Goal: Task Accomplishment & Management: Use online tool/utility

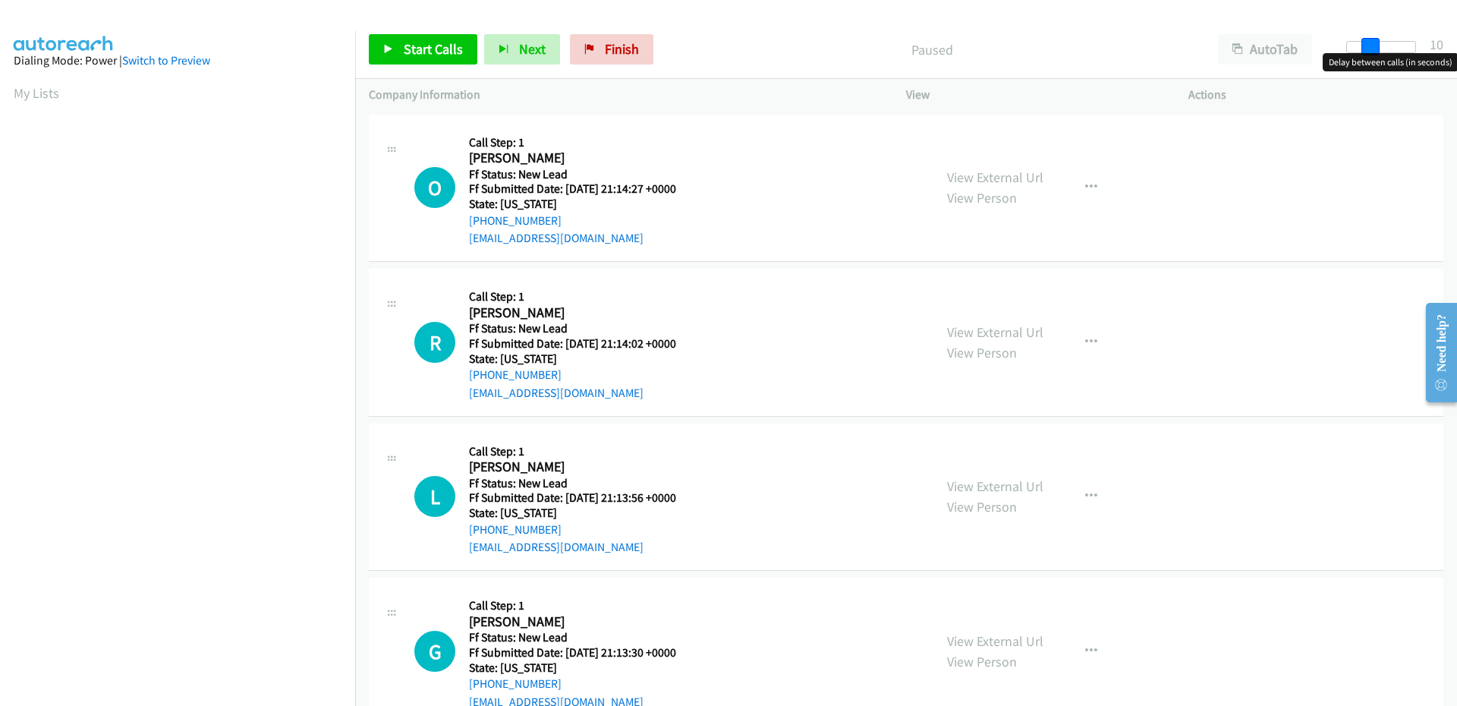
drag, startPoint x: 1353, startPoint y: 50, endPoint x: 1373, endPoint y: 49, distance: 20.5
click at [1373, 49] on span at bounding box center [1370, 47] width 18 height 18
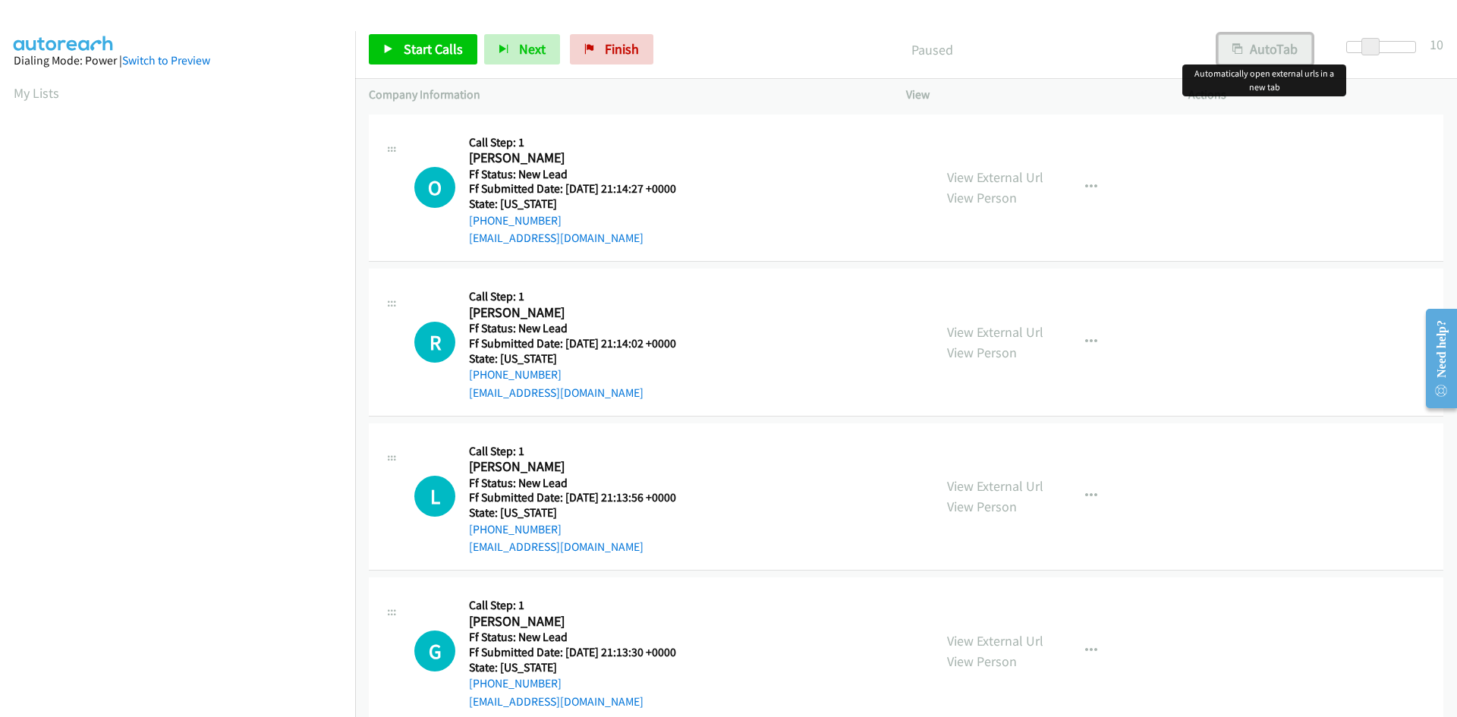
click at [1240, 50] on icon "button" at bounding box center [1237, 50] width 11 height 11
click at [415, 55] on span "Start Calls" at bounding box center [433, 48] width 59 height 17
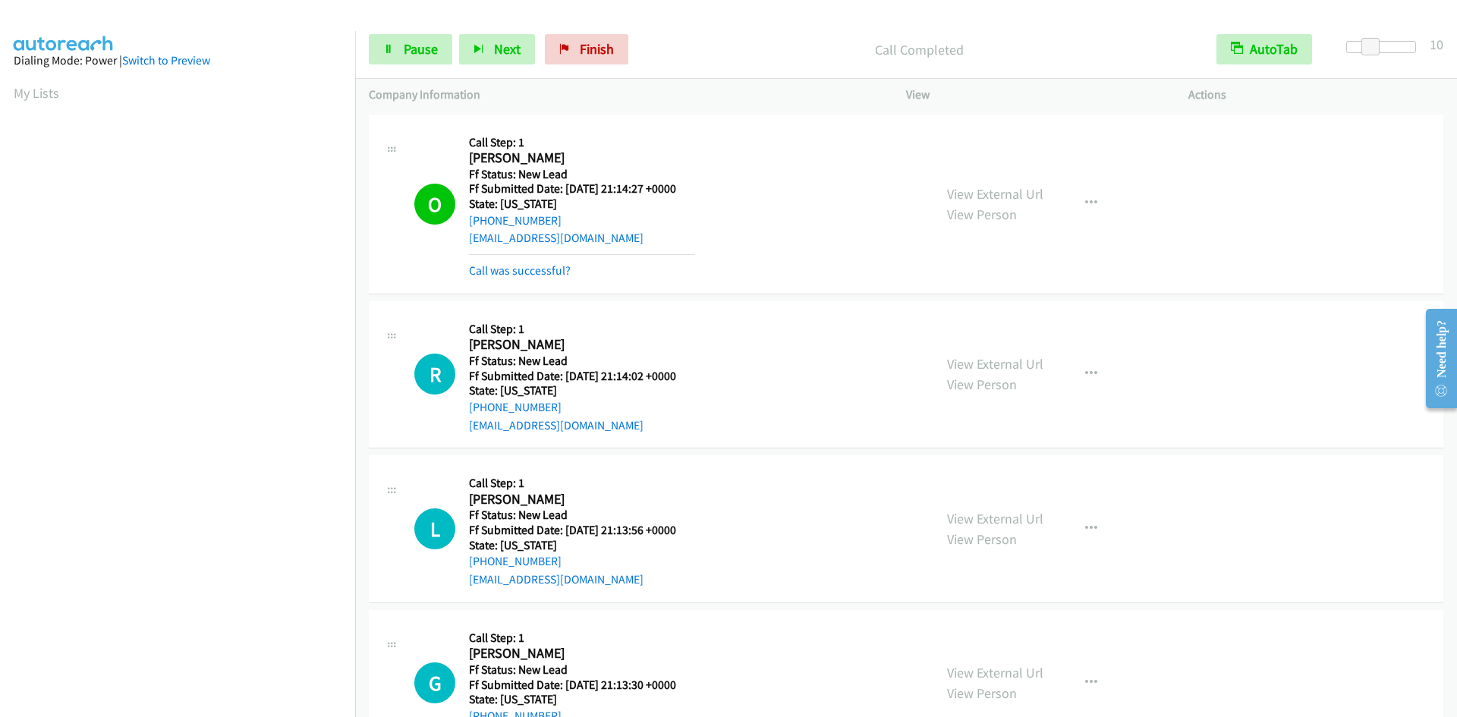
scroll to position [134, 0]
click at [1011, 189] on link "View External Url" at bounding box center [995, 193] width 96 height 17
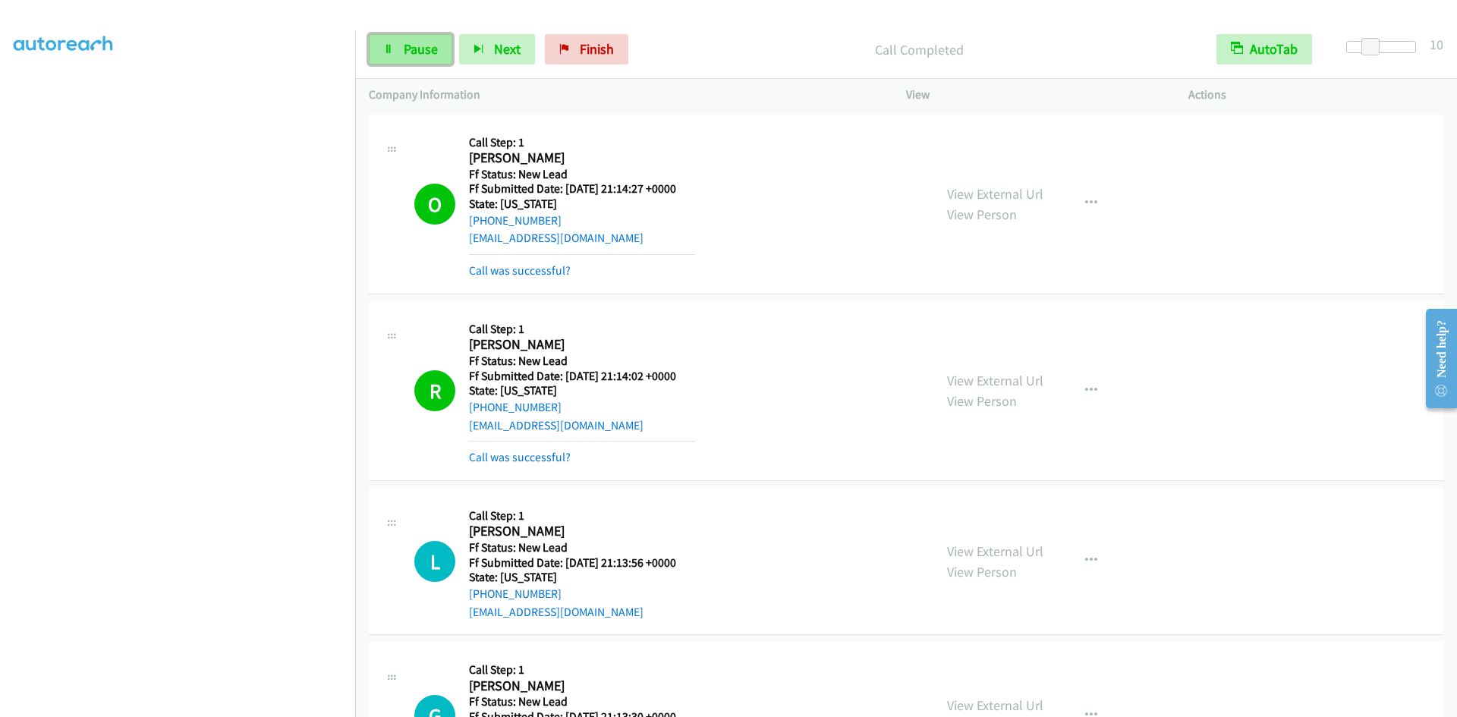
click at [443, 57] on link "Pause" at bounding box center [410, 49] width 83 height 30
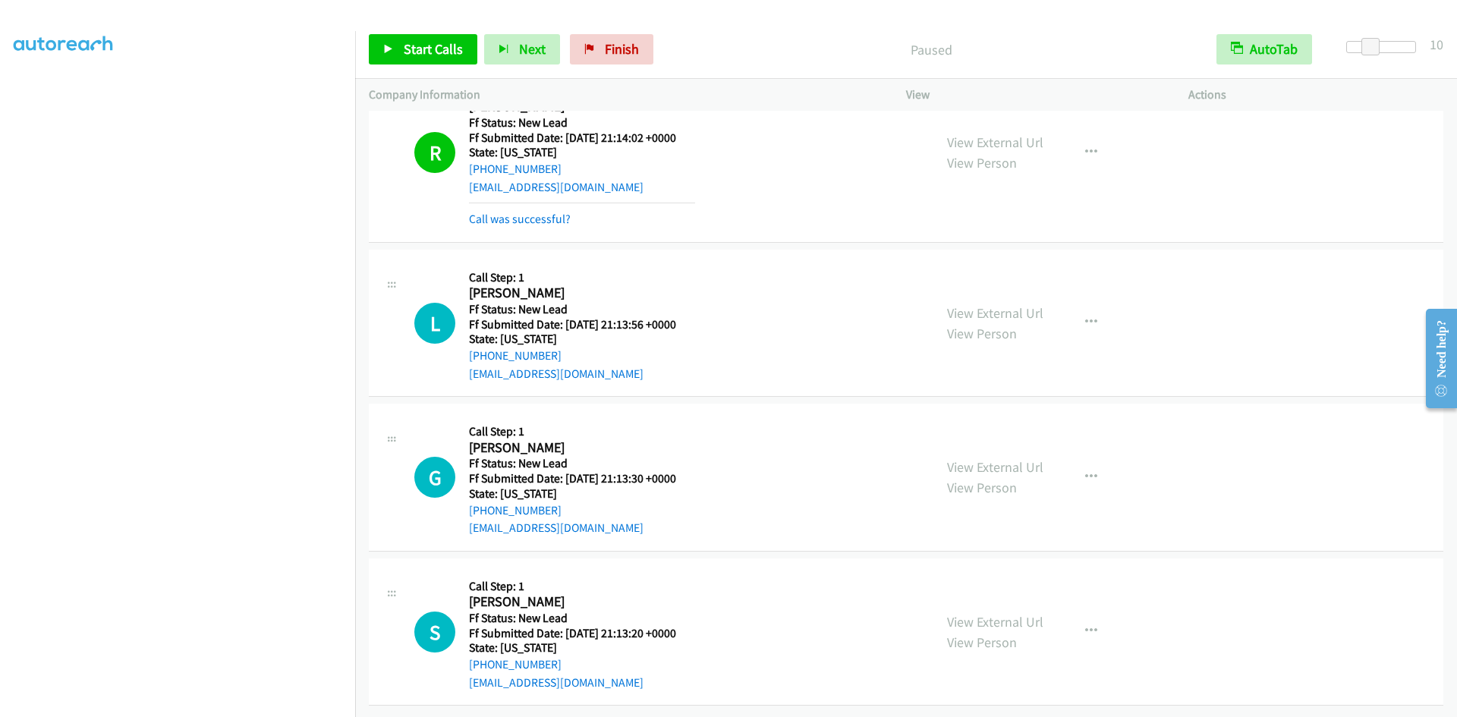
scroll to position [250, 0]
click at [1263, 52] on button "AutoTab" at bounding box center [1264, 49] width 96 height 30
click at [1263, 55] on button "AutoTab" at bounding box center [1265, 49] width 94 height 30
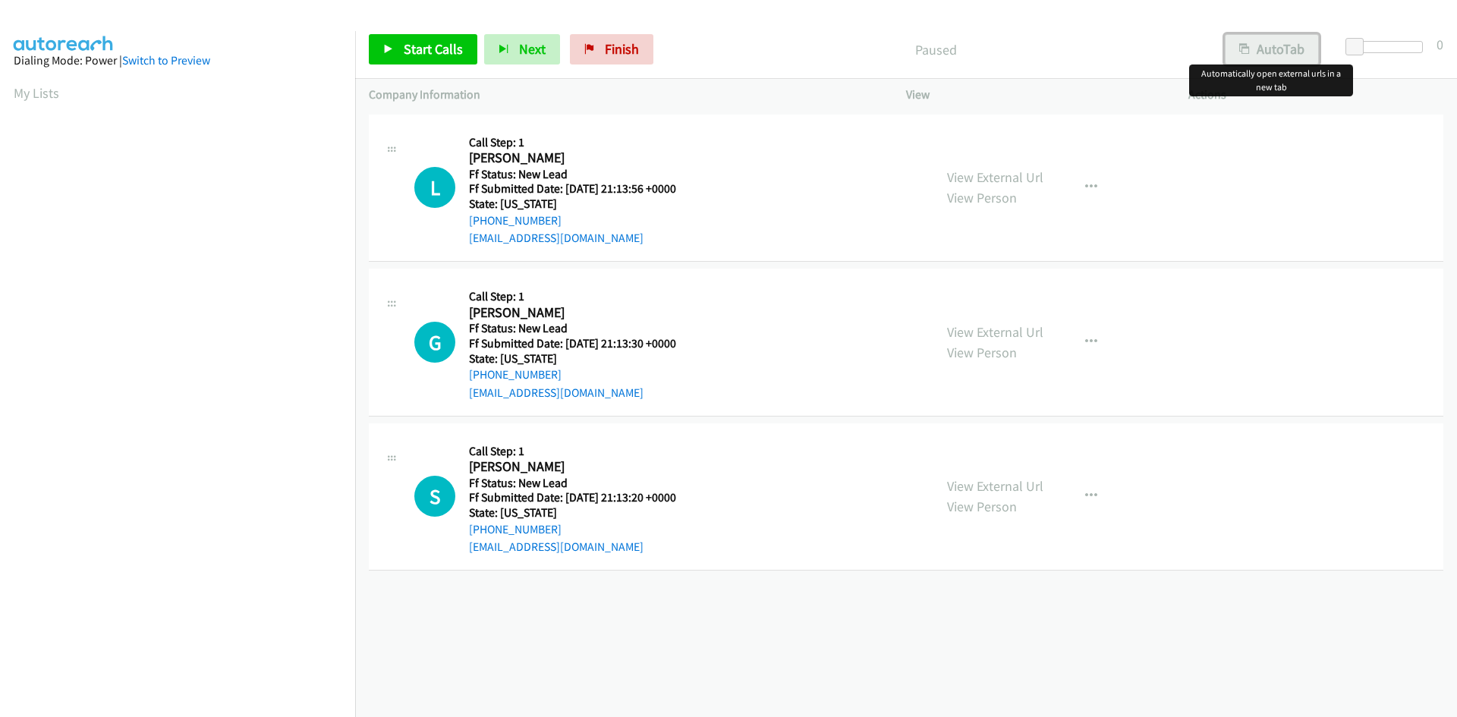
click at [1262, 52] on button "AutoTab" at bounding box center [1272, 49] width 94 height 30
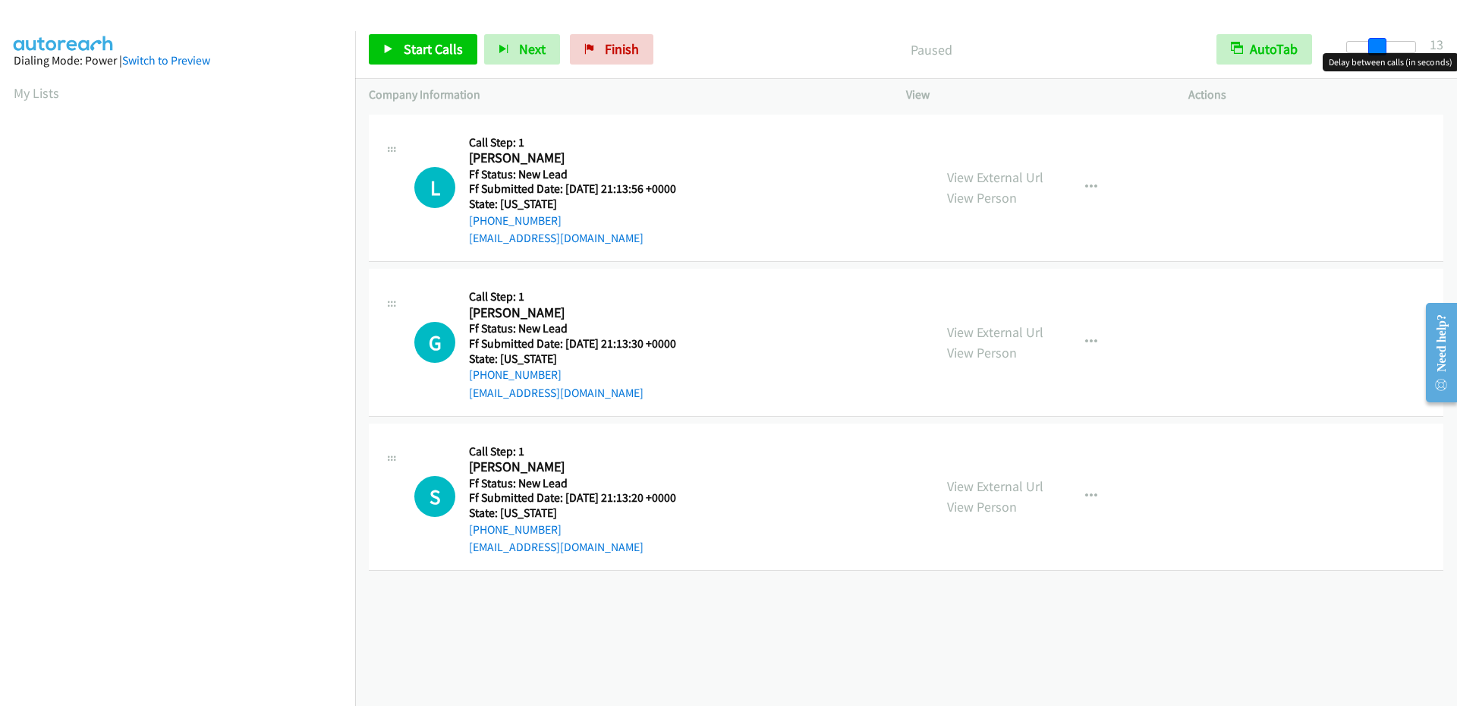
drag, startPoint x: 1370, startPoint y: 46, endPoint x: 1383, endPoint y: 47, distance: 13.7
click at [1383, 47] on div at bounding box center [1381, 47] width 70 height 12
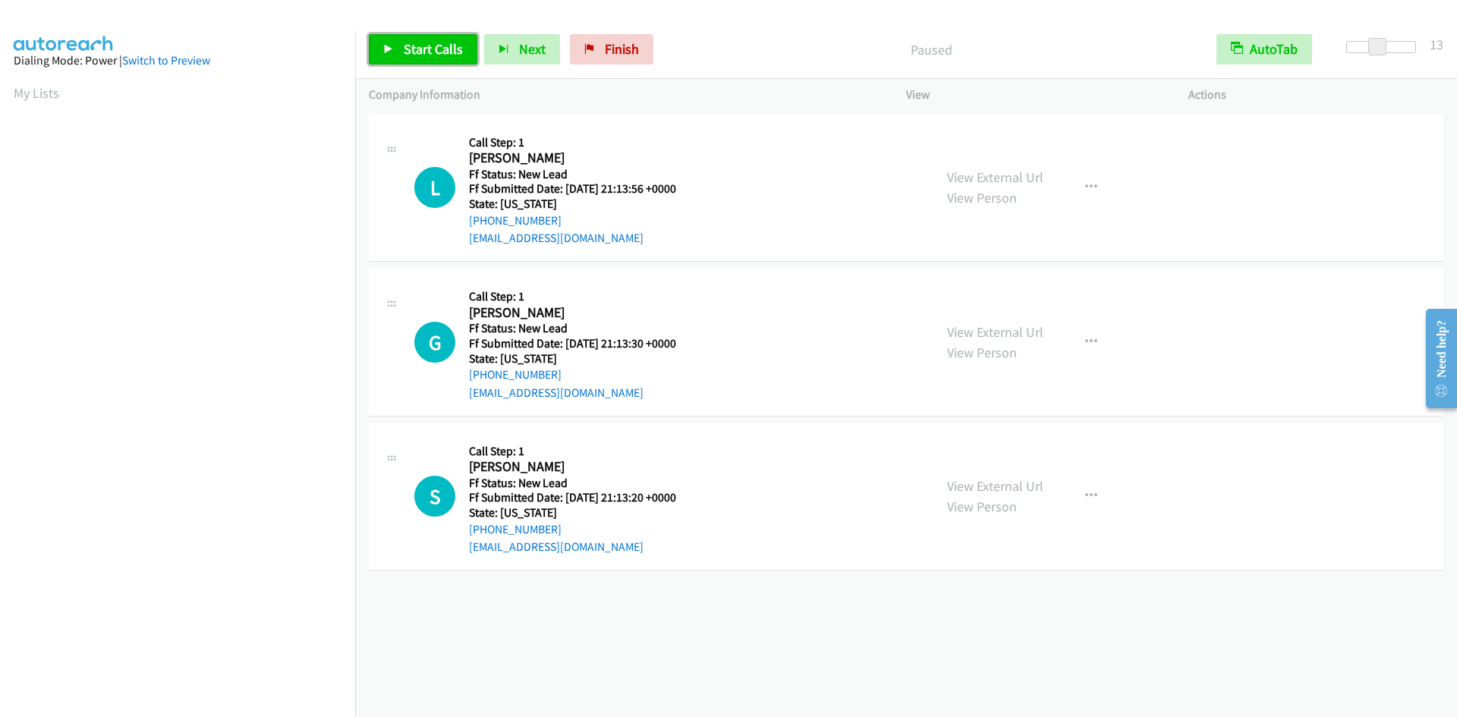
click at [425, 55] on span "Start Calls" at bounding box center [433, 48] width 59 height 17
click at [420, 52] on span "Pause" at bounding box center [421, 48] width 34 height 17
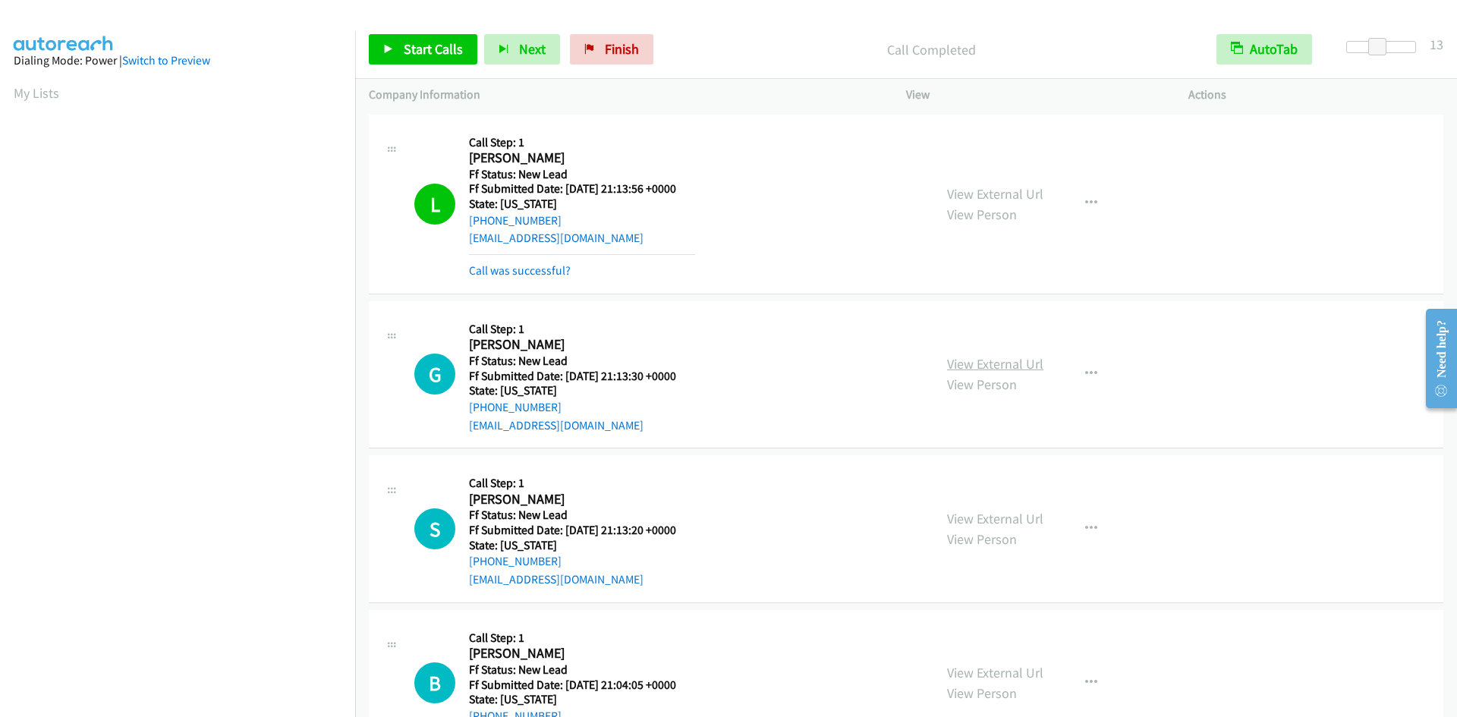
click at [1002, 360] on link "View External Url" at bounding box center [995, 363] width 96 height 17
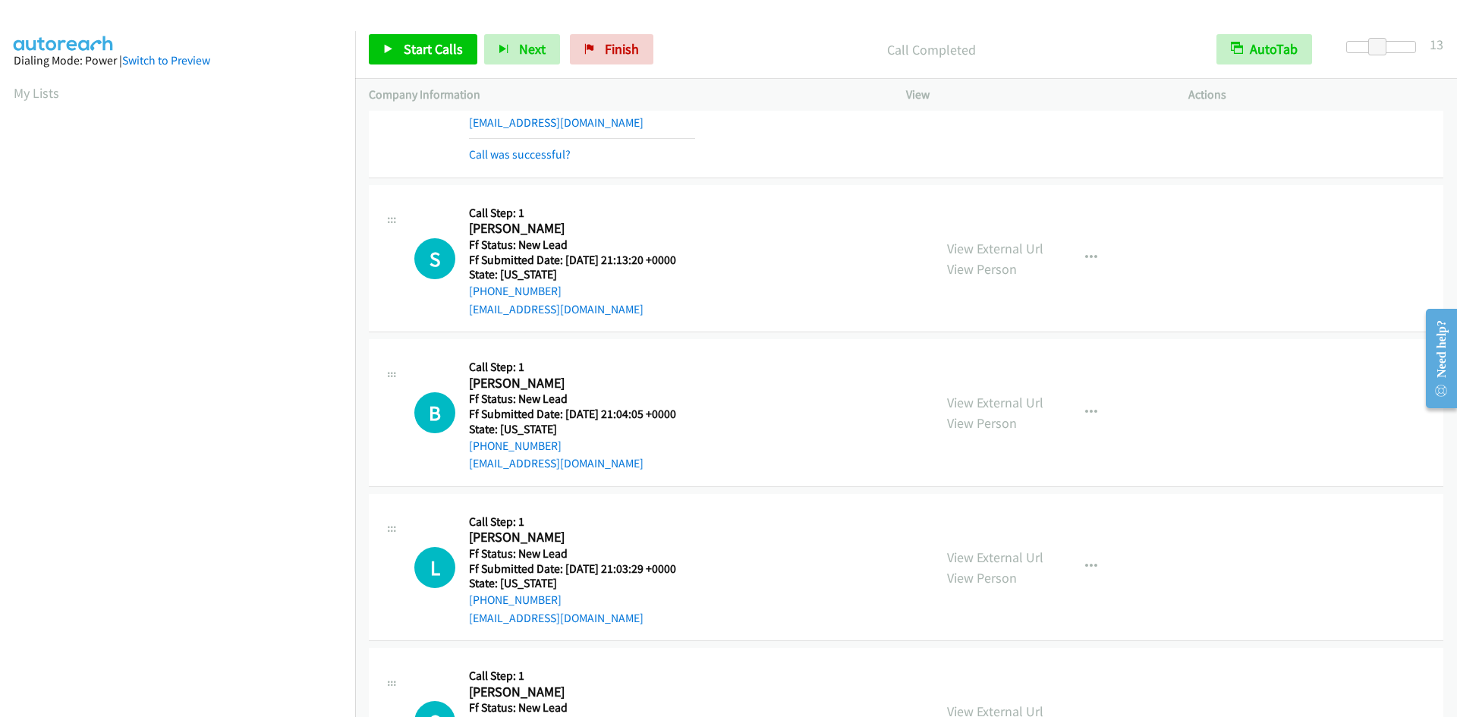
scroll to position [304, 0]
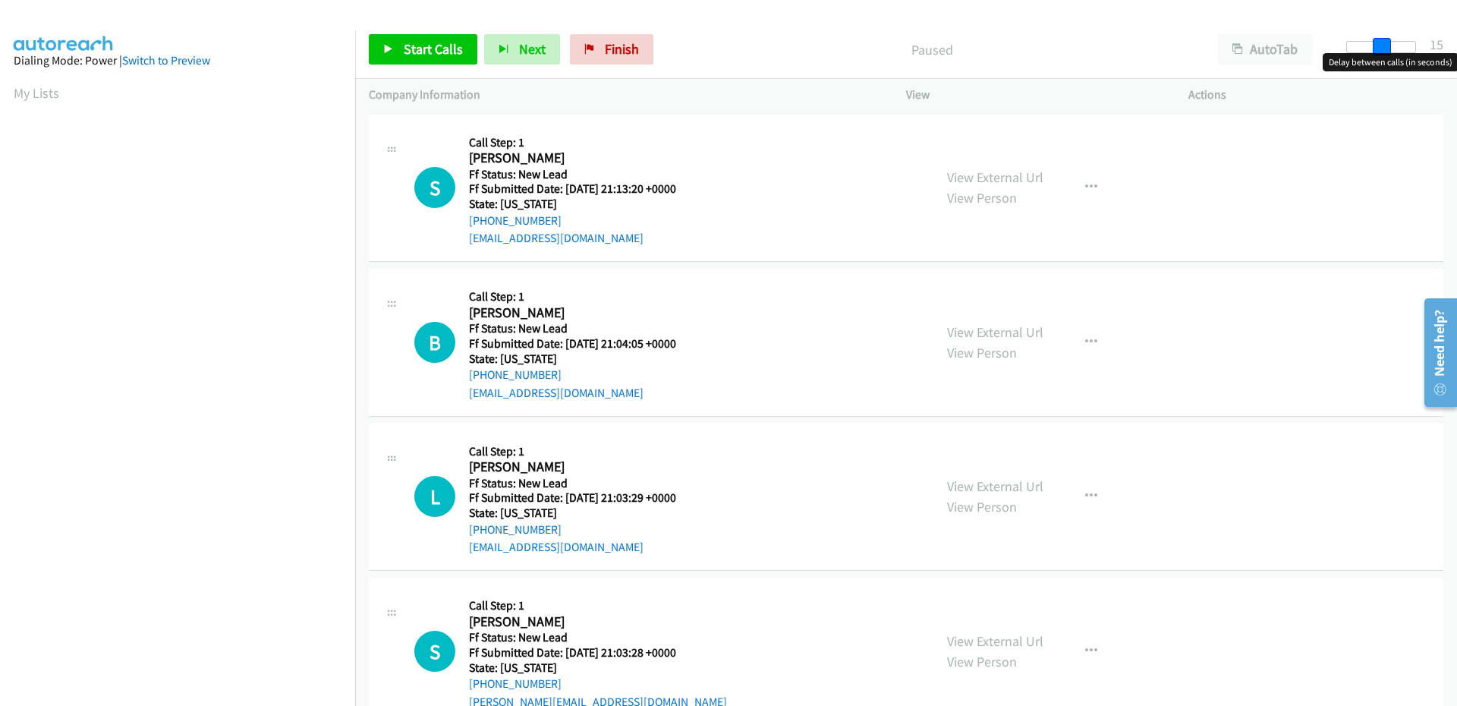
drag, startPoint x: 1364, startPoint y: 49, endPoint x: 1393, endPoint y: 46, distance: 29.0
click at [1393, 46] on div at bounding box center [1381, 47] width 70 height 12
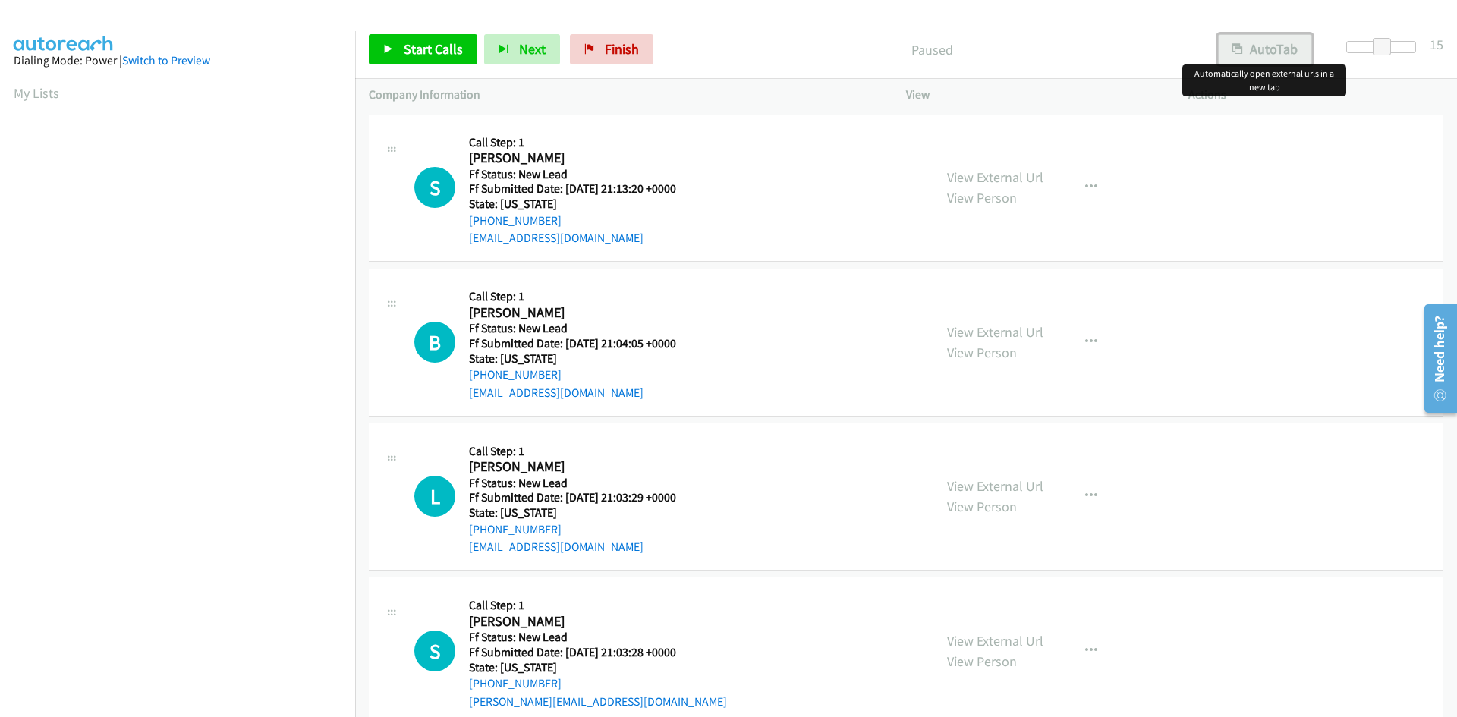
click at [1246, 55] on button "AutoTab" at bounding box center [1265, 49] width 94 height 30
click at [429, 52] on span "Start Calls" at bounding box center [433, 48] width 59 height 17
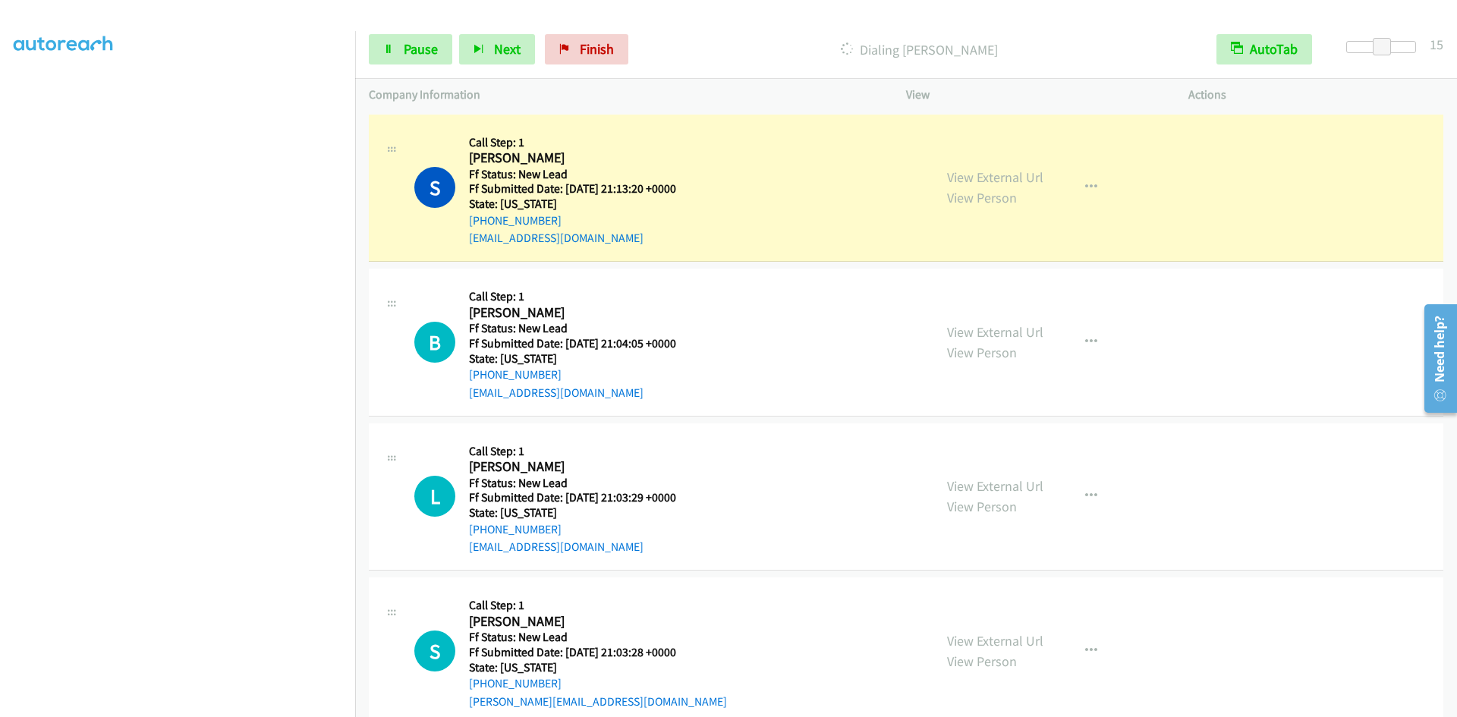
scroll to position [134, 0]
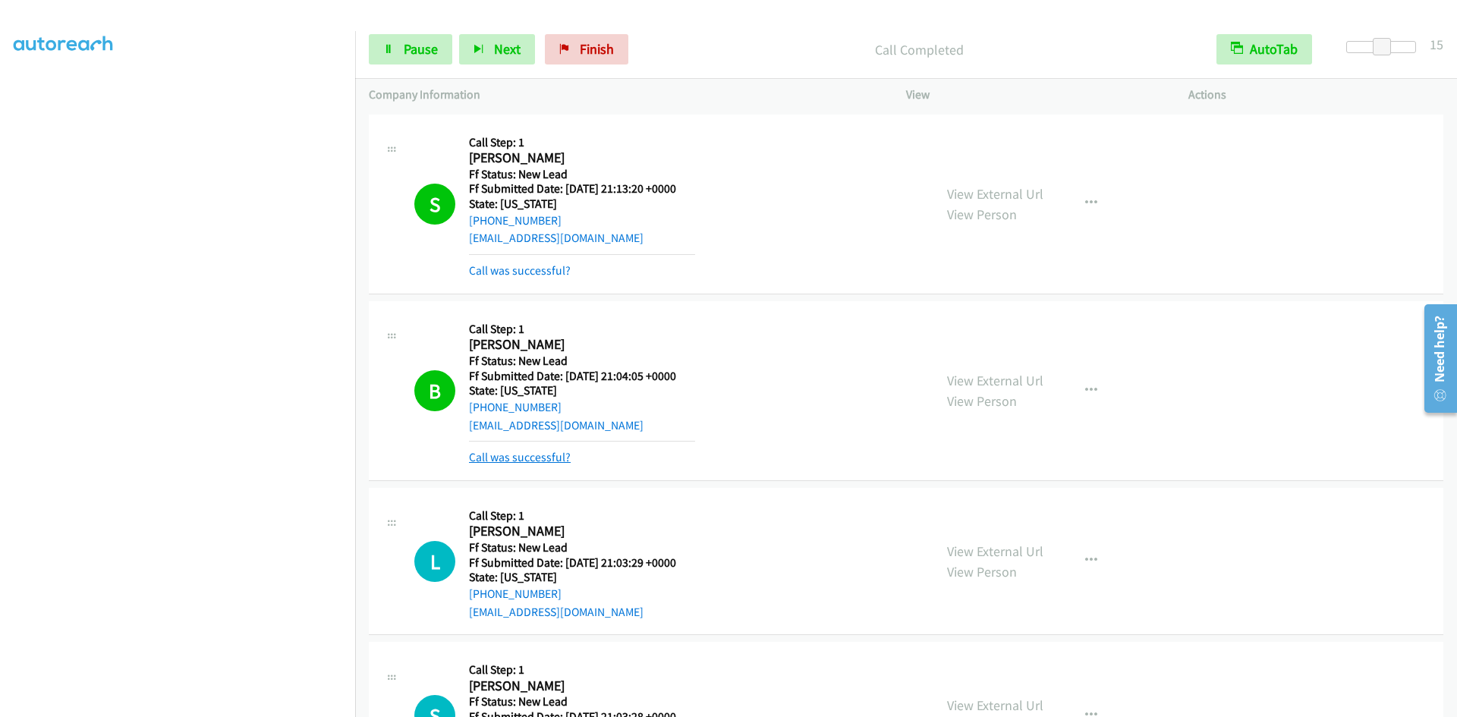
click at [488, 454] on link "Call was successful?" at bounding box center [520, 457] width 102 height 14
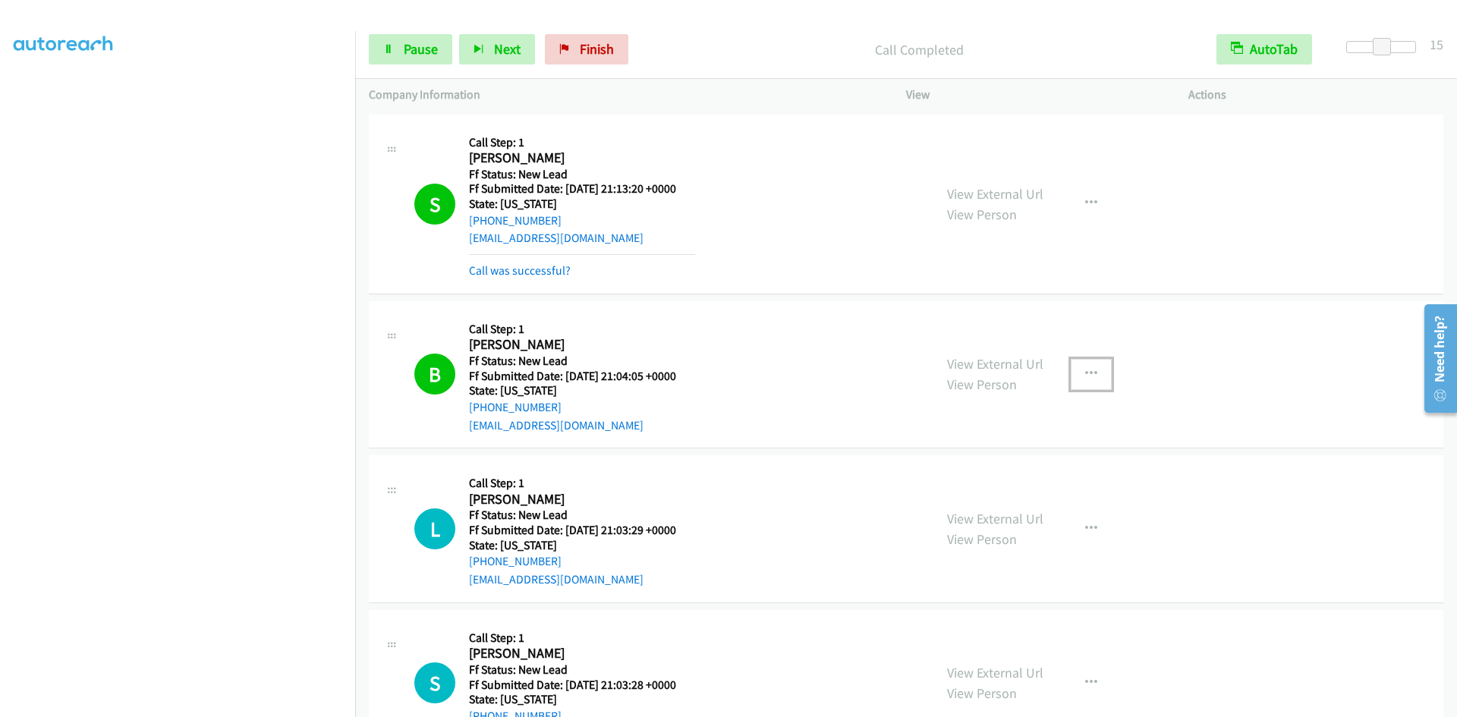
click at [1085, 375] on icon "button" at bounding box center [1091, 374] width 12 height 12
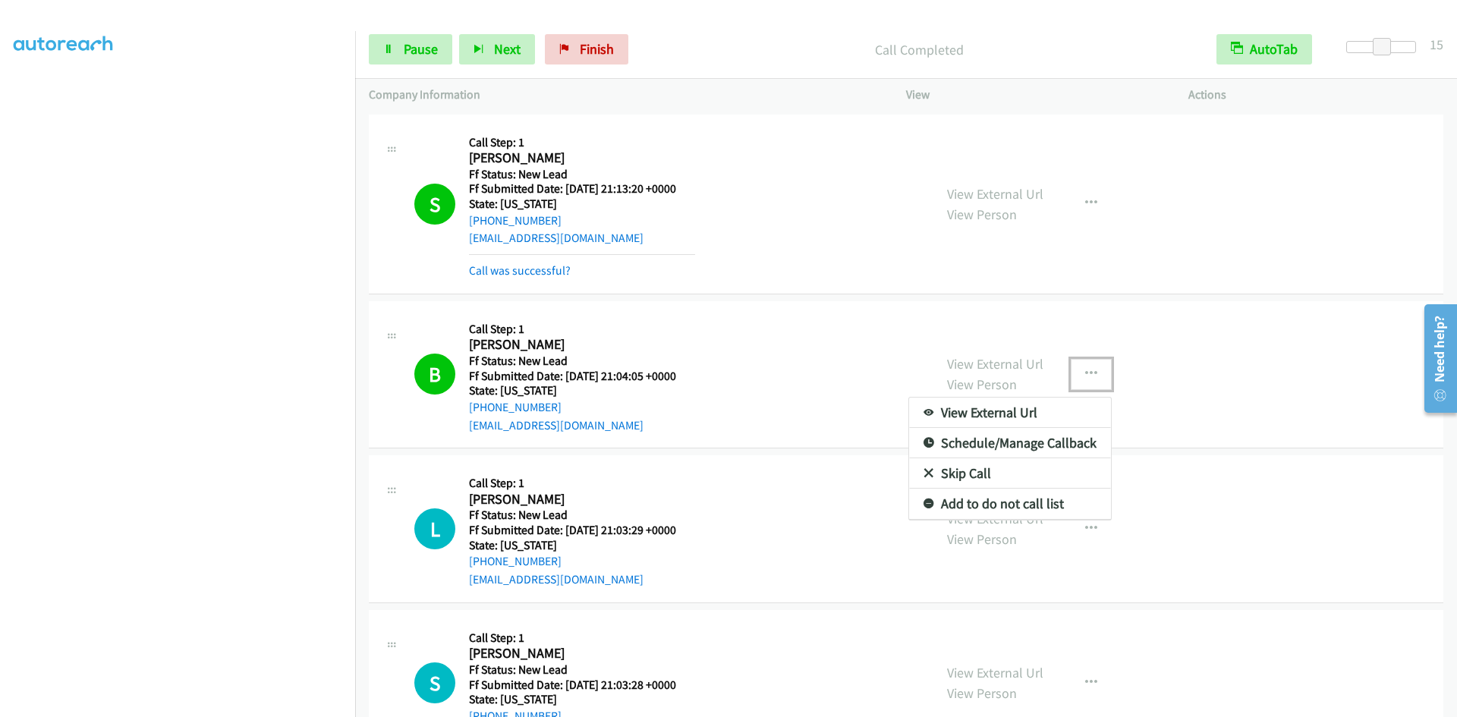
click at [1024, 503] on link "Add to do not call list" at bounding box center [1010, 504] width 202 height 30
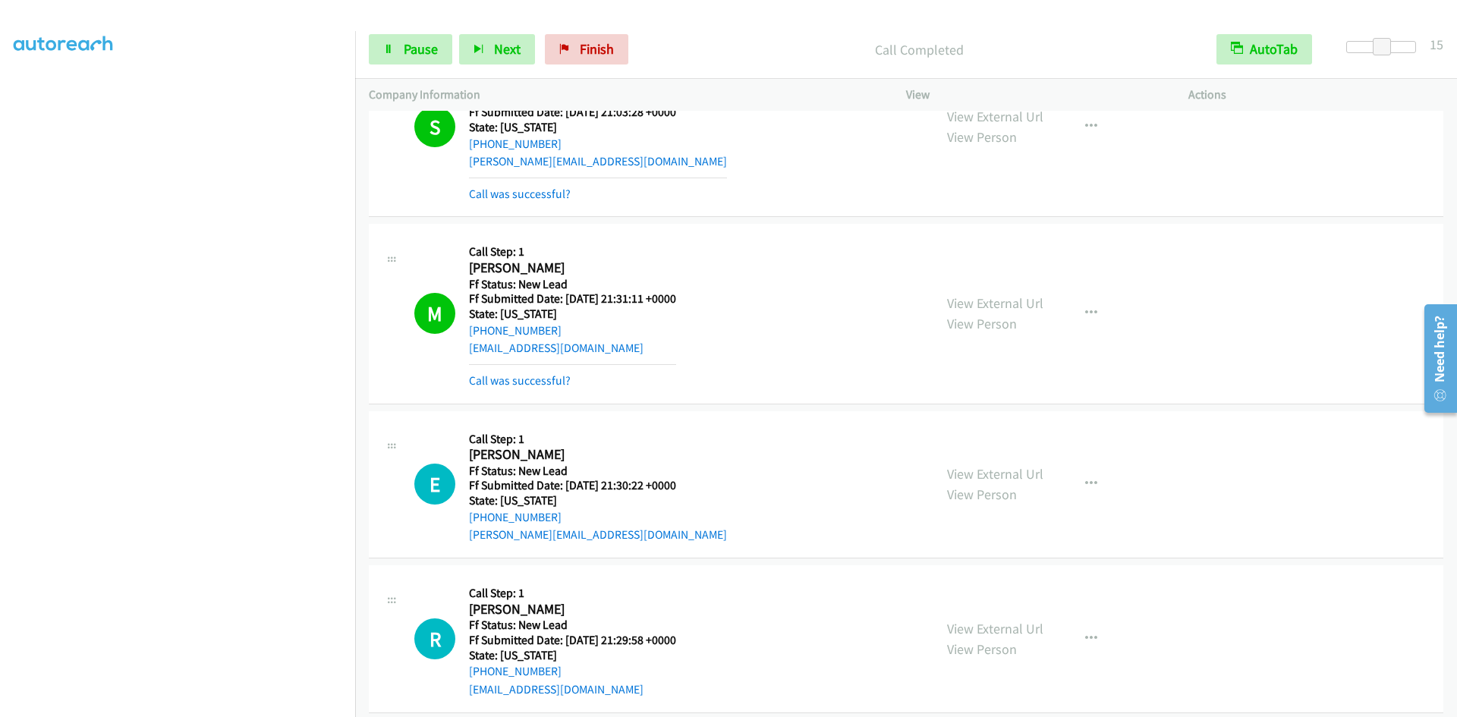
scroll to position [607, 0]
click at [555, 379] on link "Call was successful?" at bounding box center [520, 378] width 102 height 14
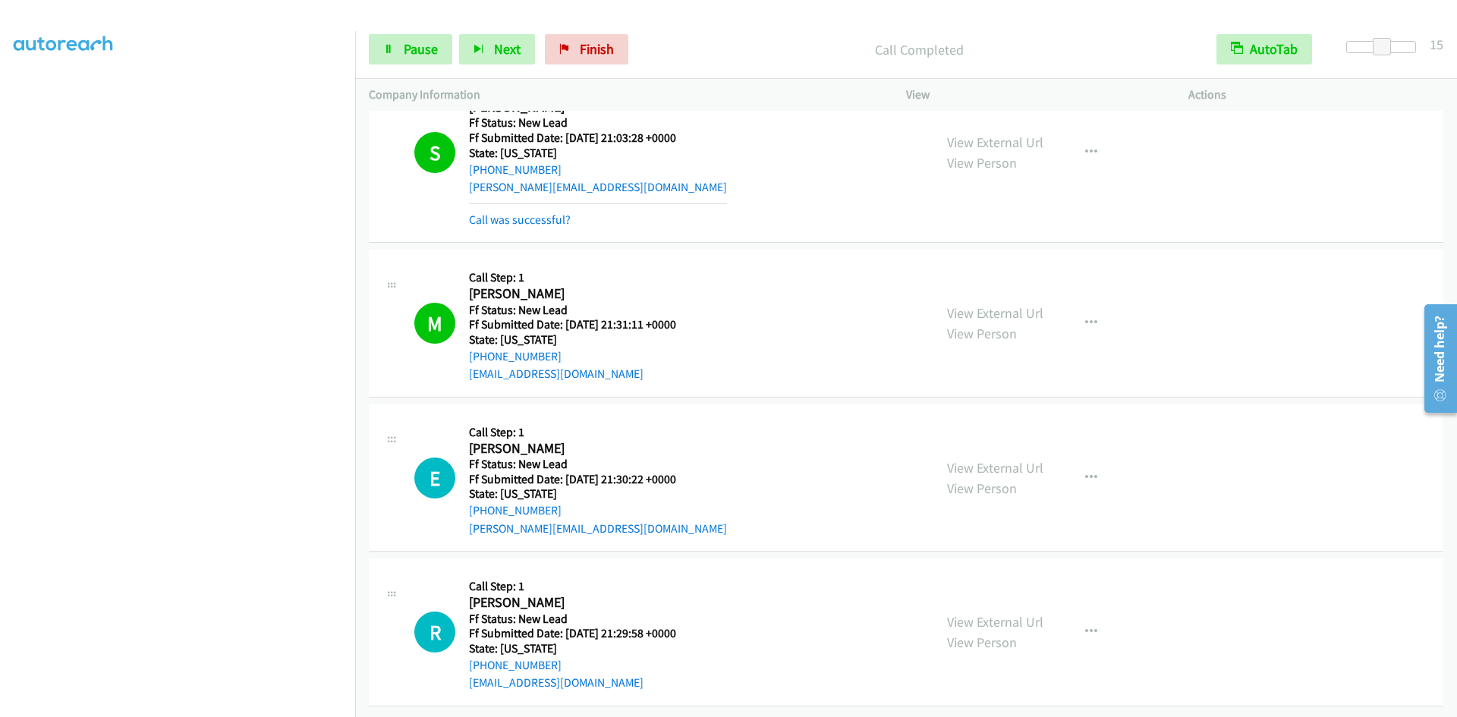
scroll to position [590, 0]
click at [986, 304] on link "View External Url" at bounding box center [995, 312] width 96 height 17
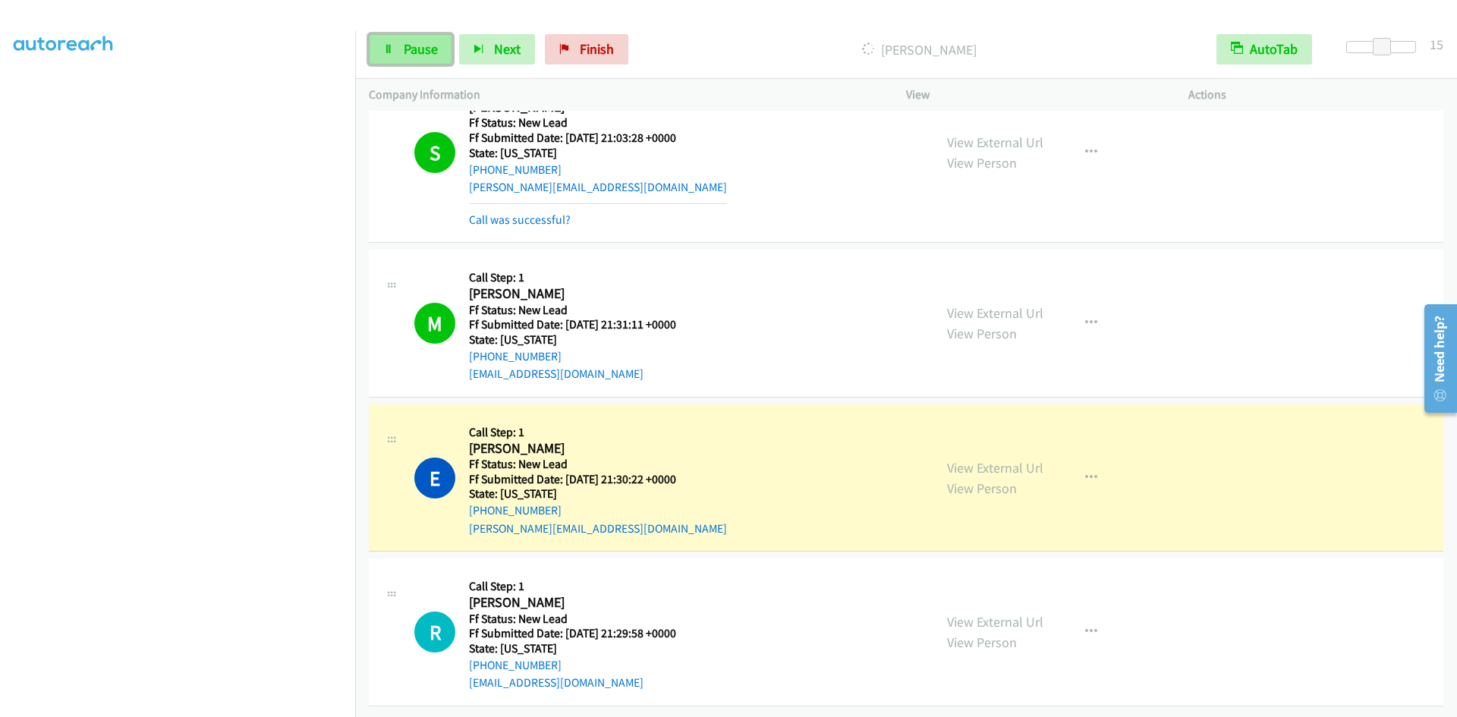
click at [407, 49] on span "Pause" at bounding box center [421, 48] width 34 height 17
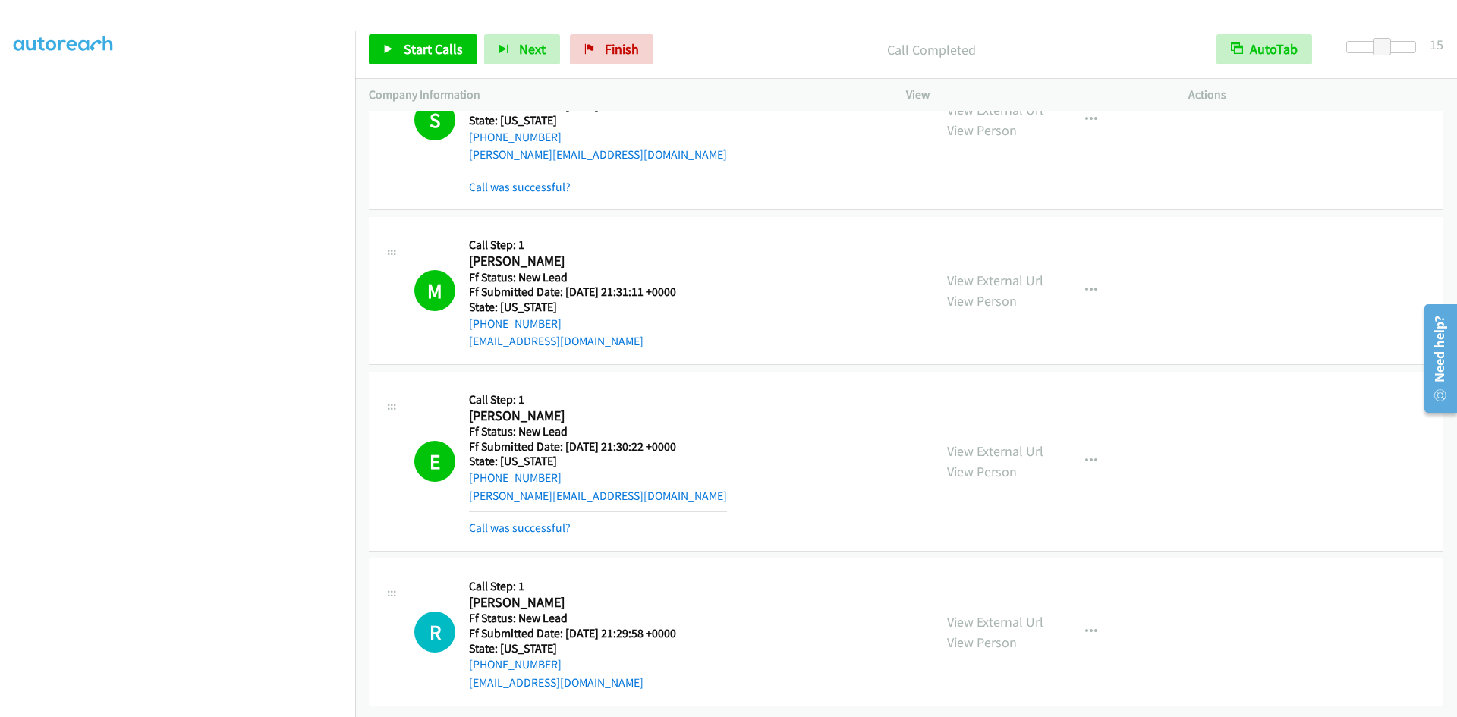
scroll to position [623, 0]
click at [452, 62] on link "Start Calls" at bounding box center [423, 49] width 109 height 30
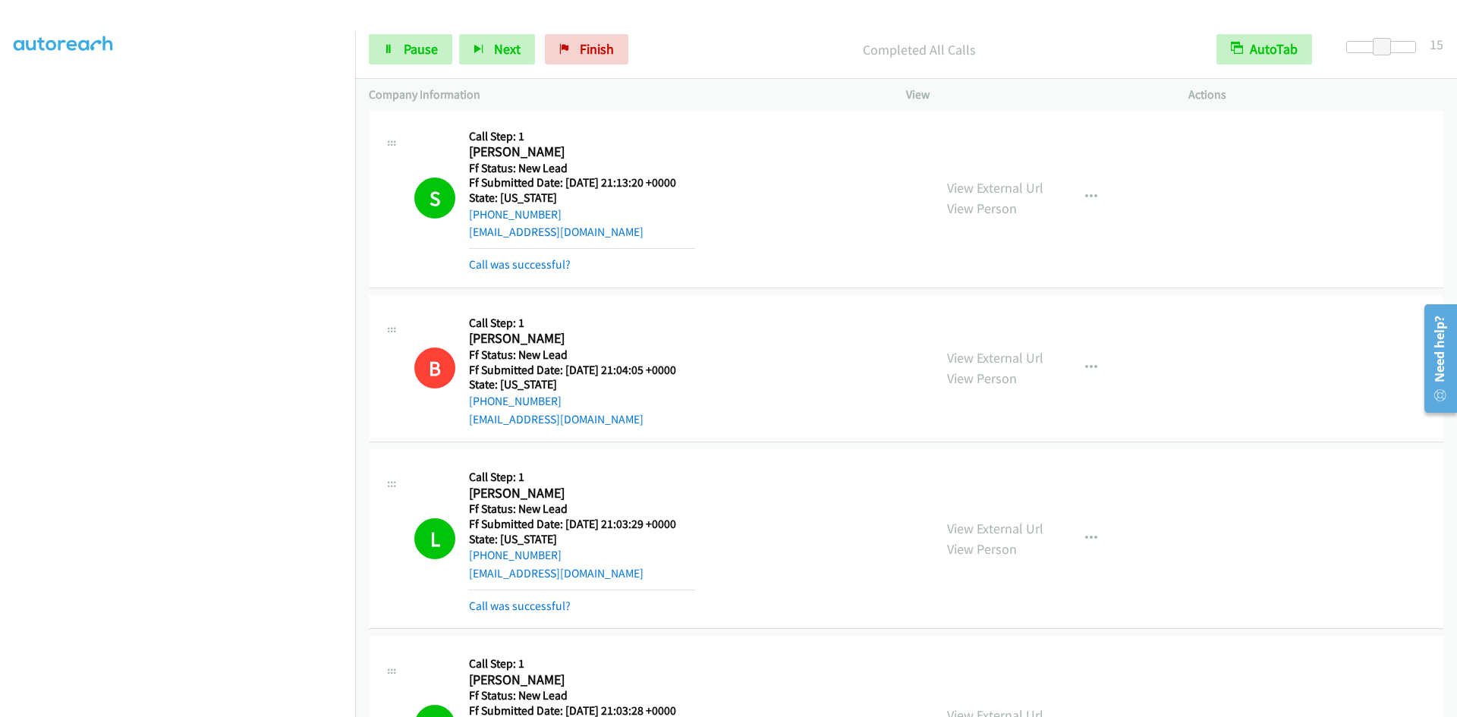
scroll to position [0, 0]
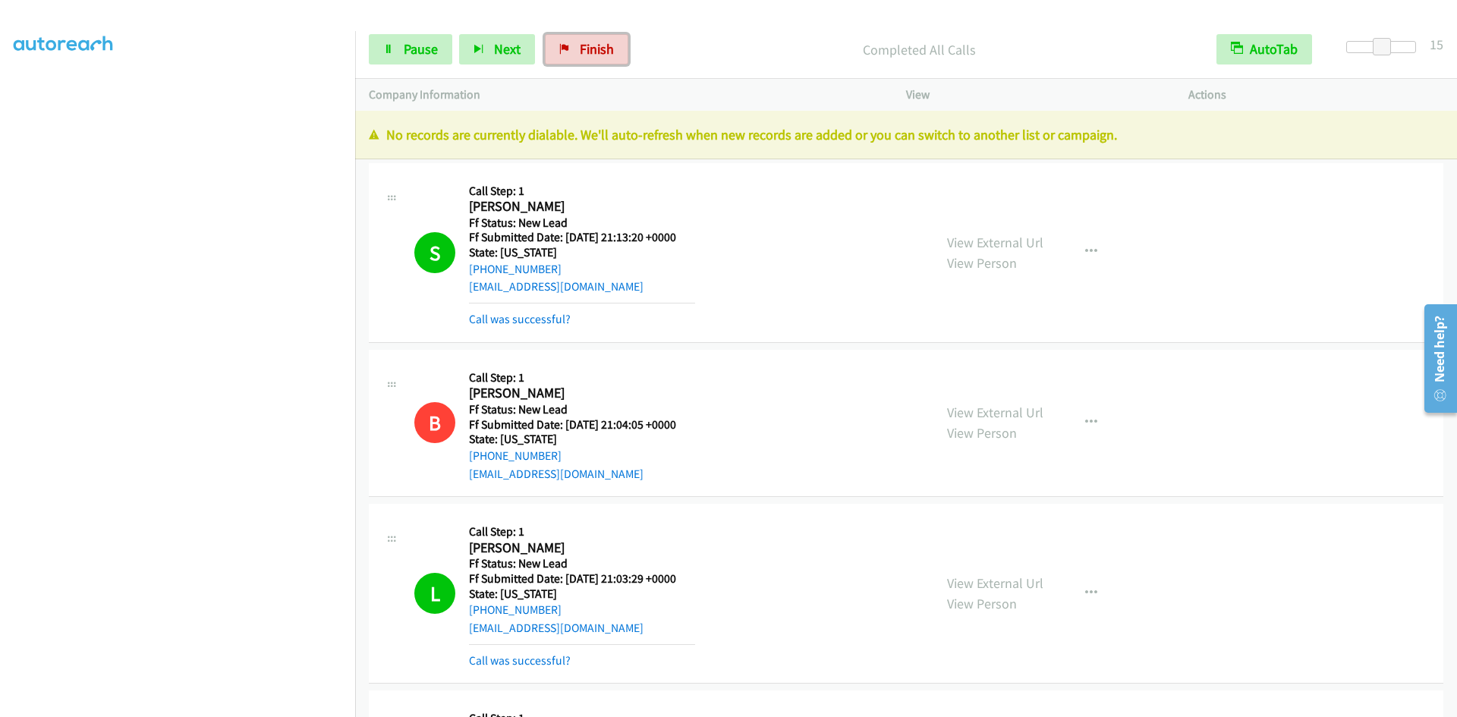
drag, startPoint x: 570, startPoint y: 46, endPoint x: 804, endPoint y: 86, distance: 237.9
click at [571, 46] on link "Finish" at bounding box center [586, 49] width 83 height 30
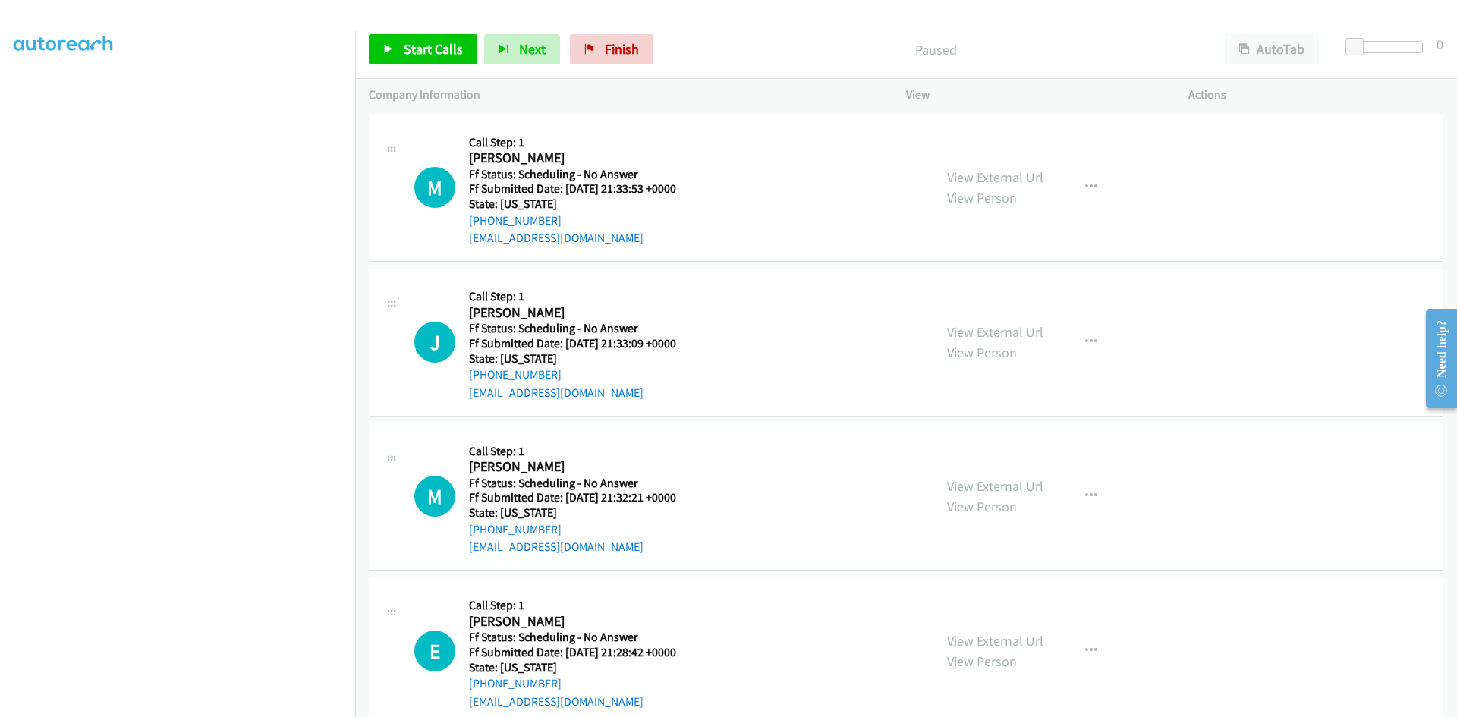
scroll to position [134, 0]
click at [1284, 48] on button "AutoTab" at bounding box center [1272, 49] width 94 height 30
click at [456, 55] on span "Start Calls" at bounding box center [433, 48] width 59 height 17
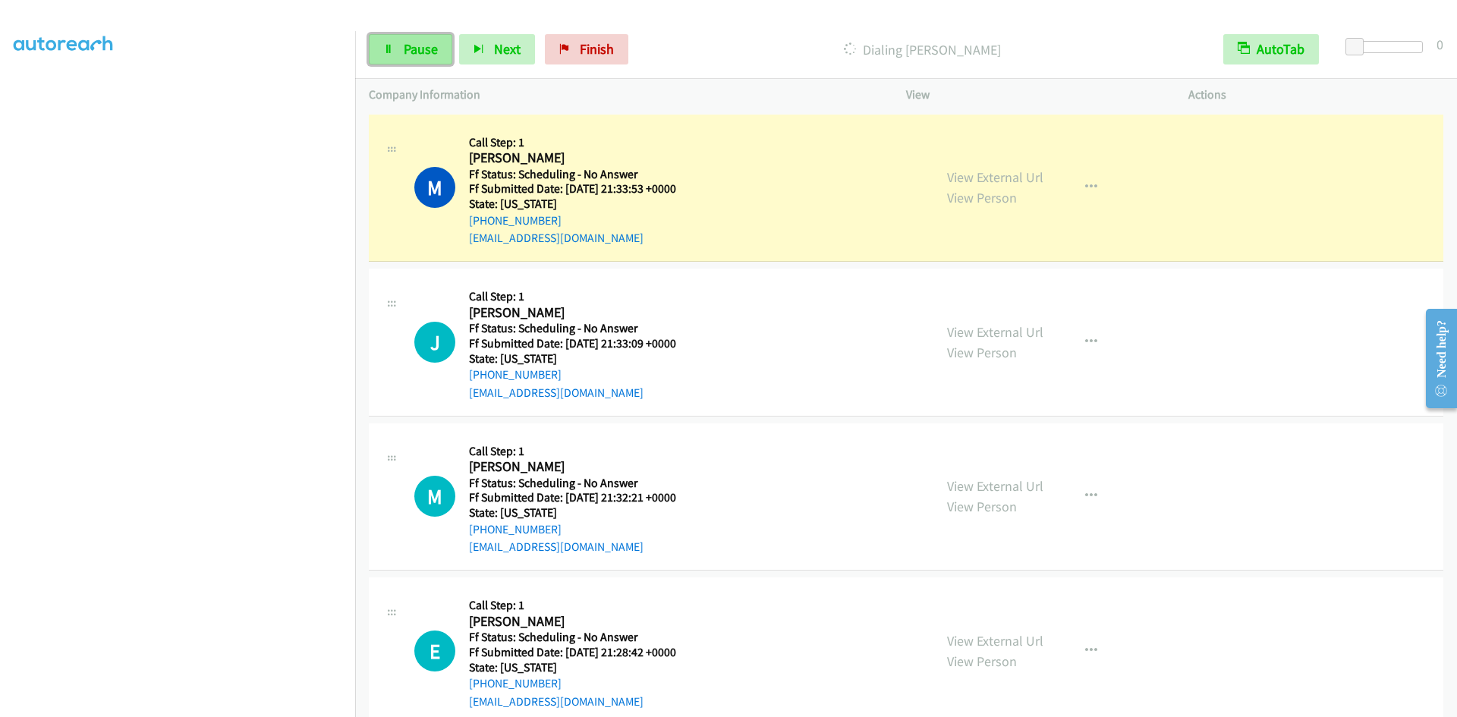
click at [404, 39] on link "Pause" at bounding box center [410, 49] width 83 height 30
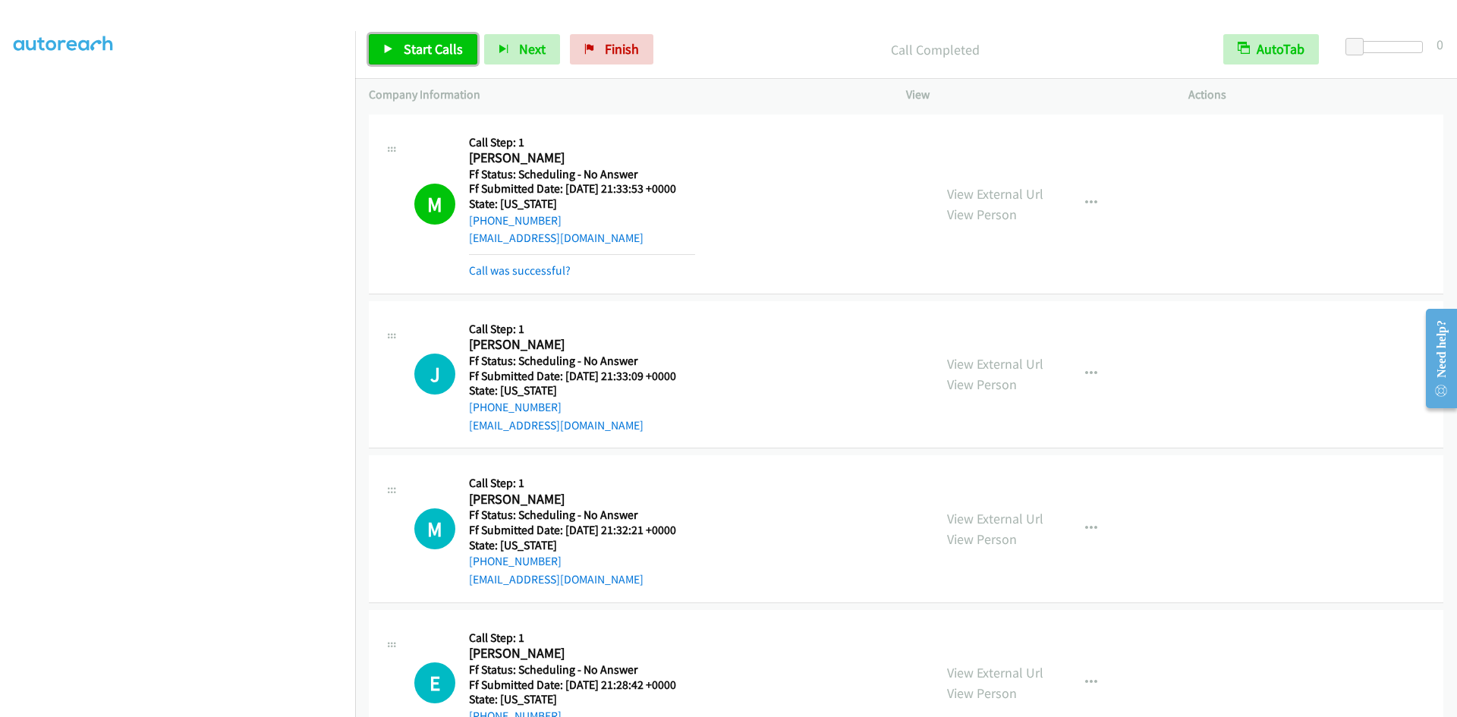
click at [424, 41] on span "Start Calls" at bounding box center [433, 48] width 59 height 17
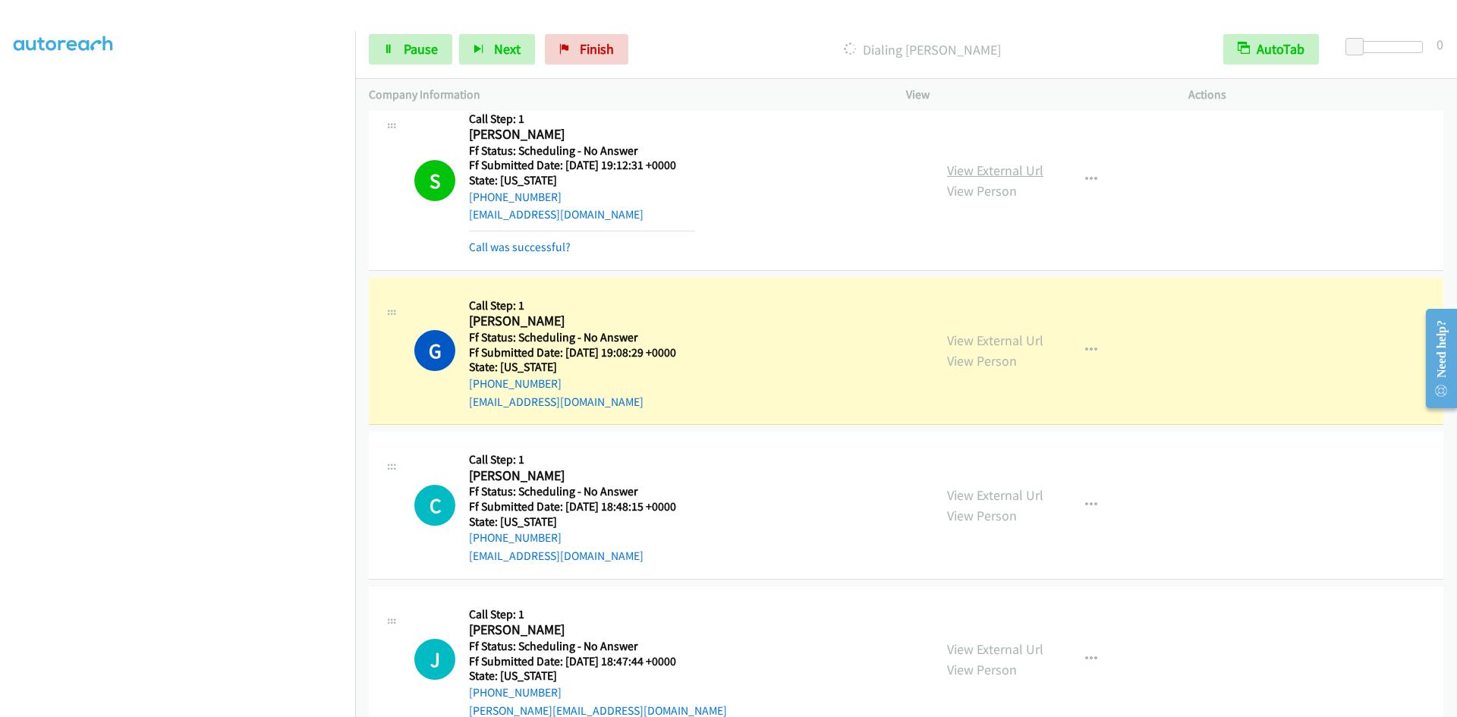
scroll to position [1518, 0]
click at [1026, 166] on link "View External Url" at bounding box center [995, 170] width 96 height 17
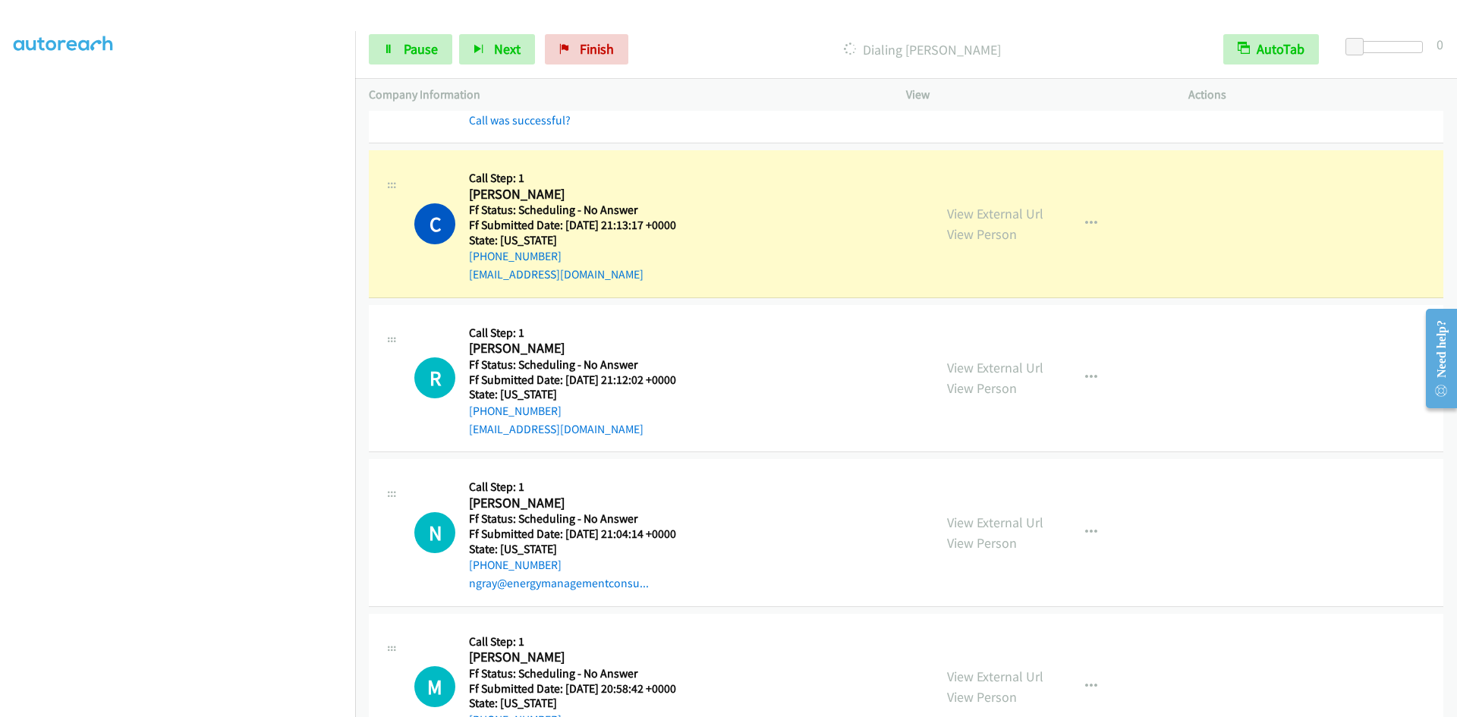
scroll to position [2536, 0]
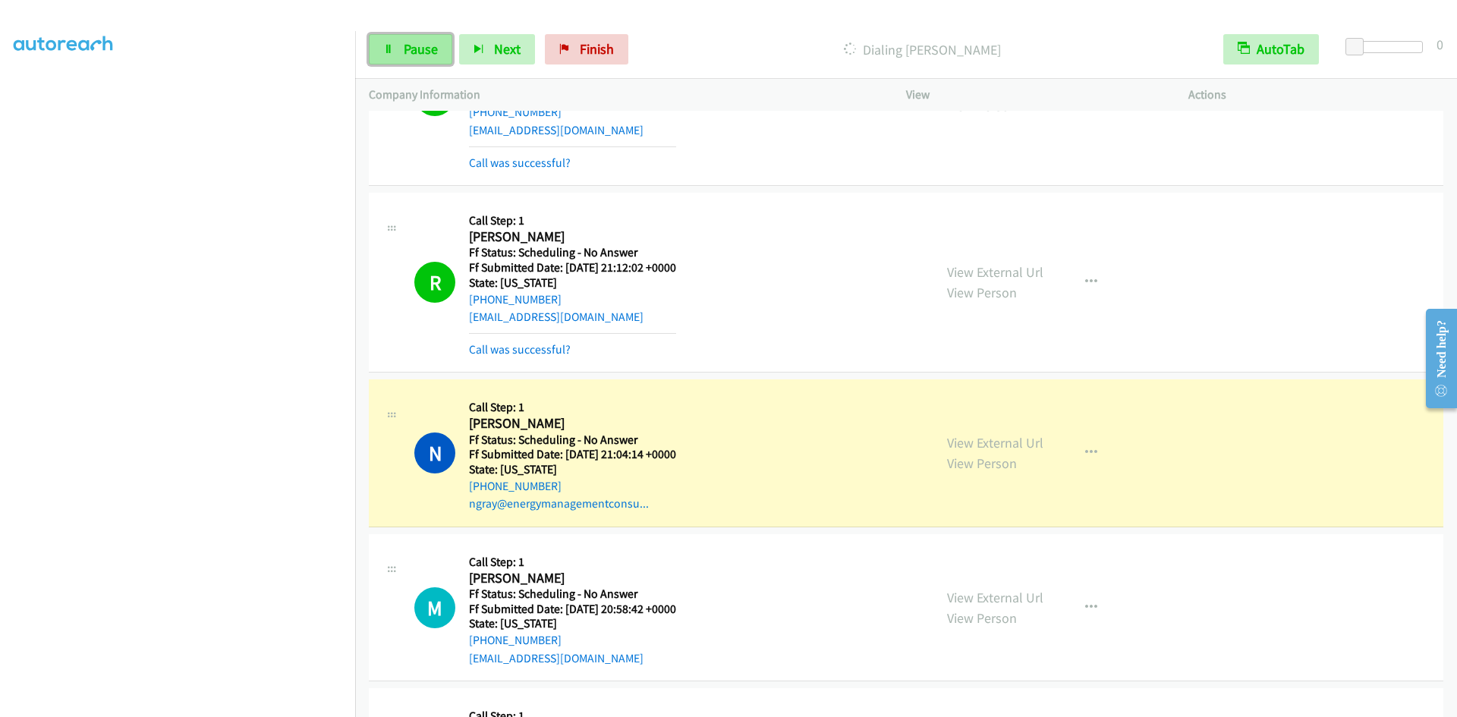
click at [414, 51] on span "Pause" at bounding box center [421, 48] width 34 height 17
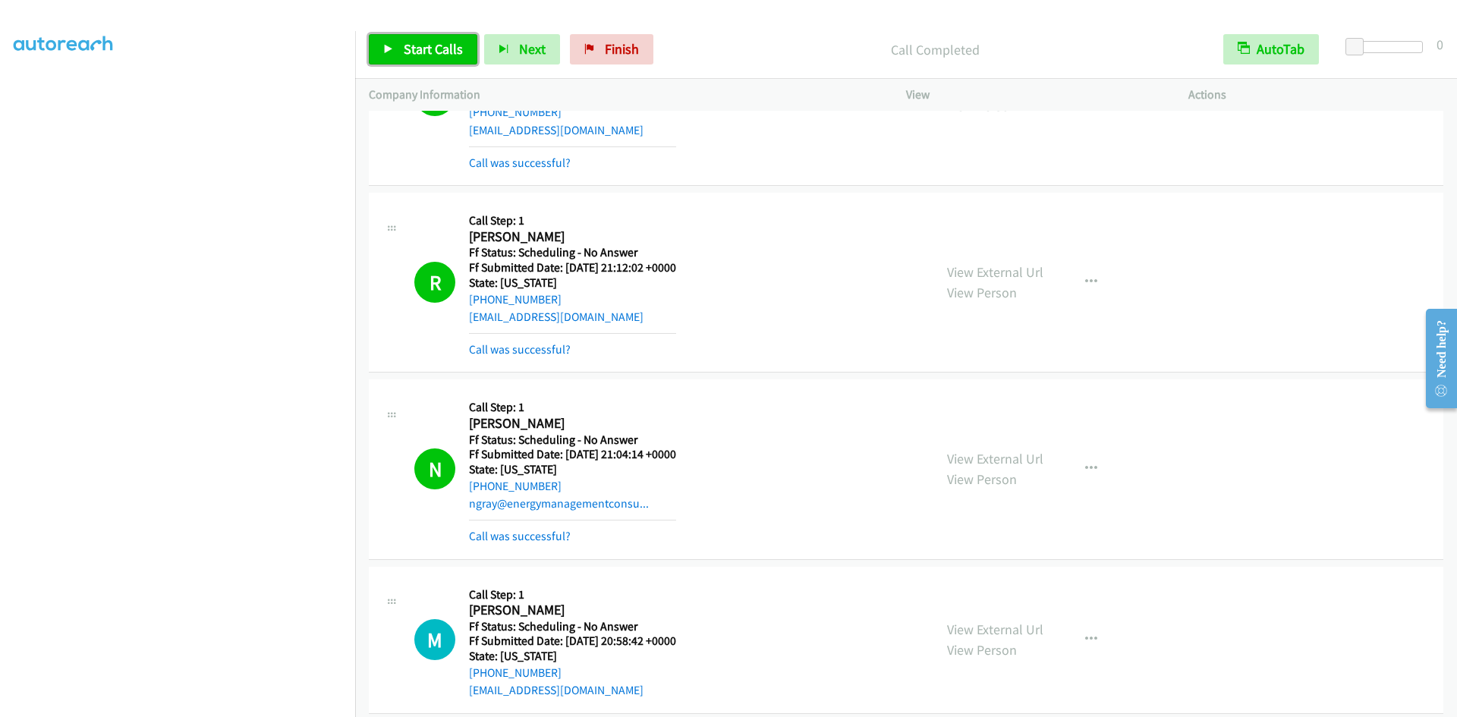
click at [395, 52] on link "Start Calls" at bounding box center [423, 49] width 109 height 30
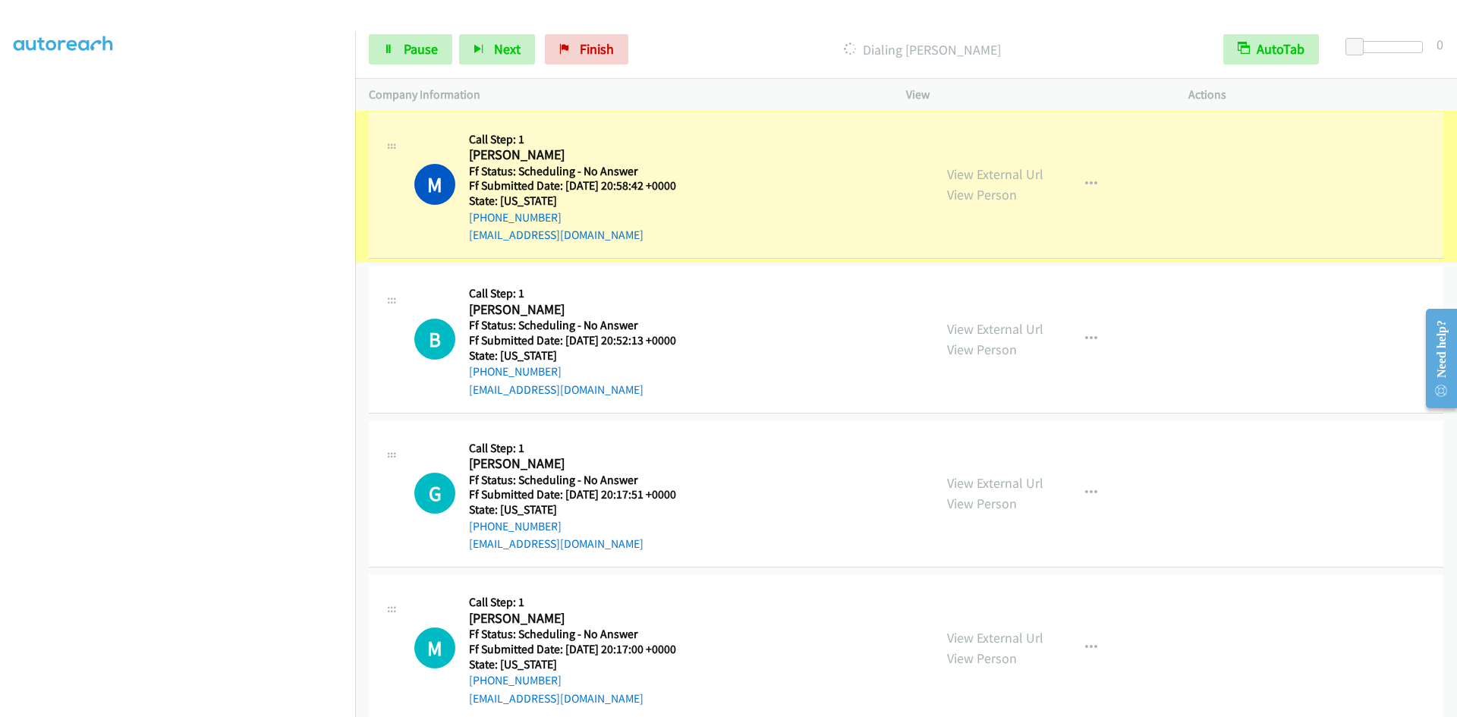
scroll to position [2991, 0]
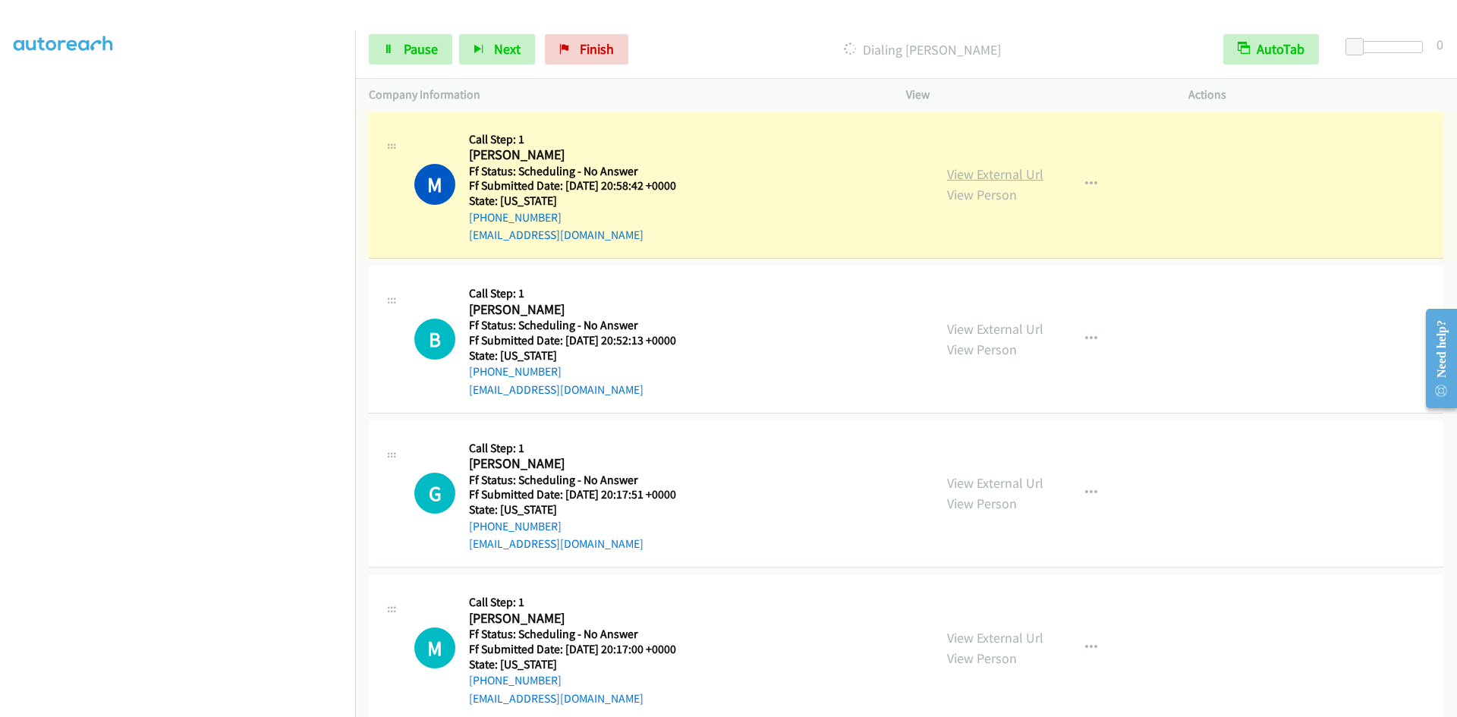
click at [989, 169] on link "View External Url" at bounding box center [995, 173] width 96 height 17
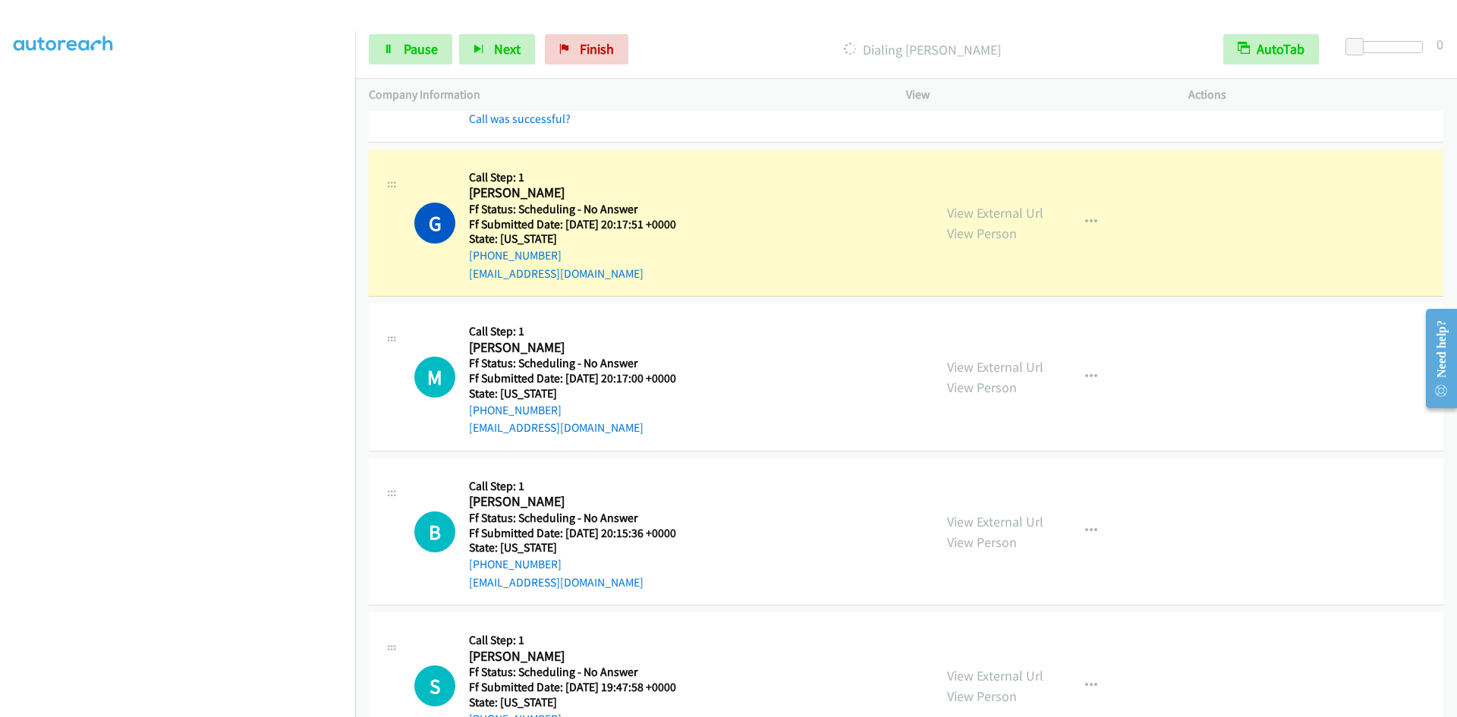
scroll to position [3402, 0]
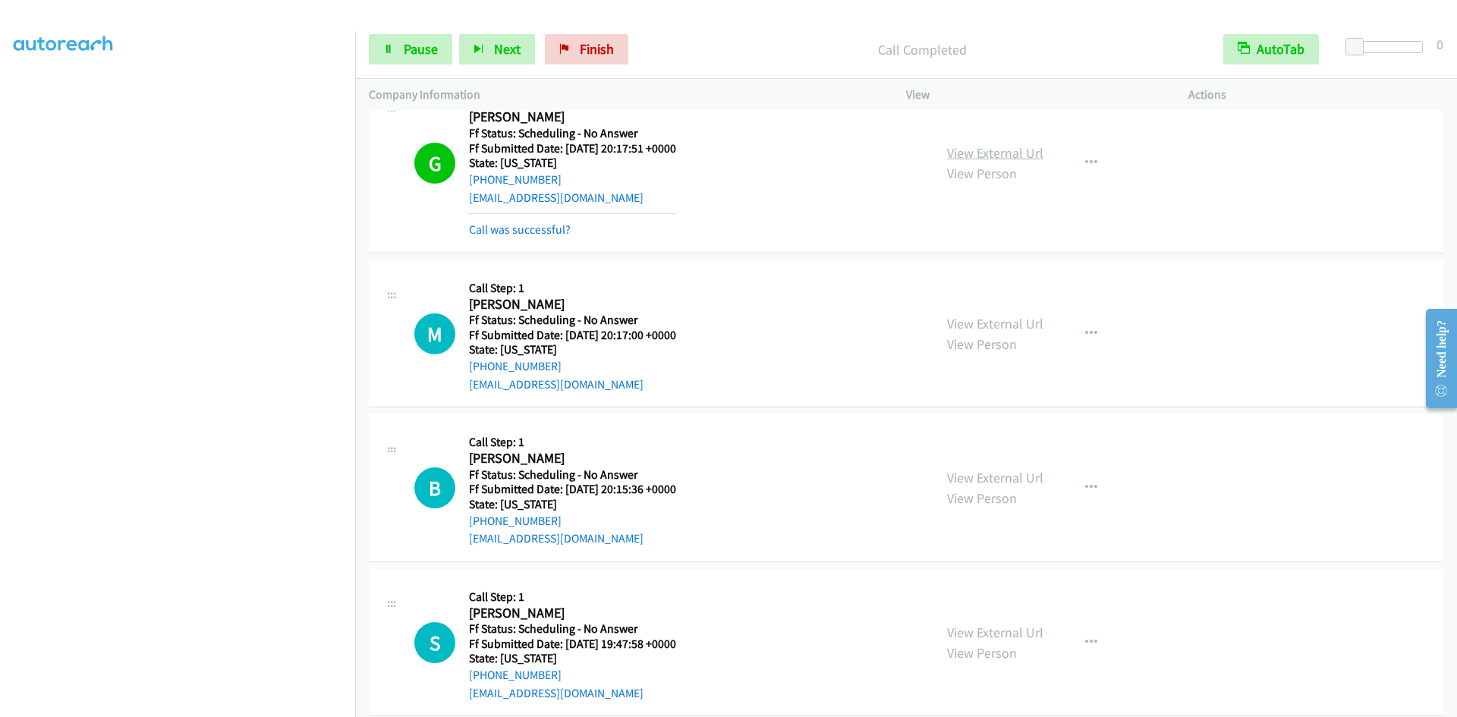
click at [953, 153] on link "View External Url" at bounding box center [995, 152] width 96 height 17
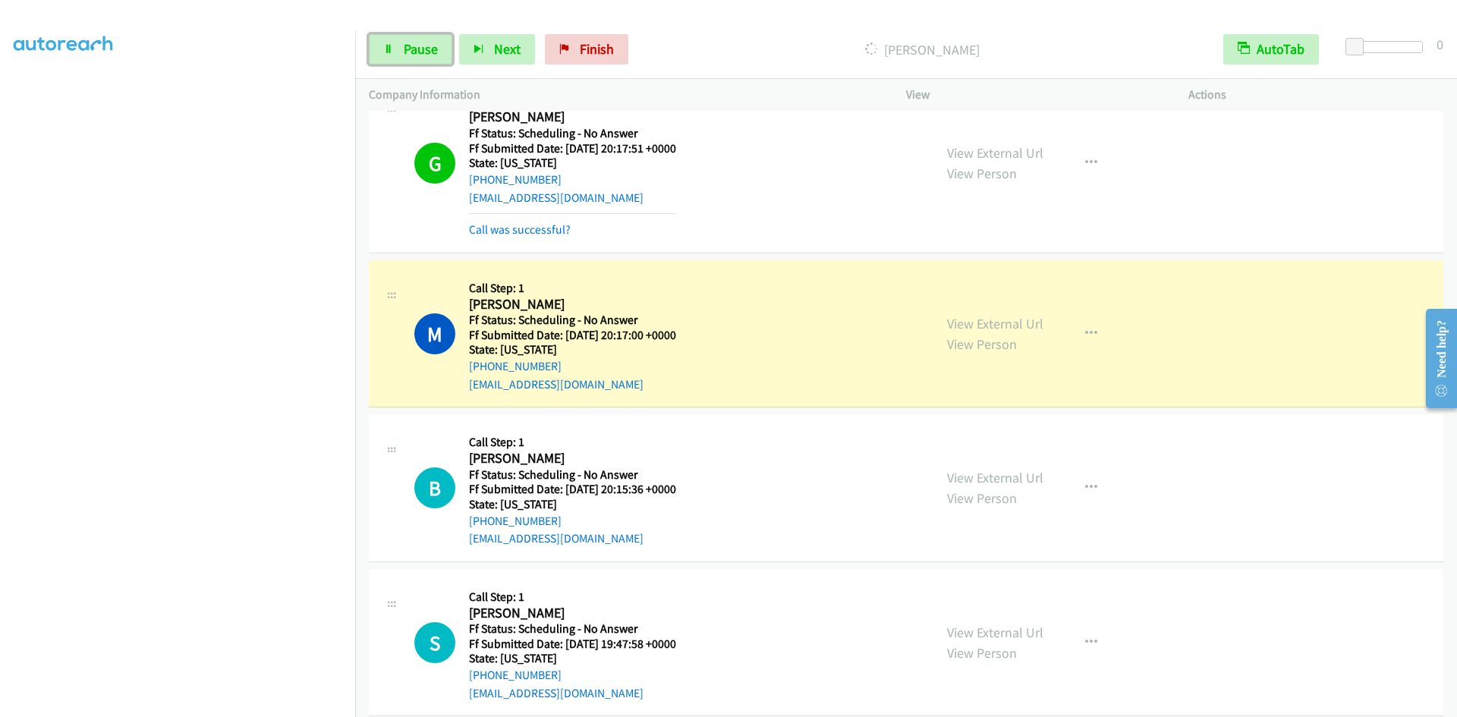
drag, startPoint x: 429, startPoint y: 49, endPoint x: 424, endPoint y: 68, distance: 19.0
click at [429, 49] on span "Pause" at bounding box center [421, 48] width 34 height 17
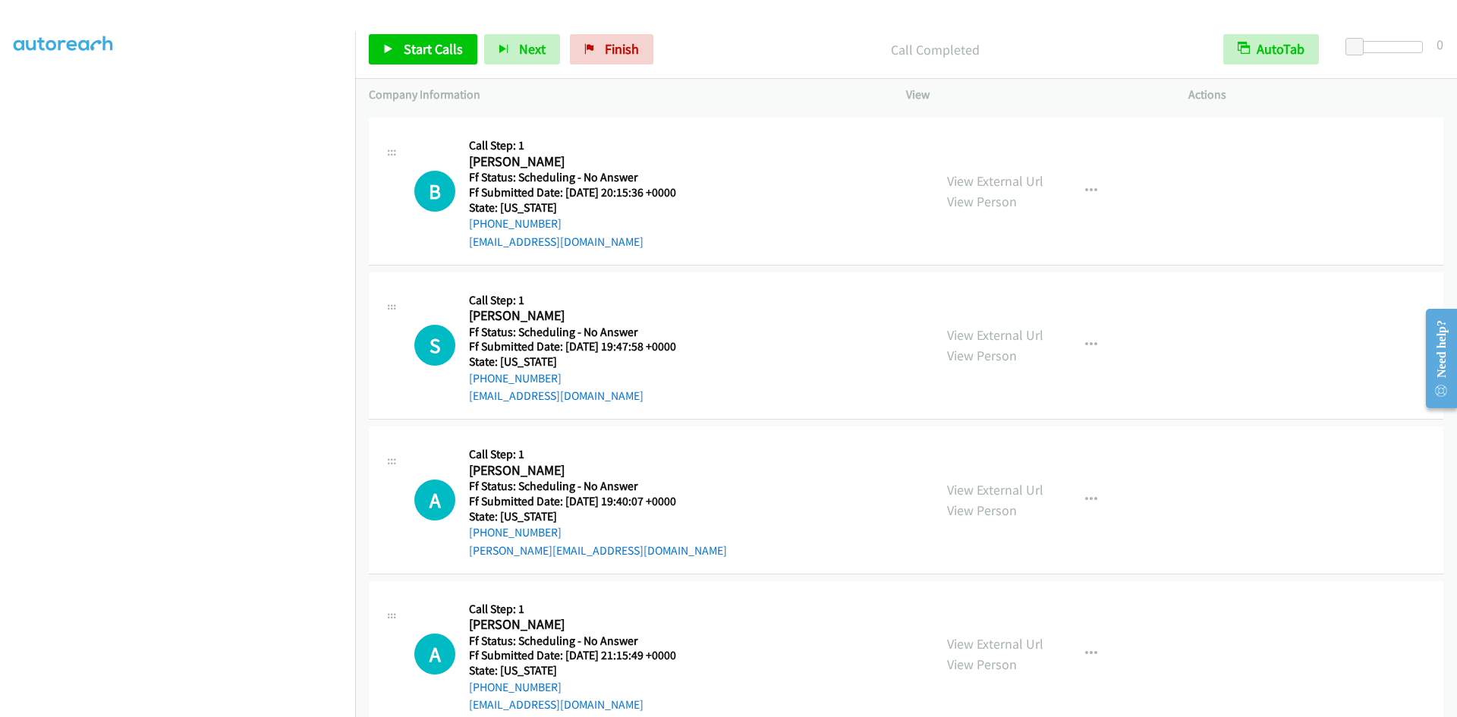
scroll to position [3782, 0]
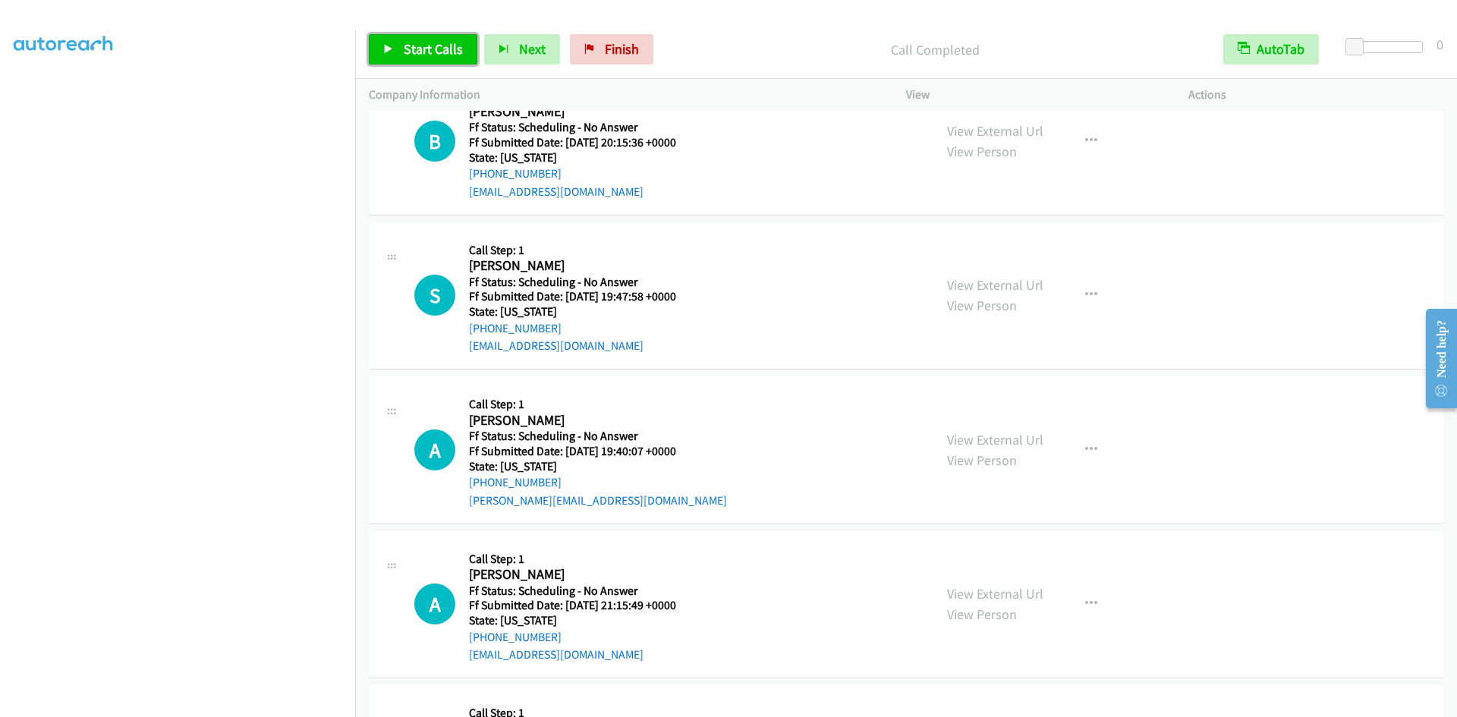
click at [398, 52] on link "Start Calls" at bounding box center [423, 49] width 109 height 30
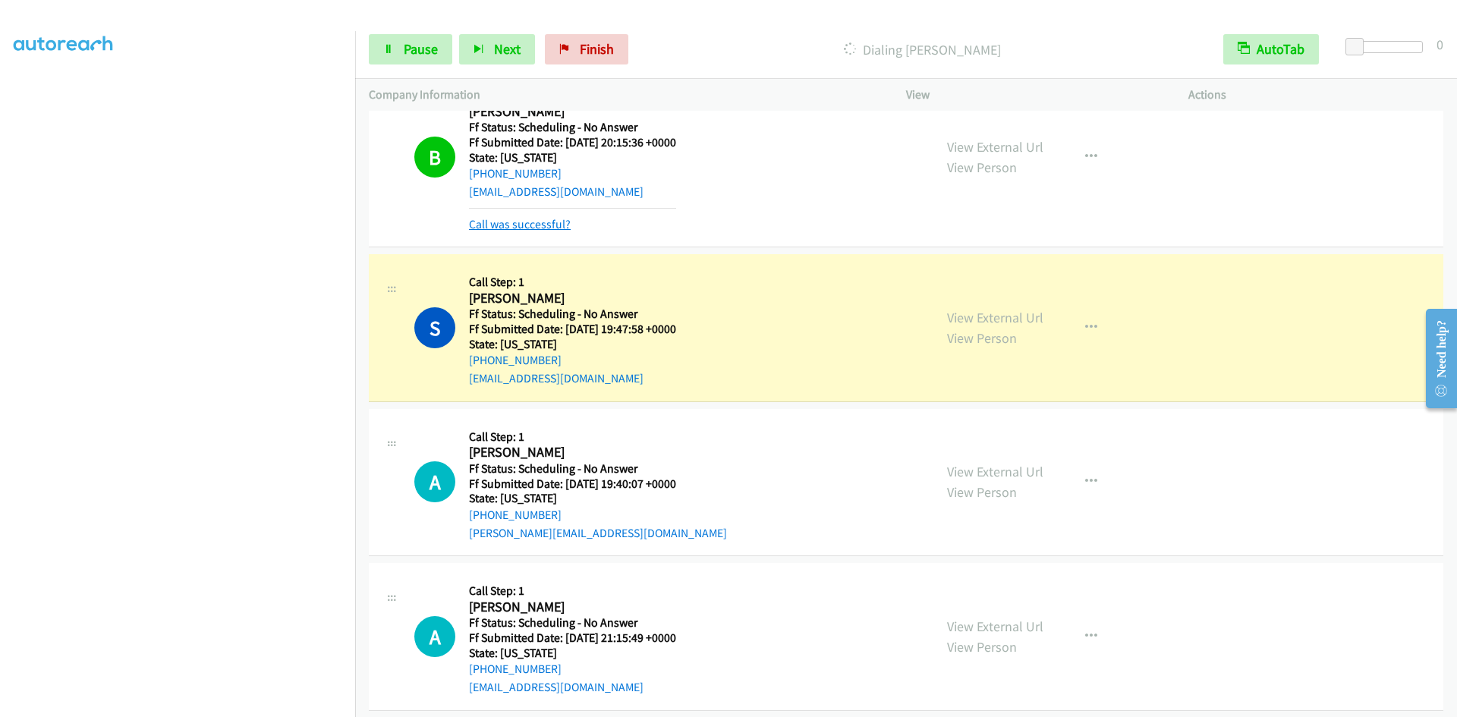
click at [493, 225] on link "Call was successful?" at bounding box center [520, 224] width 102 height 14
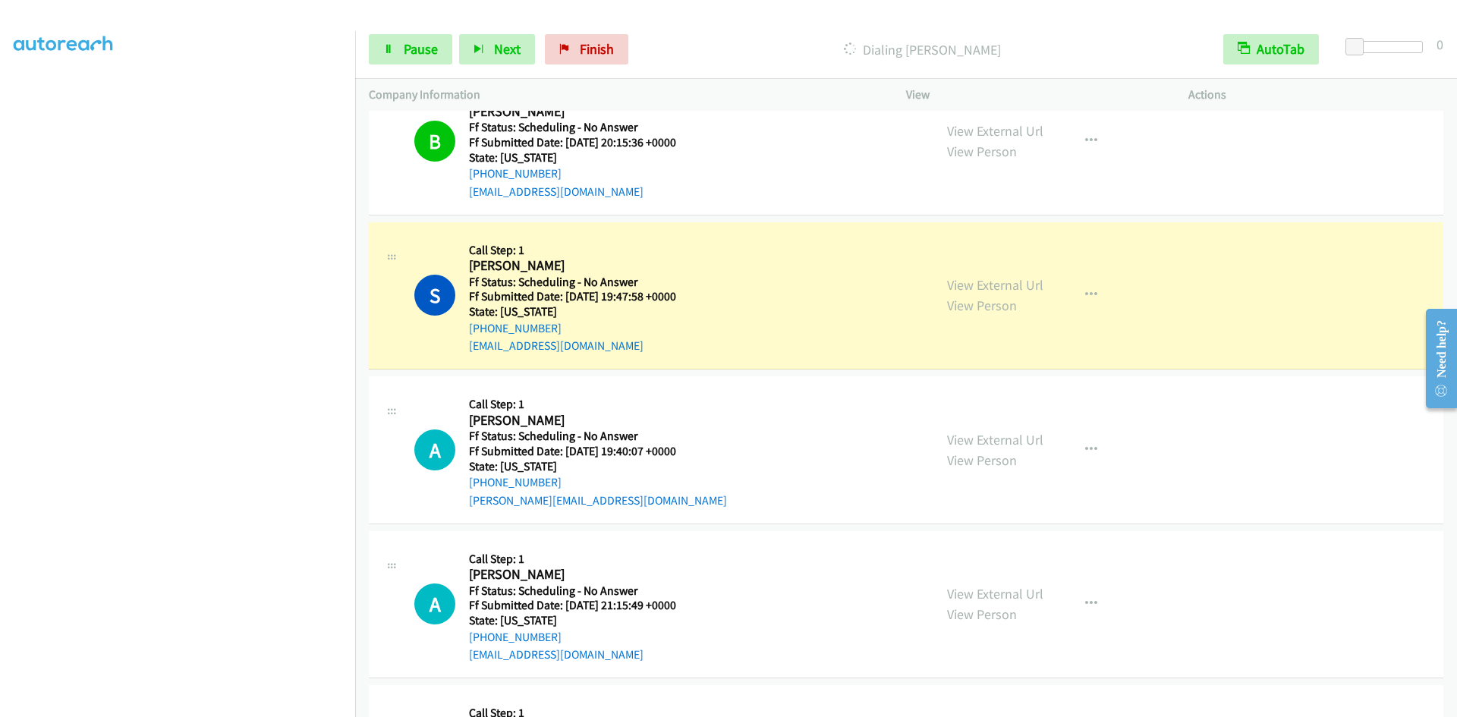
scroll to position [3749, 0]
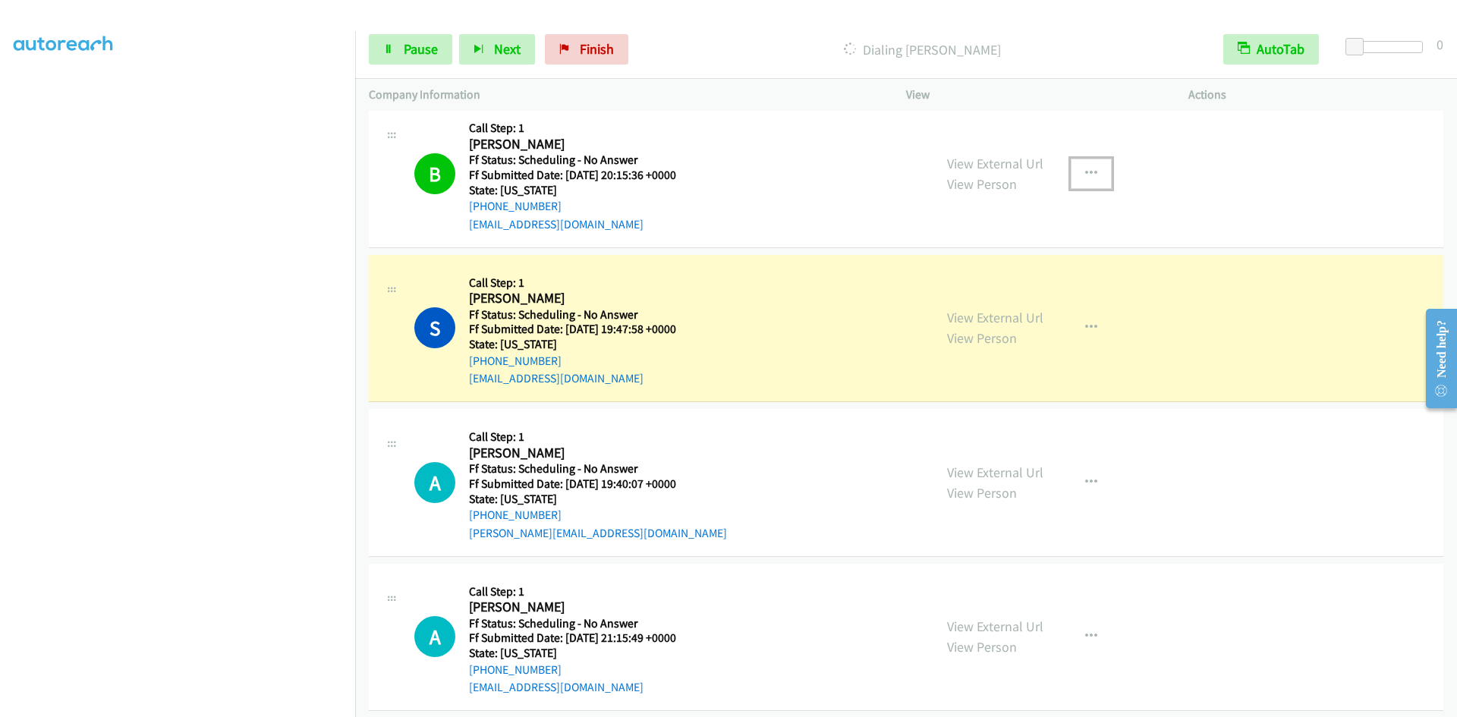
click at [1090, 165] on button "button" at bounding box center [1091, 174] width 41 height 30
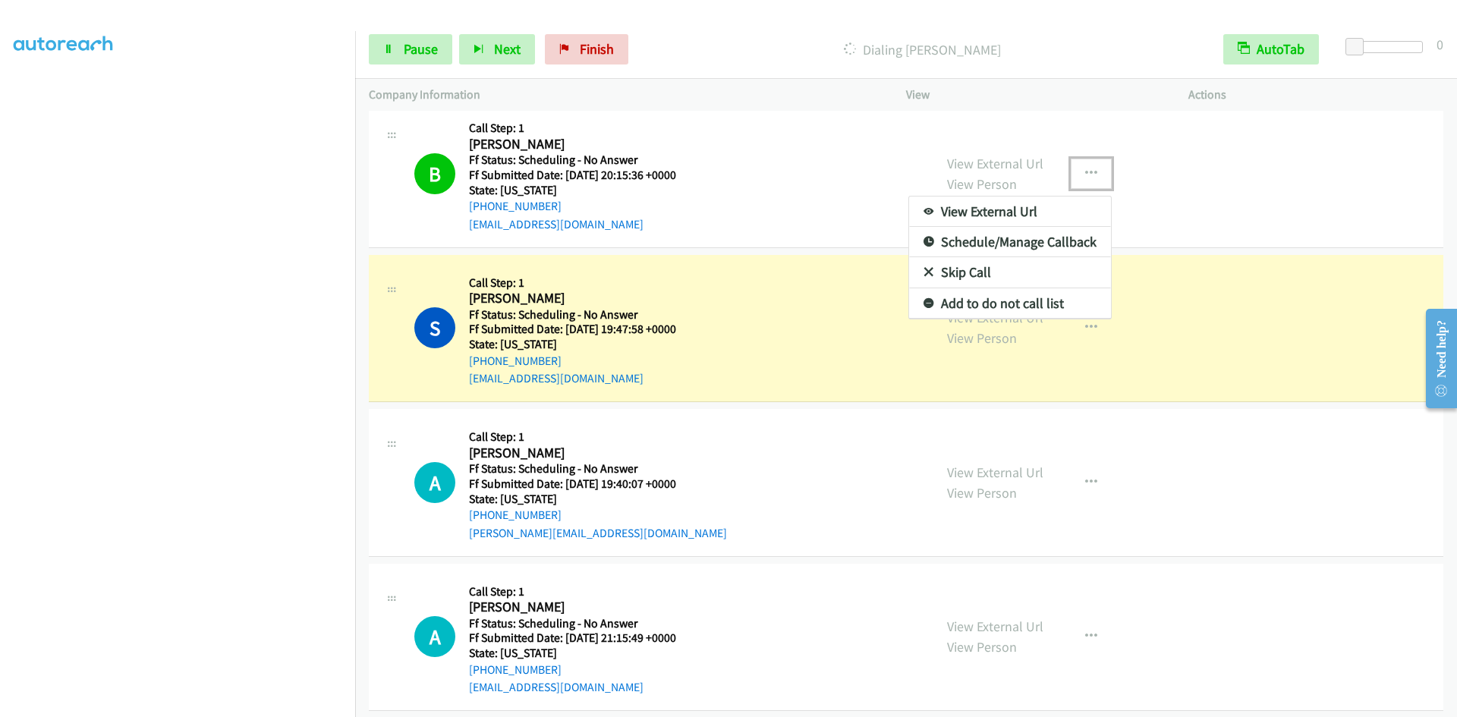
click at [1057, 301] on link "Add to do not call list" at bounding box center [1010, 303] width 202 height 30
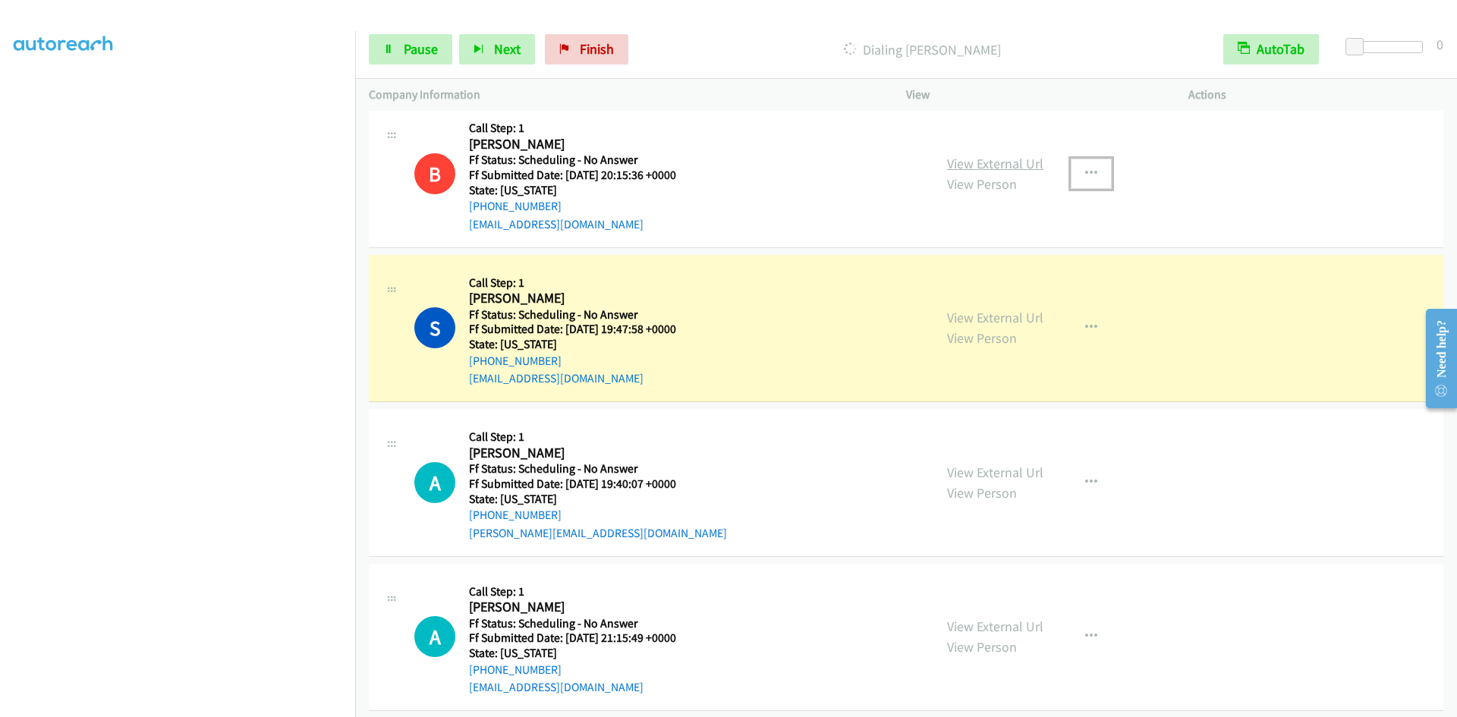
click at [997, 165] on link "View External Url" at bounding box center [995, 163] width 96 height 17
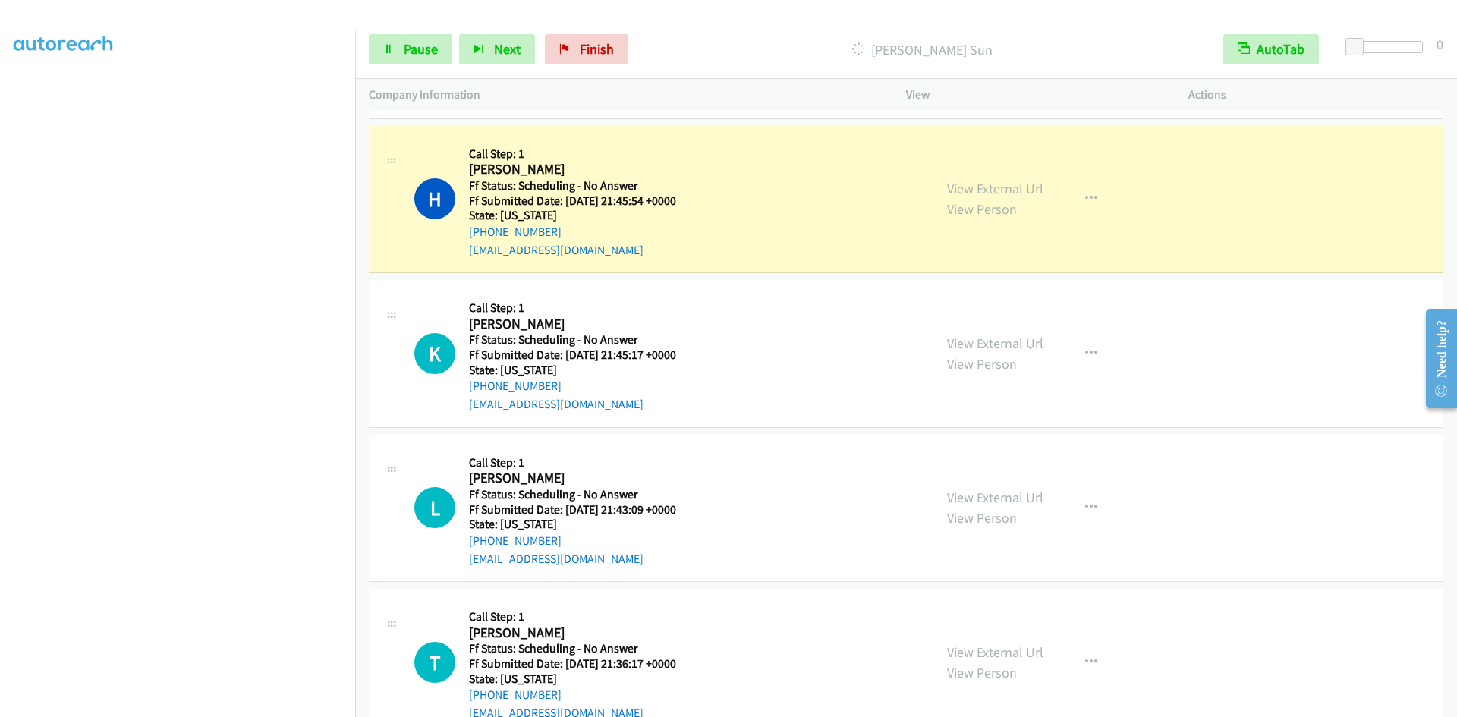
scroll to position [5591, 0]
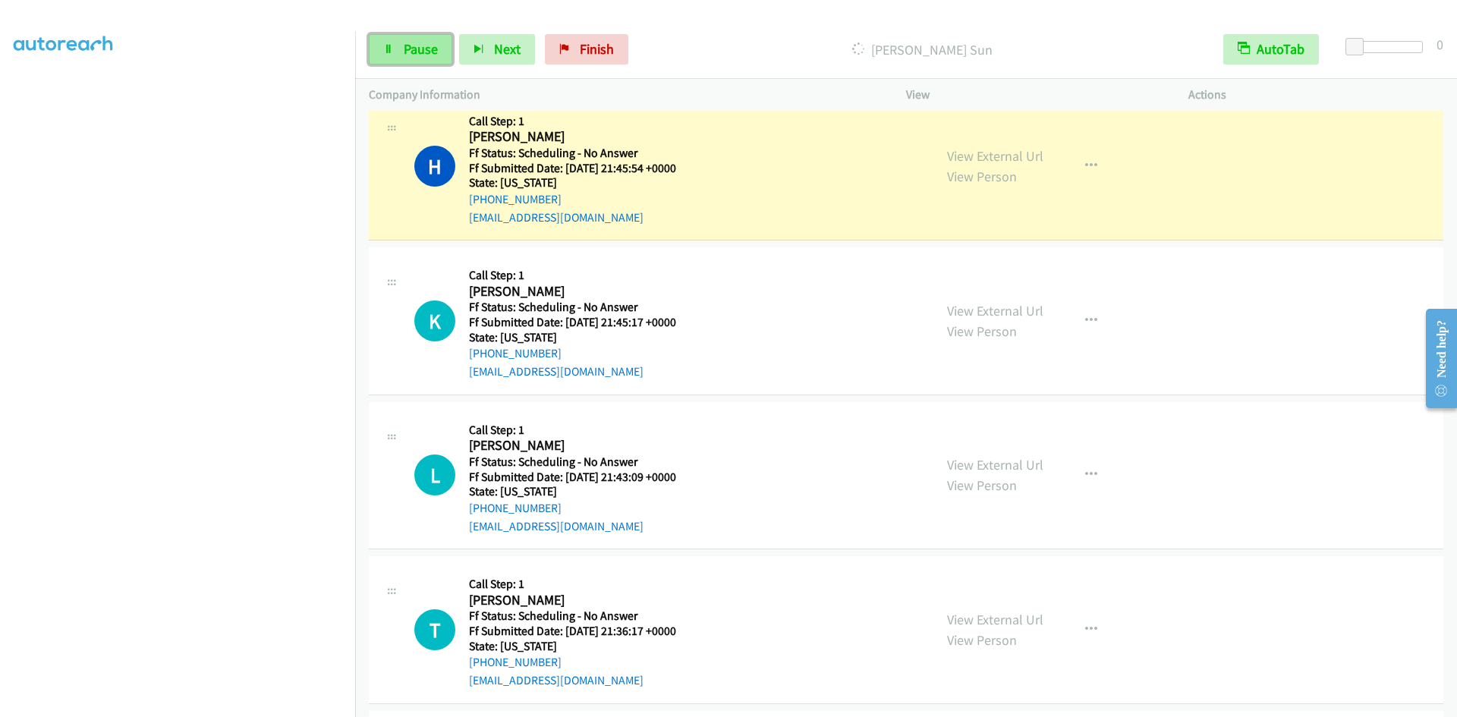
click at [419, 50] on span "Pause" at bounding box center [421, 48] width 34 height 17
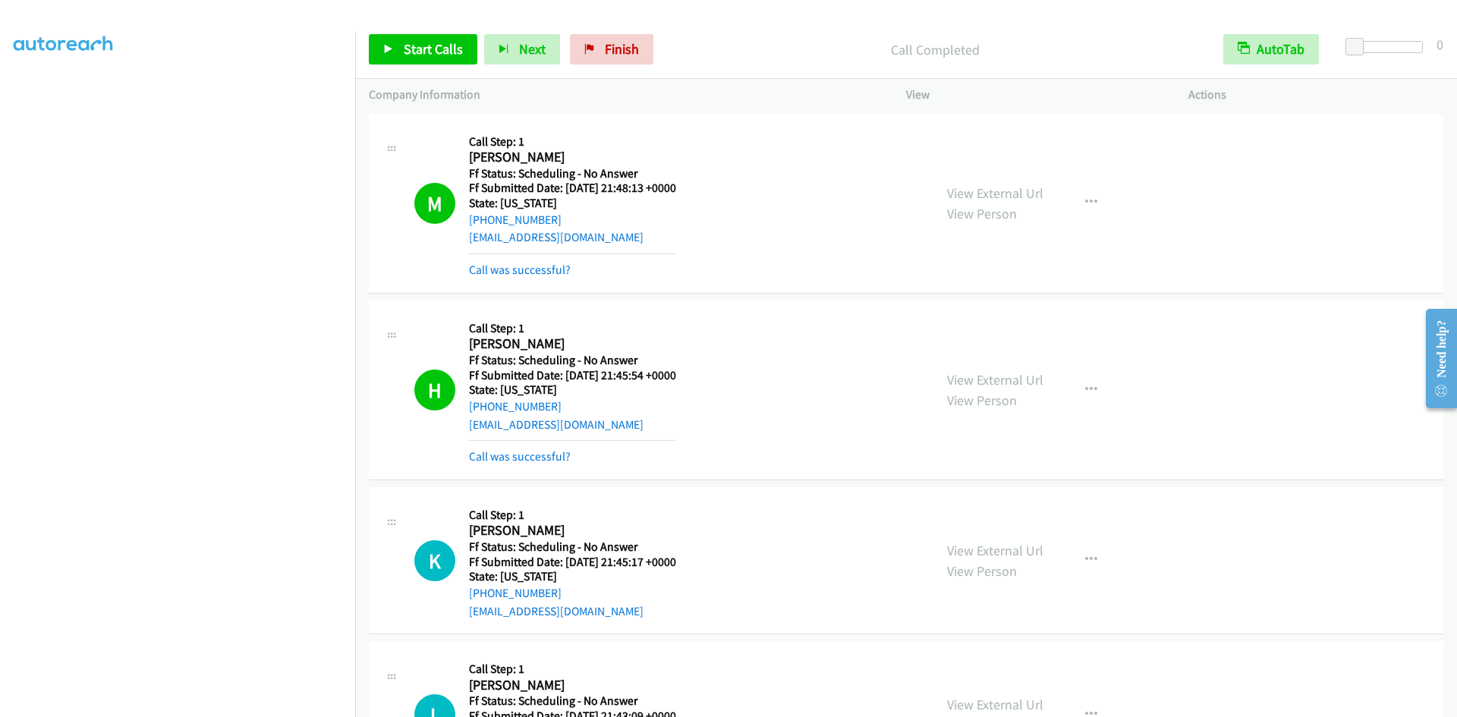
scroll to position [5364, 0]
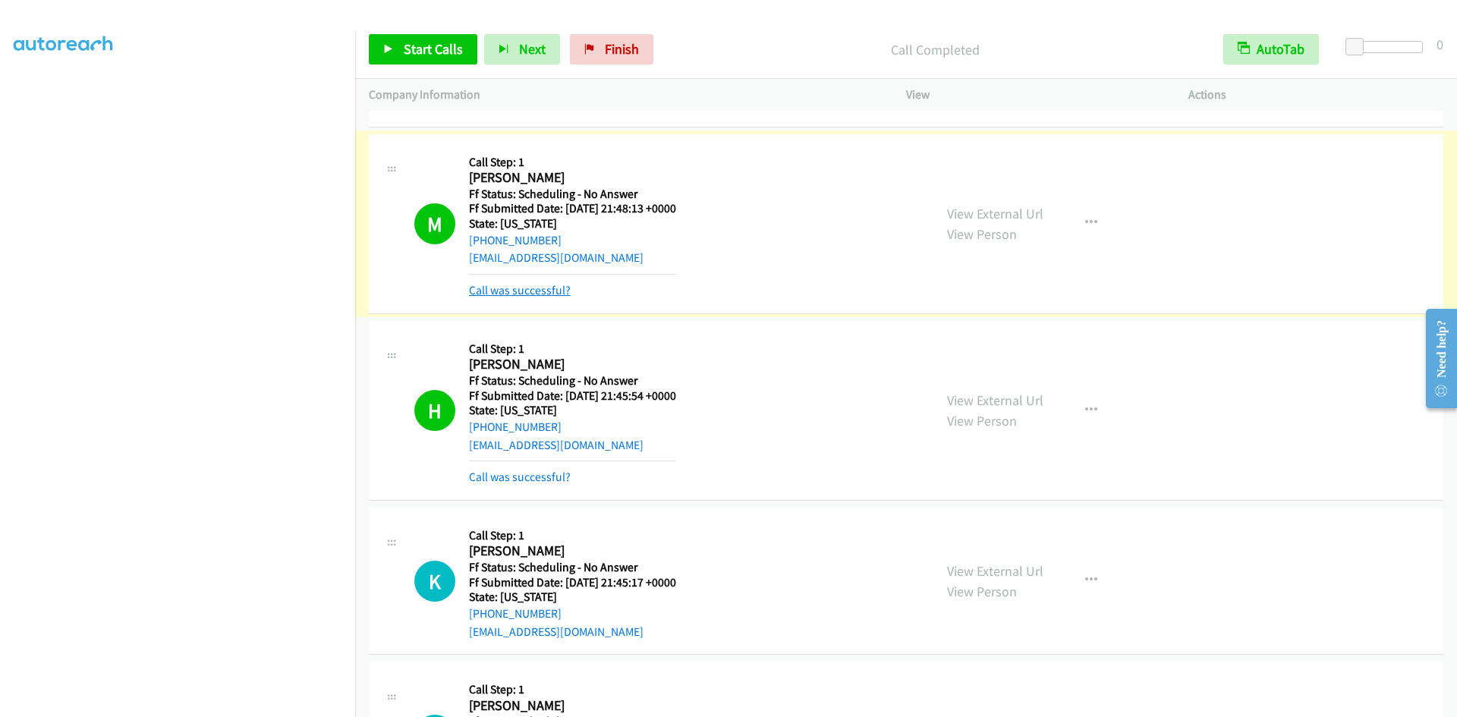
click at [548, 290] on link "Call was successful?" at bounding box center [520, 290] width 102 height 14
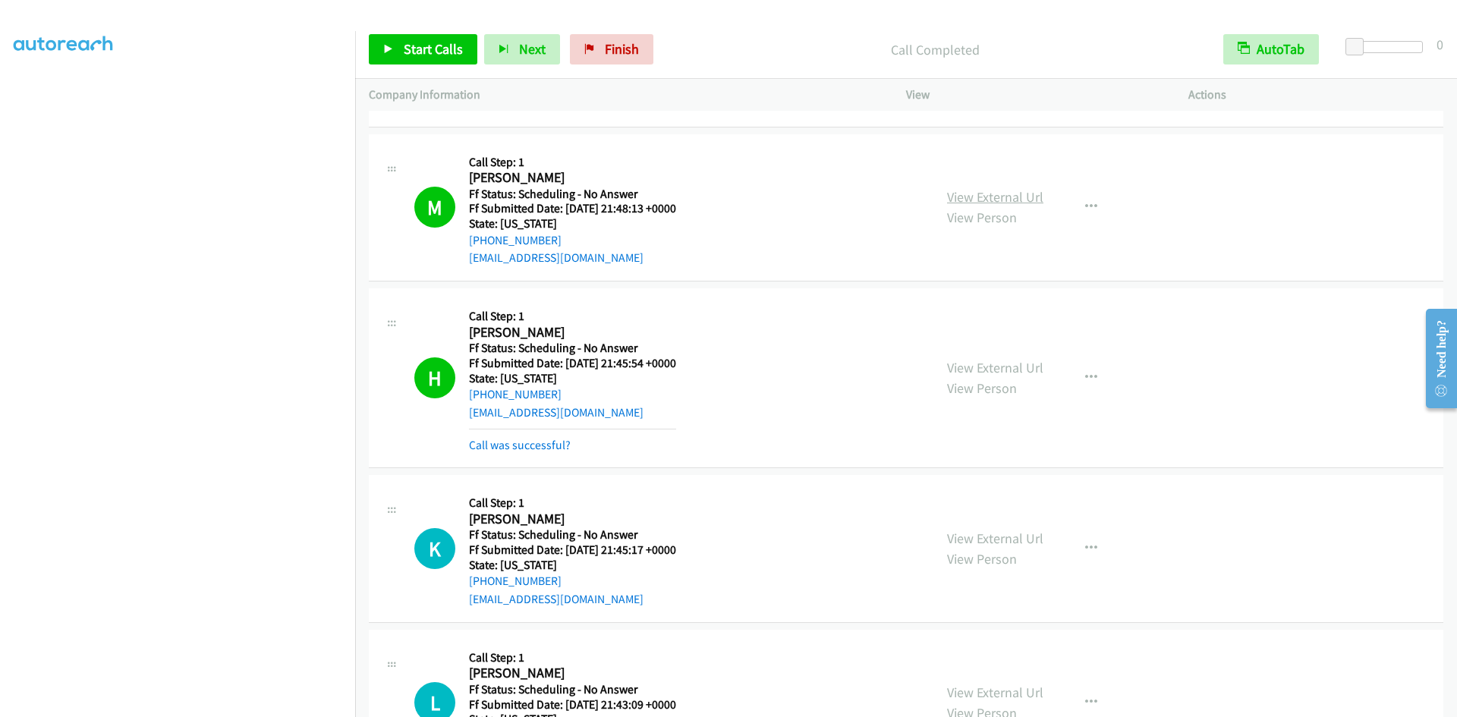
click at [1015, 196] on link "View External Url" at bounding box center [995, 196] width 96 height 17
click at [466, 54] on link "Start Calls" at bounding box center [423, 49] width 109 height 30
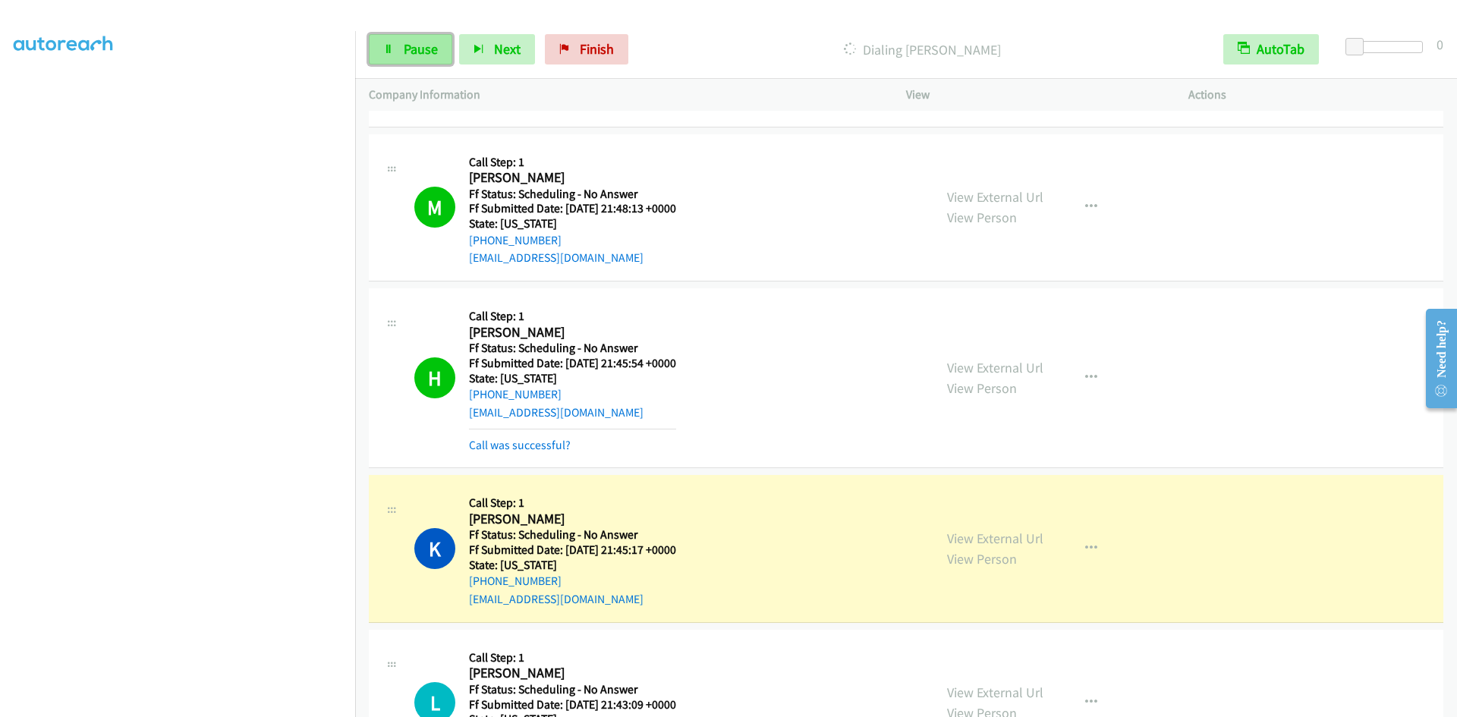
click at [410, 40] on span "Pause" at bounding box center [421, 48] width 34 height 17
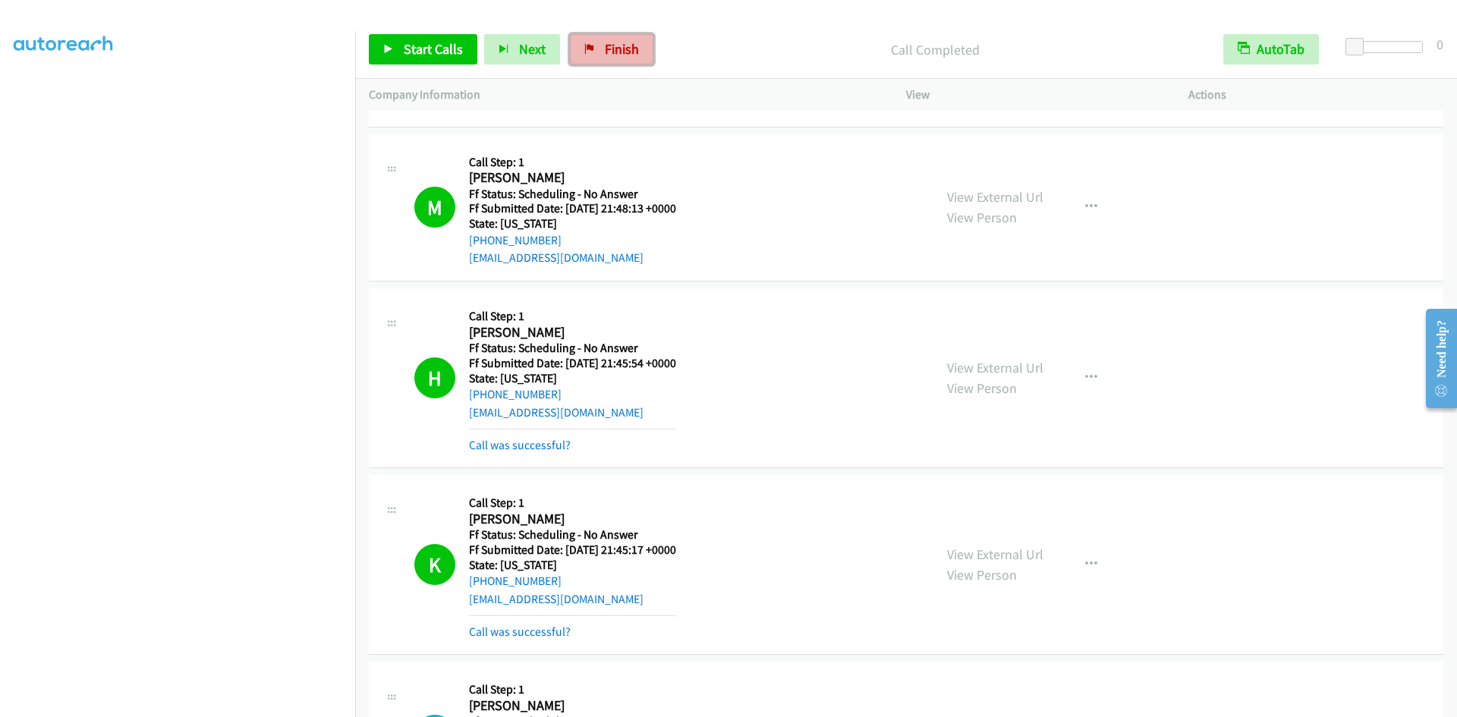
click at [617, 57] on span "Finish" at bounding box center [622, 48] width 34 height 17
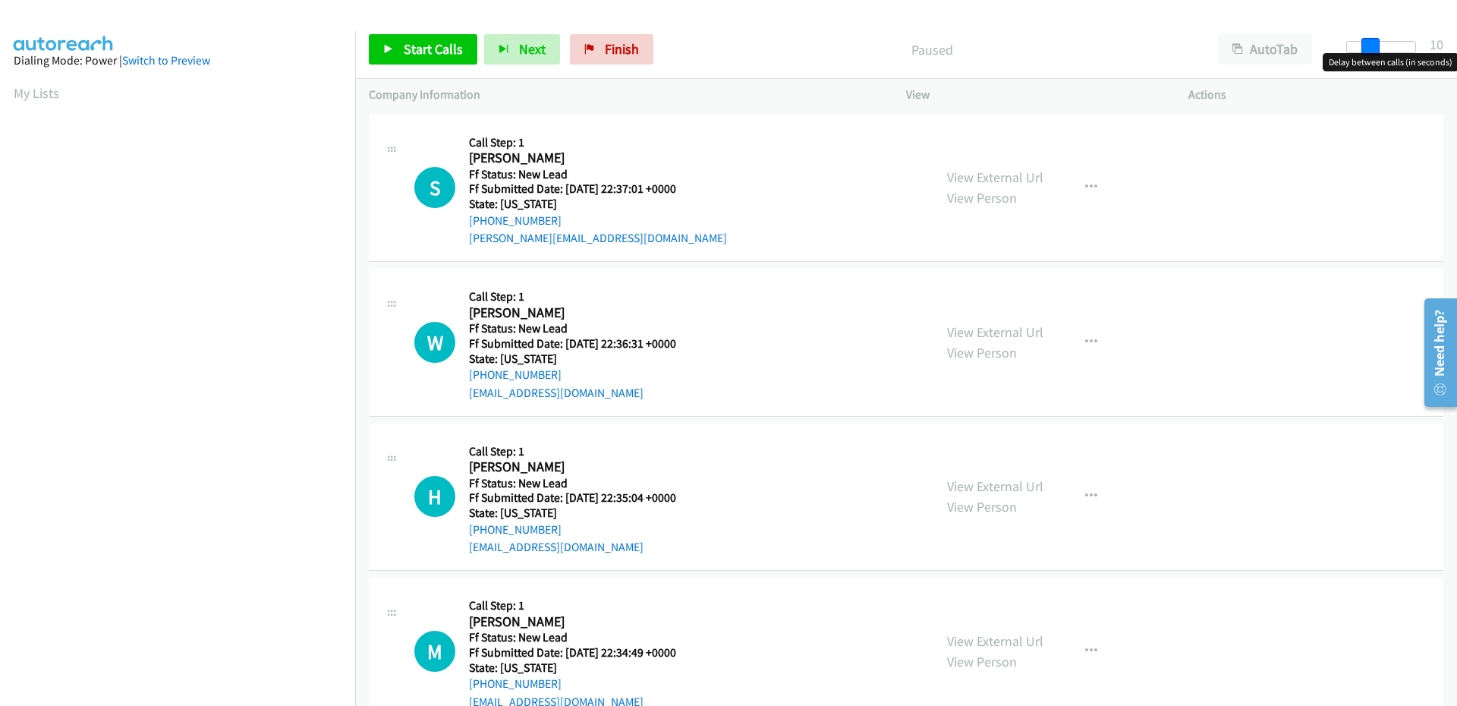
drag, startPoint x: 1357, startPoint y: 49, endPoint x: 1379, endPoint y: 46, distance: 23.0
click at [1379, 46] on div at bounding box center [1381, 47] width 70 height 12
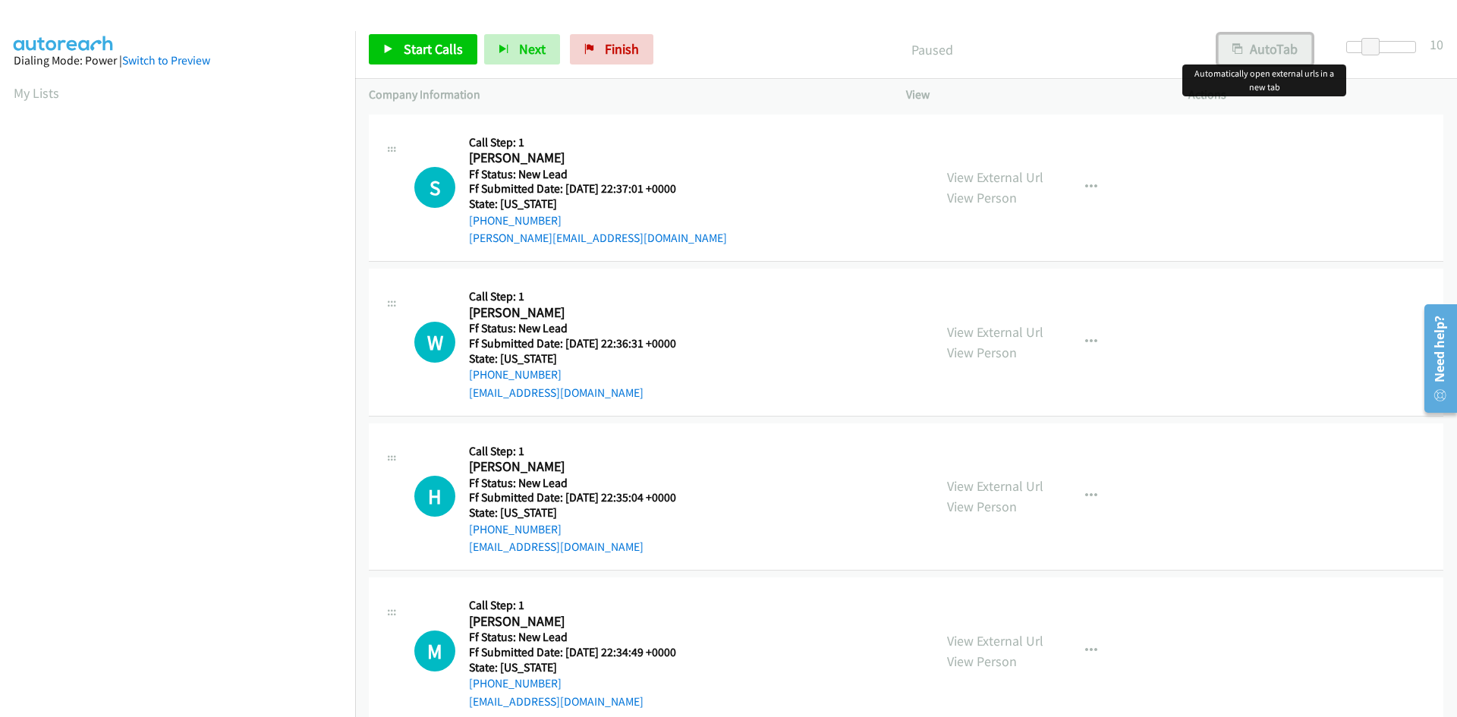
click at [1301, 52] on button "AutoTab" at bounding box center [1265, 49] width 94 height 30
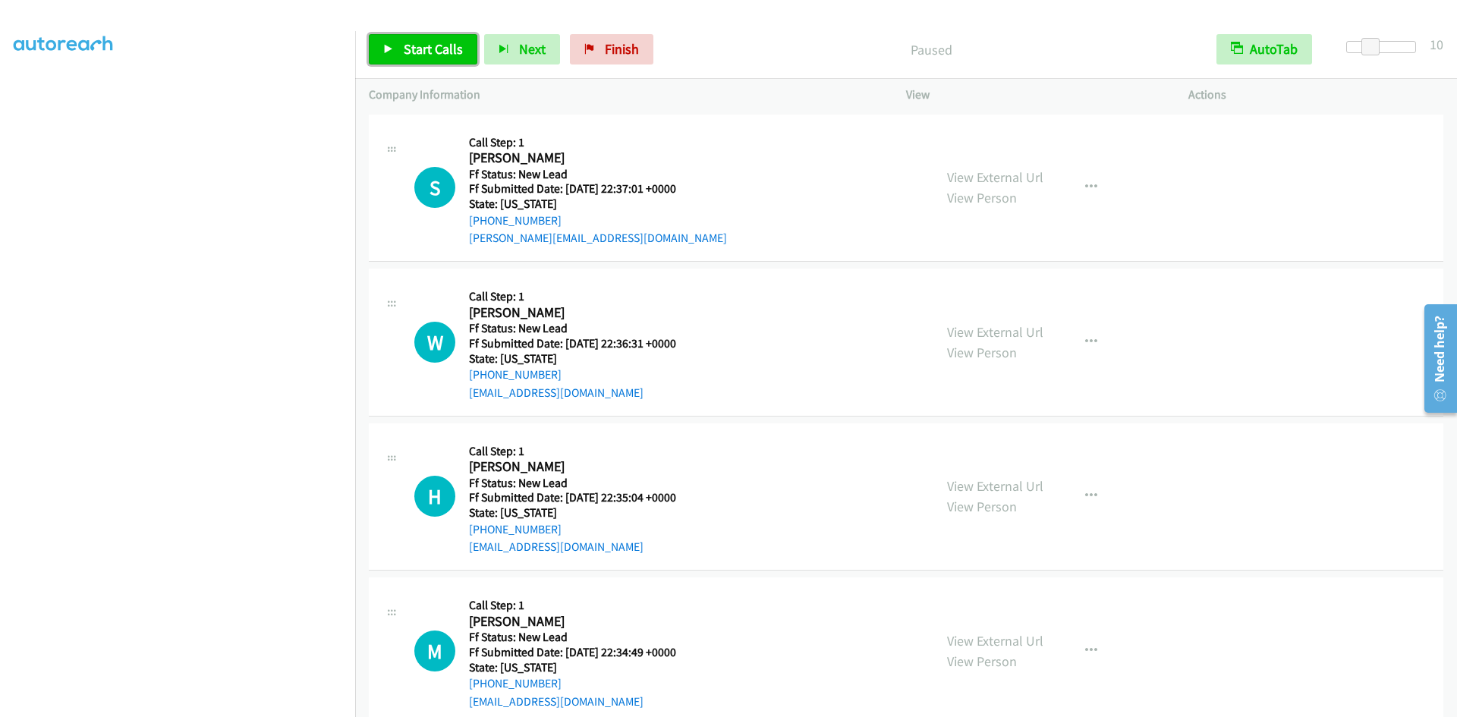
click at [405, 49] on span "Start Calls" at bounding box center [433, 48] width 59 height 17
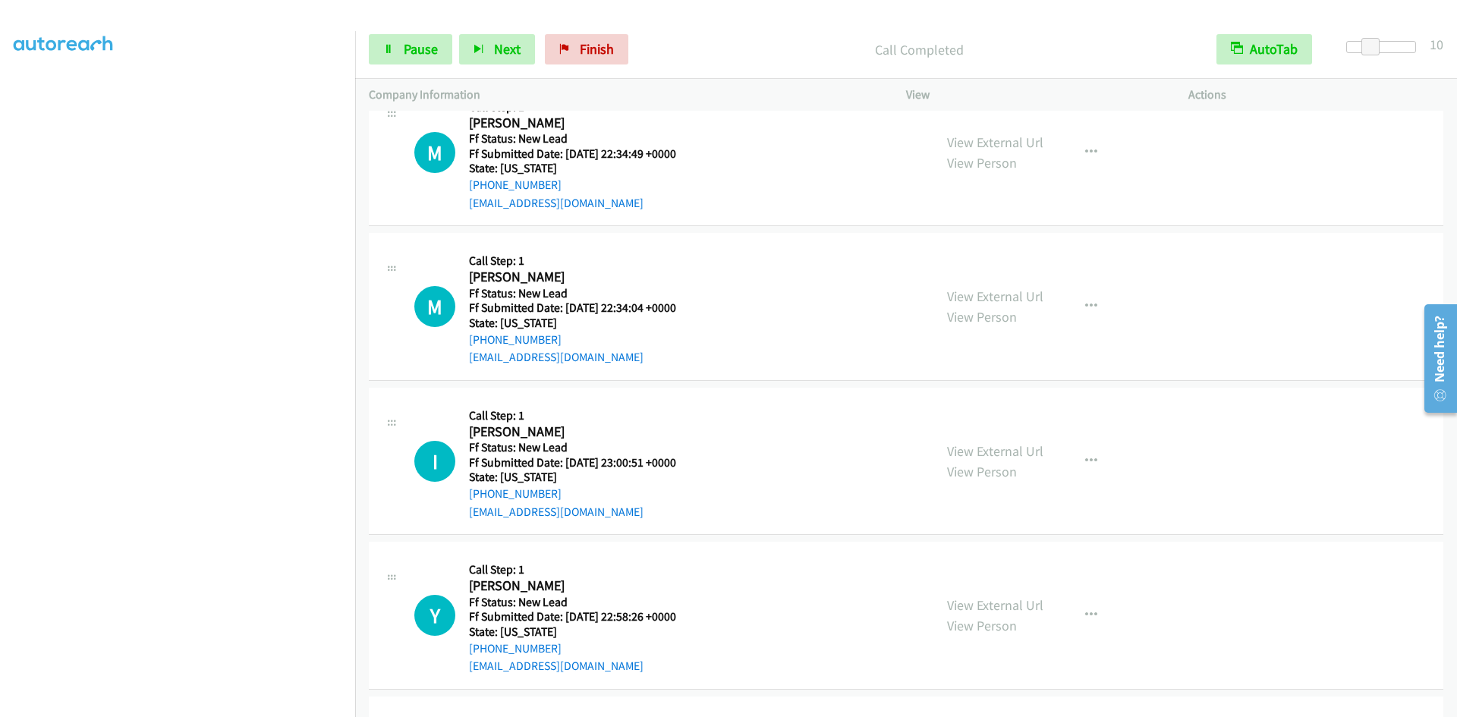
scroll to position [596, 0]
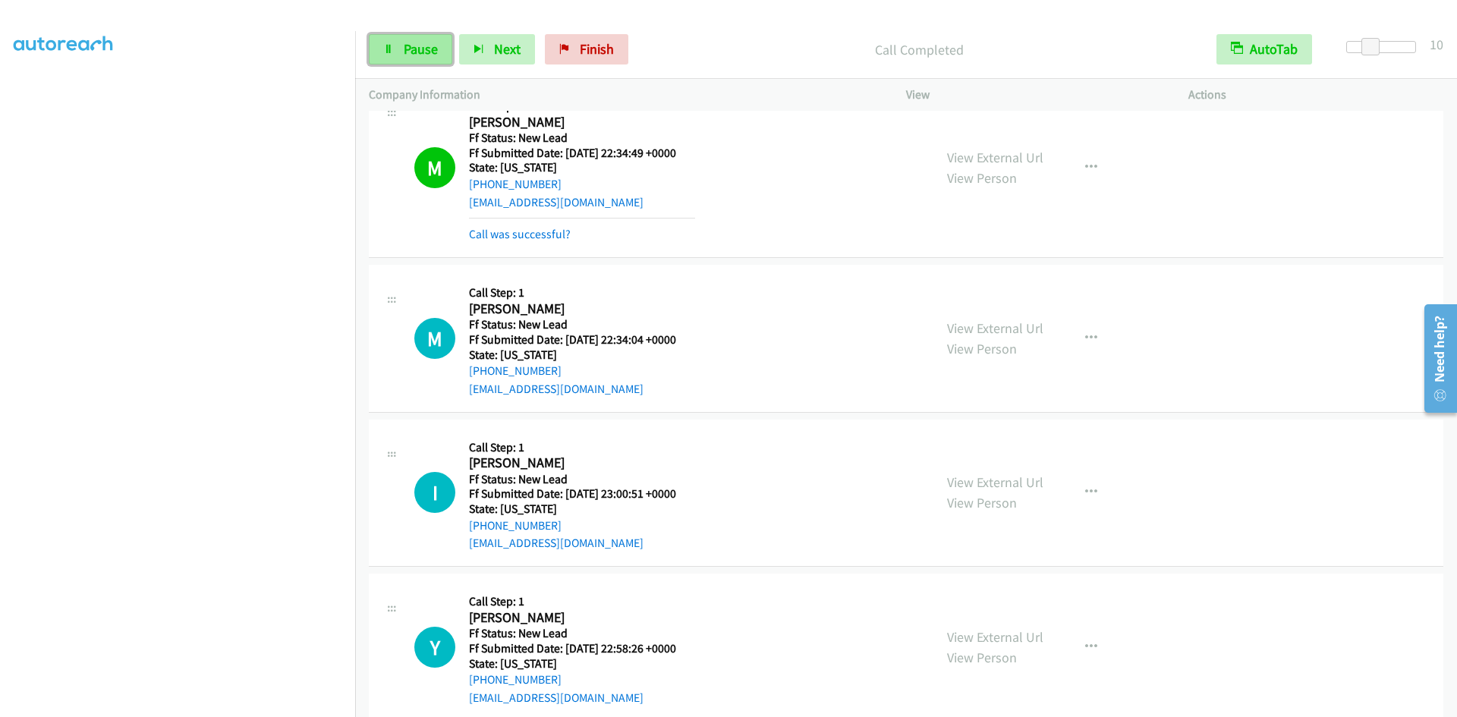
click at [399, 61] on link "Pause" at bounding box center [410, 49] width 83 height 30
click at [438, 54] on span "Start Calls" at bounding box center [433, 48] width 59 height 17
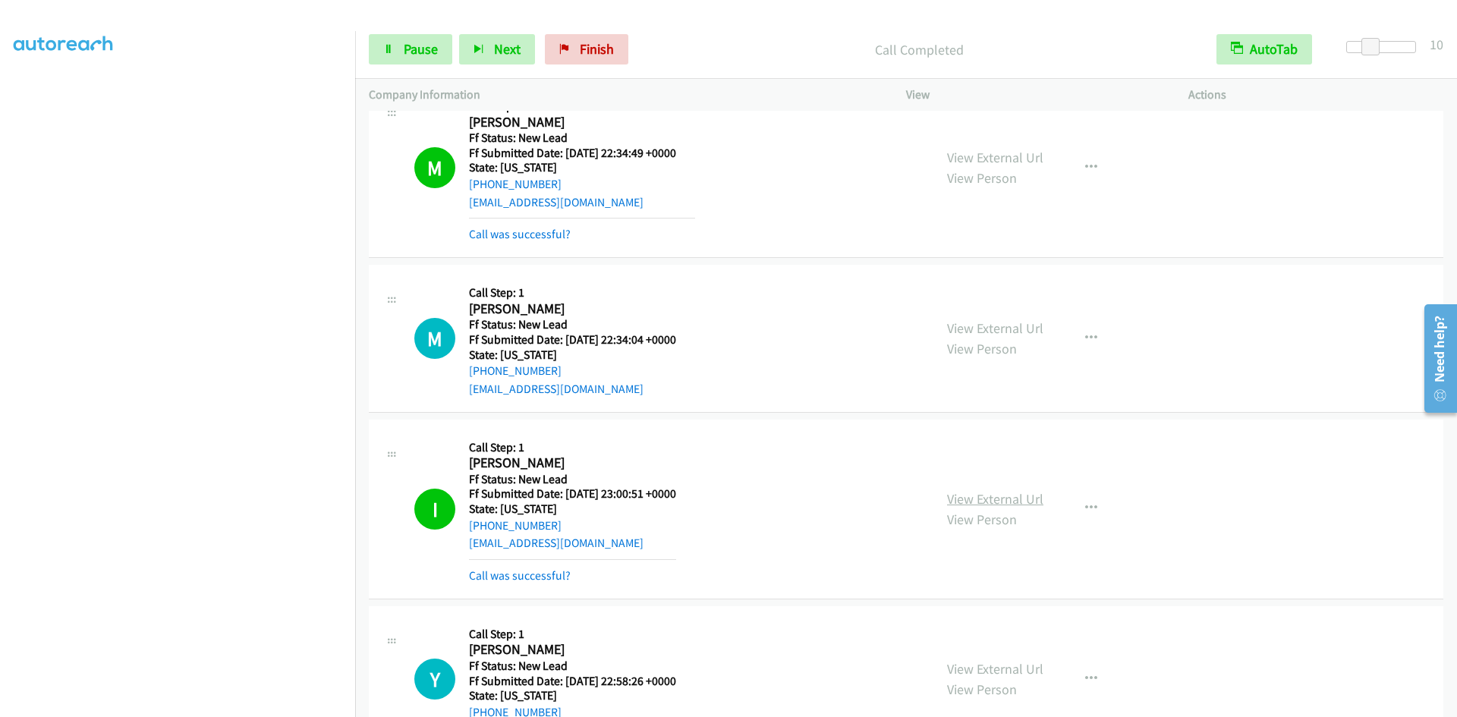
click at [1032, 502] on link "View External Url" at bounding box center [995, 498] width 96 height 17
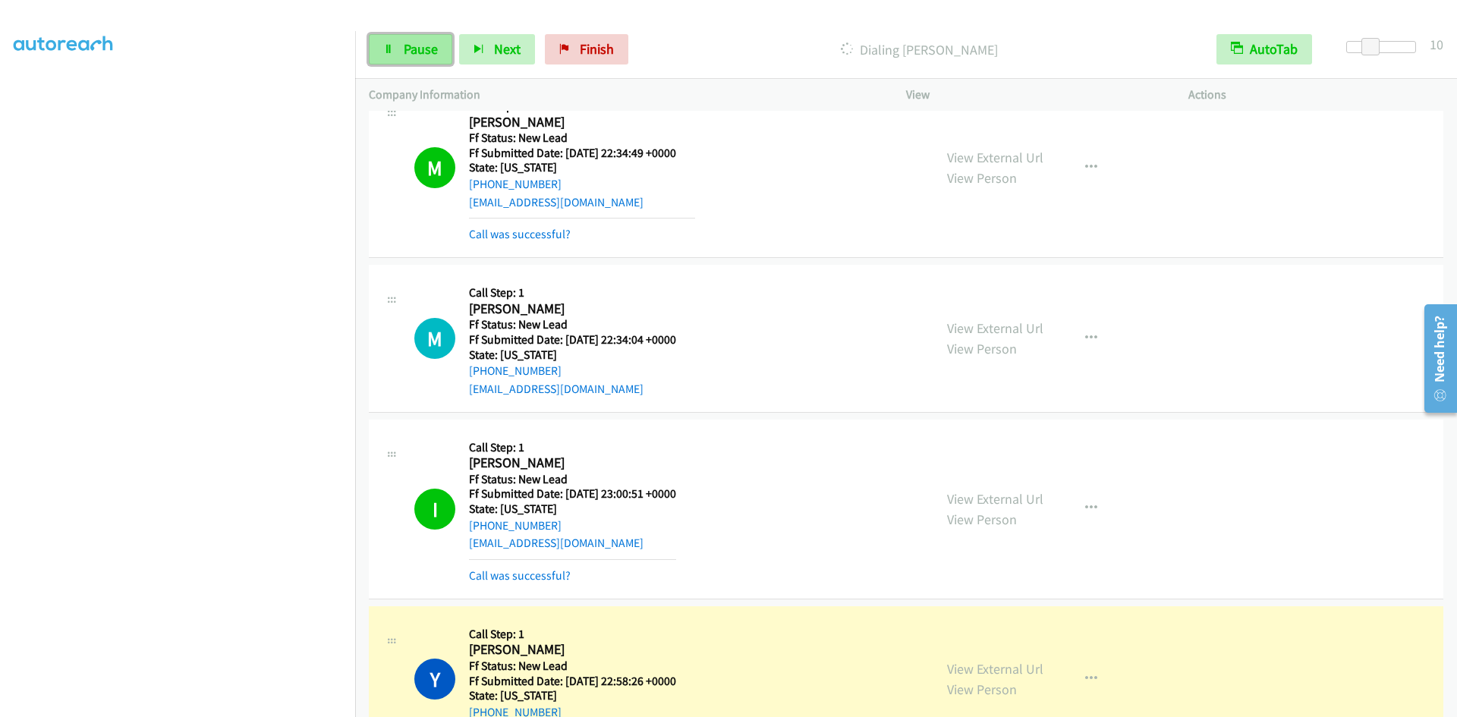
click at [428, 51] on span "Pause" at bounding box center [421, 48] width 34 height 17
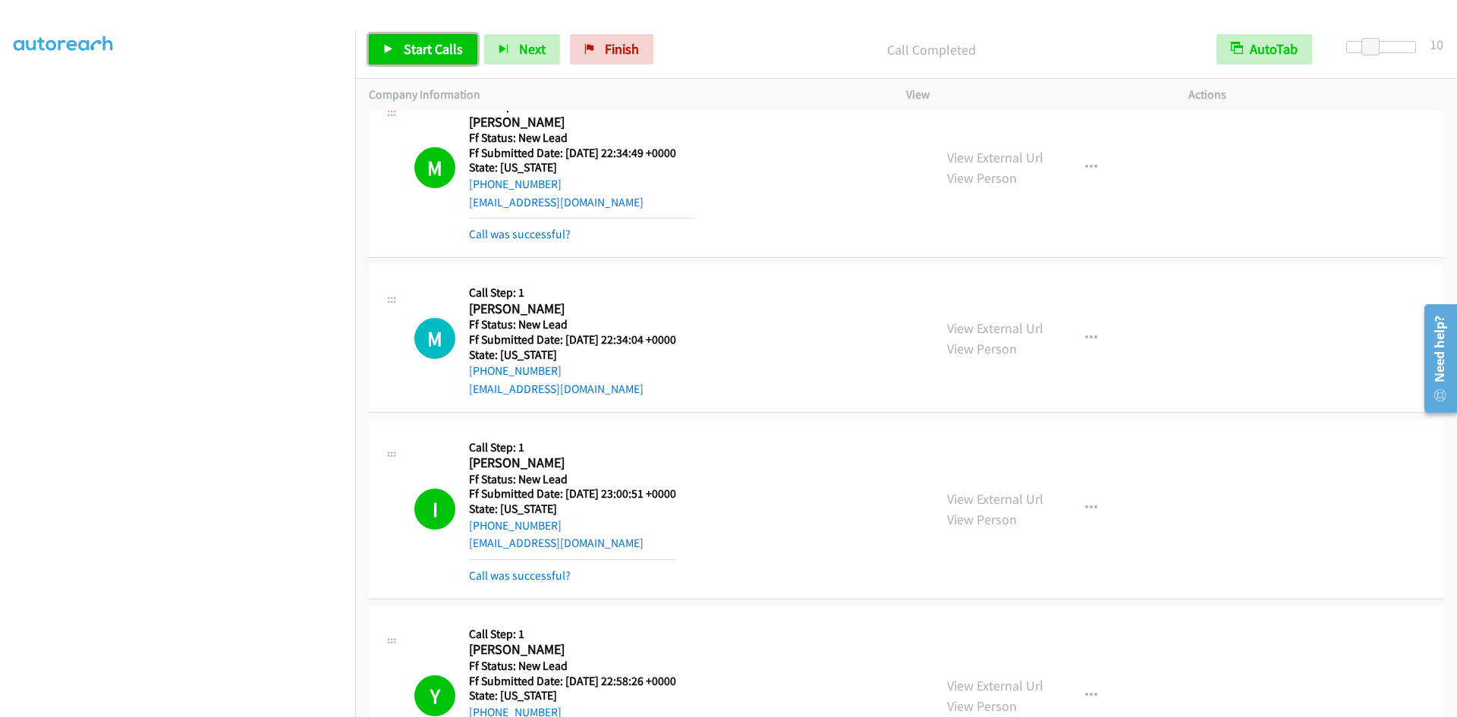
click at [401, 52] on link "Start Calls" at bounding box center [423, 49] width 109 height 30
click at [423, 46] on span "Pause" at bounding box center [421, 48] width 34 height 17
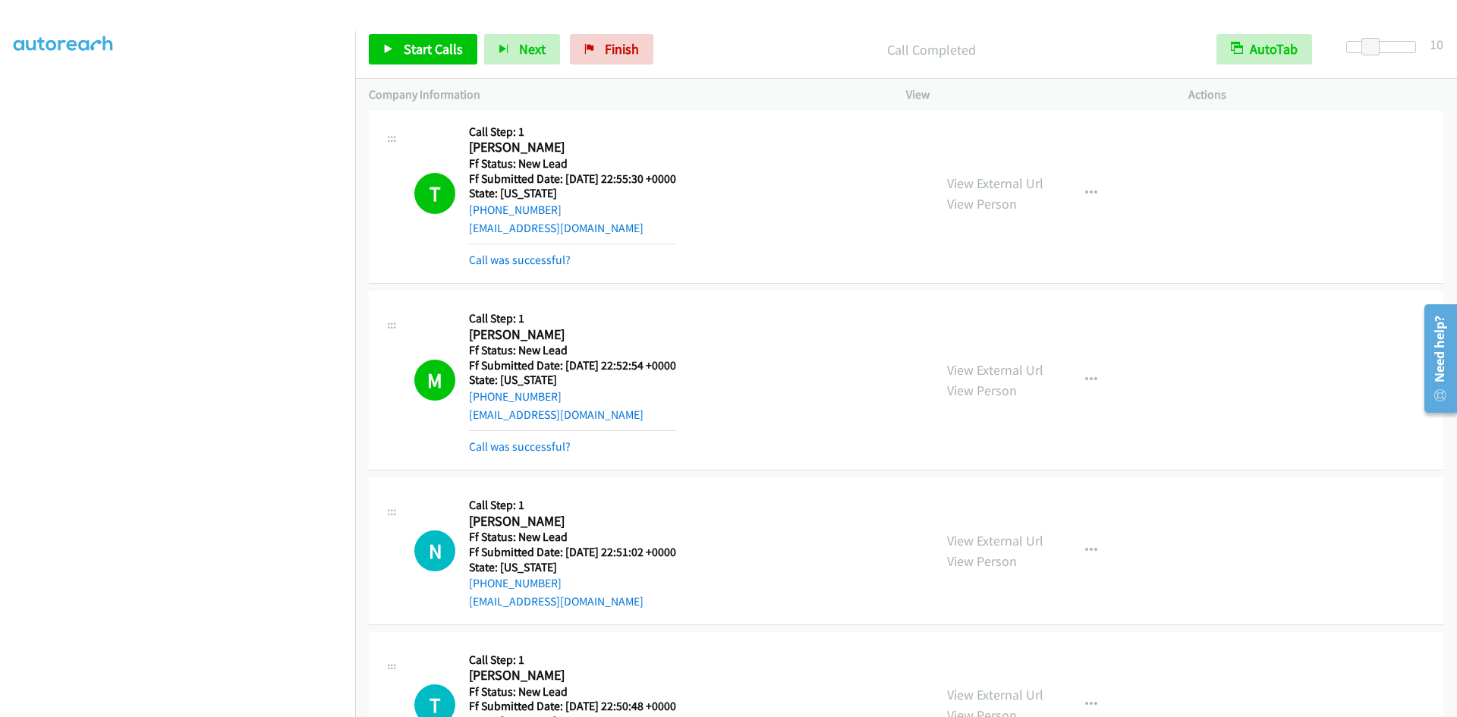
scroll to position [1355, 0]
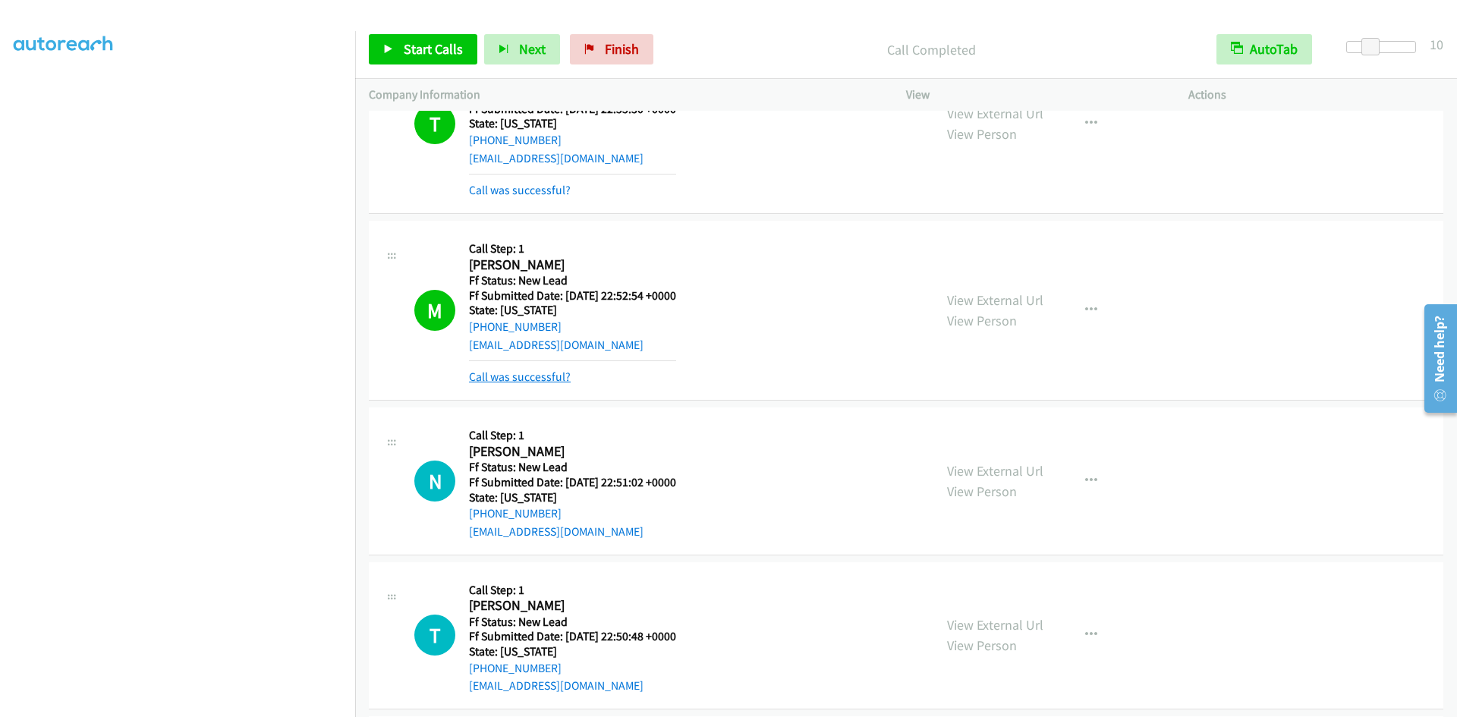
click at [512, 379] on link "Call was successful?" at bounding box center [520, 377] width 102 height 14
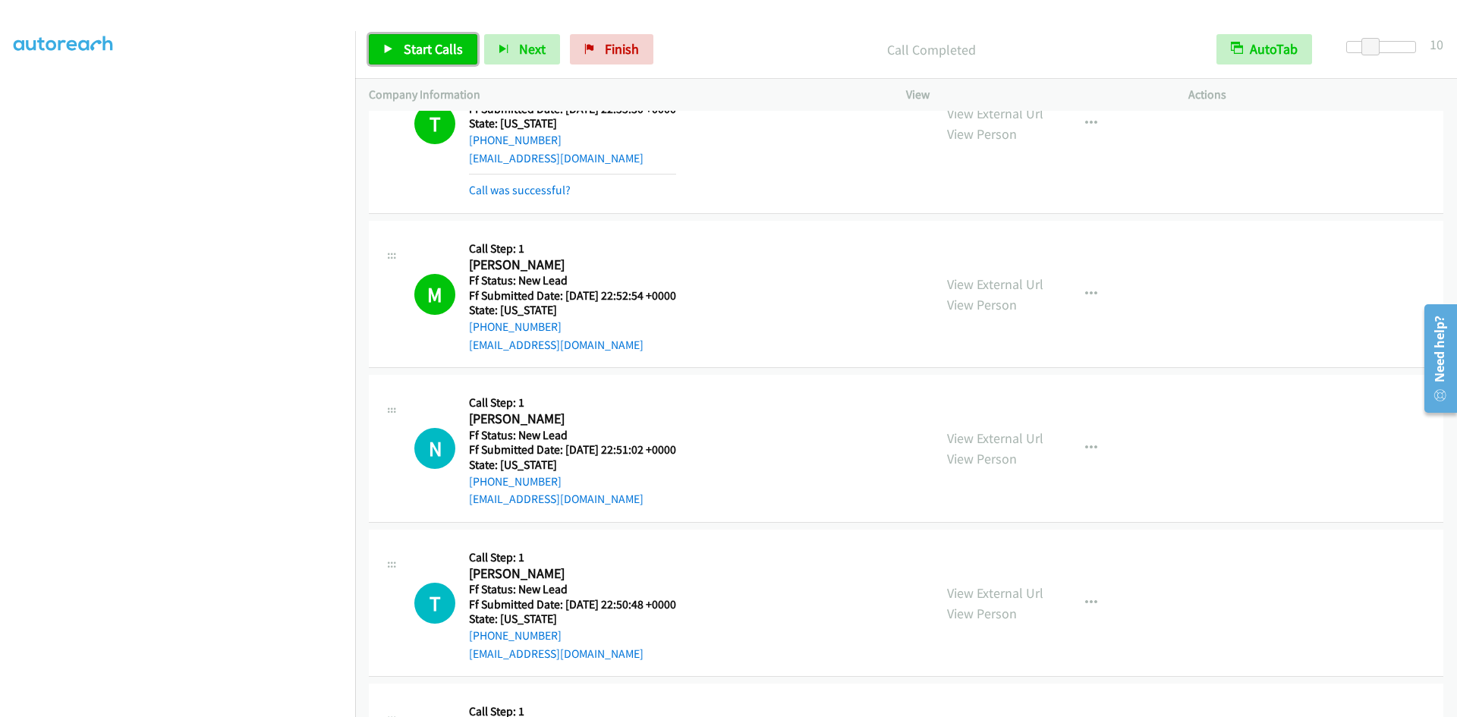
click at [442, 49] on span "Start Calls" at bounding box center [433, 48] width 59 height 17
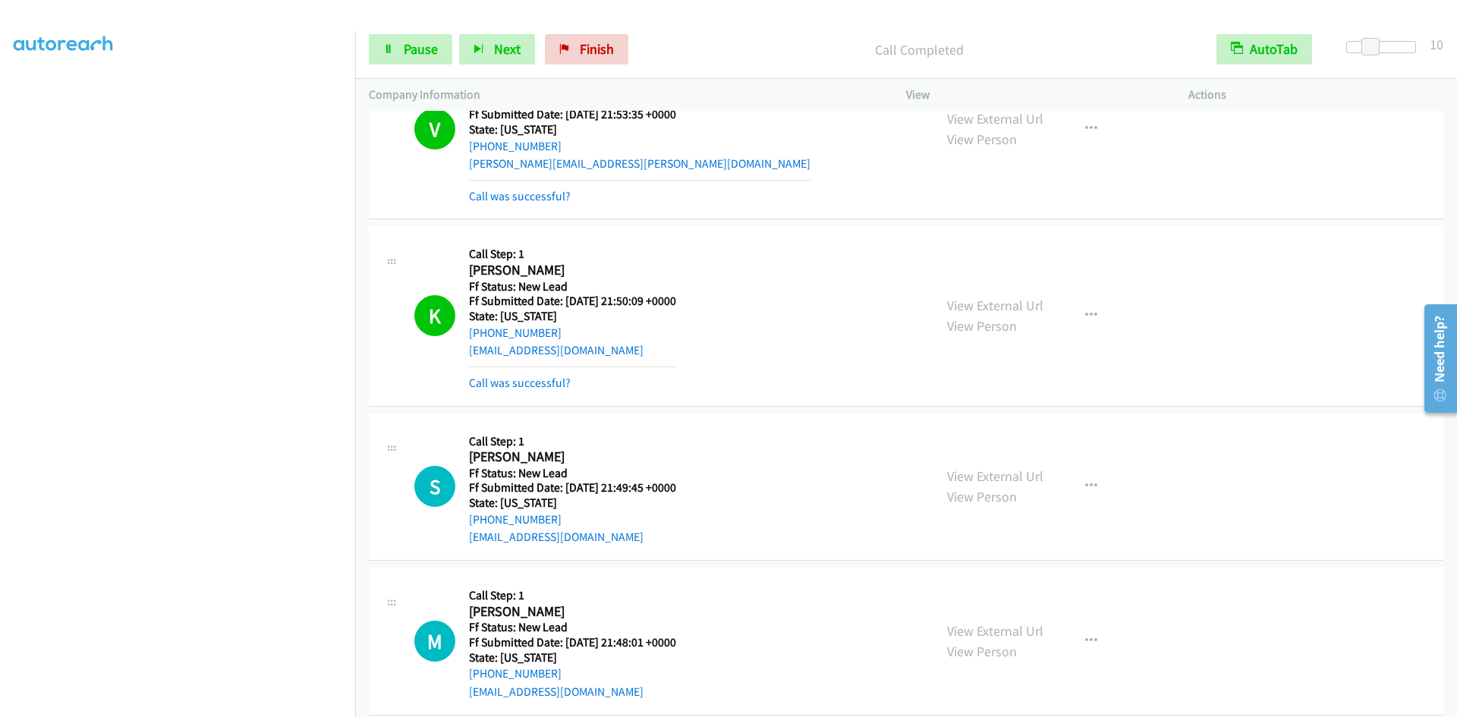
scroll to position [2914, 0]
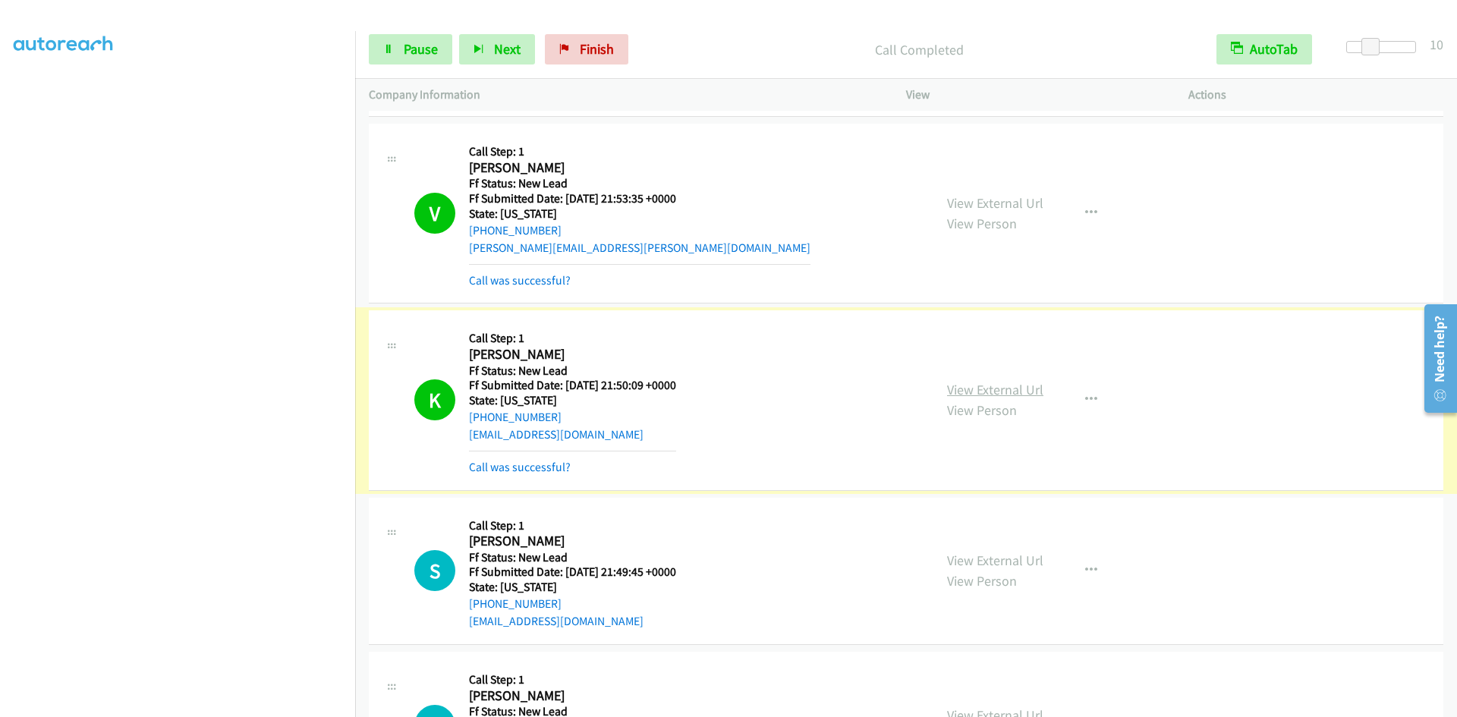
click at [1009, 391] on link "View External Url" at bounding box center [995, 389] width 96 height 17
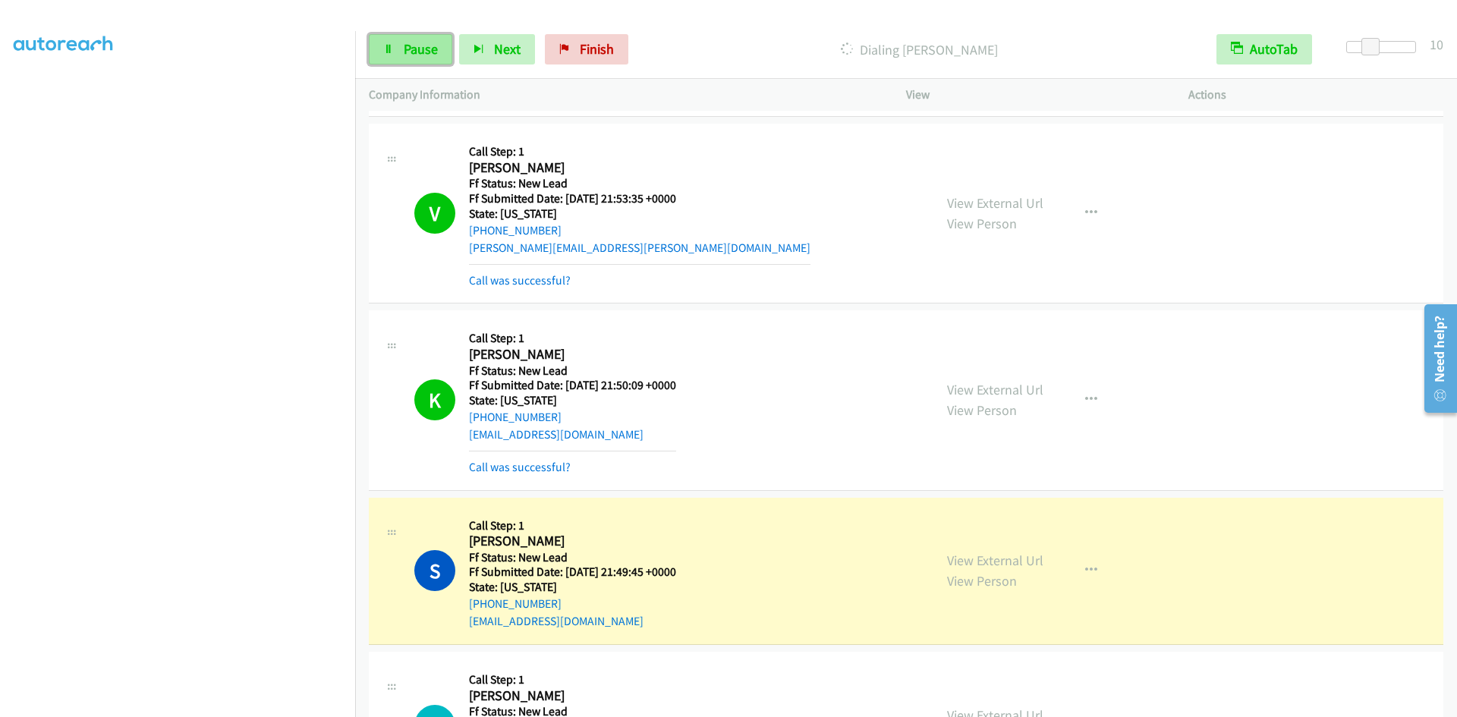
click at [420, 60] on link "Pause" at bounding box center [410, 49] width 83 height 30
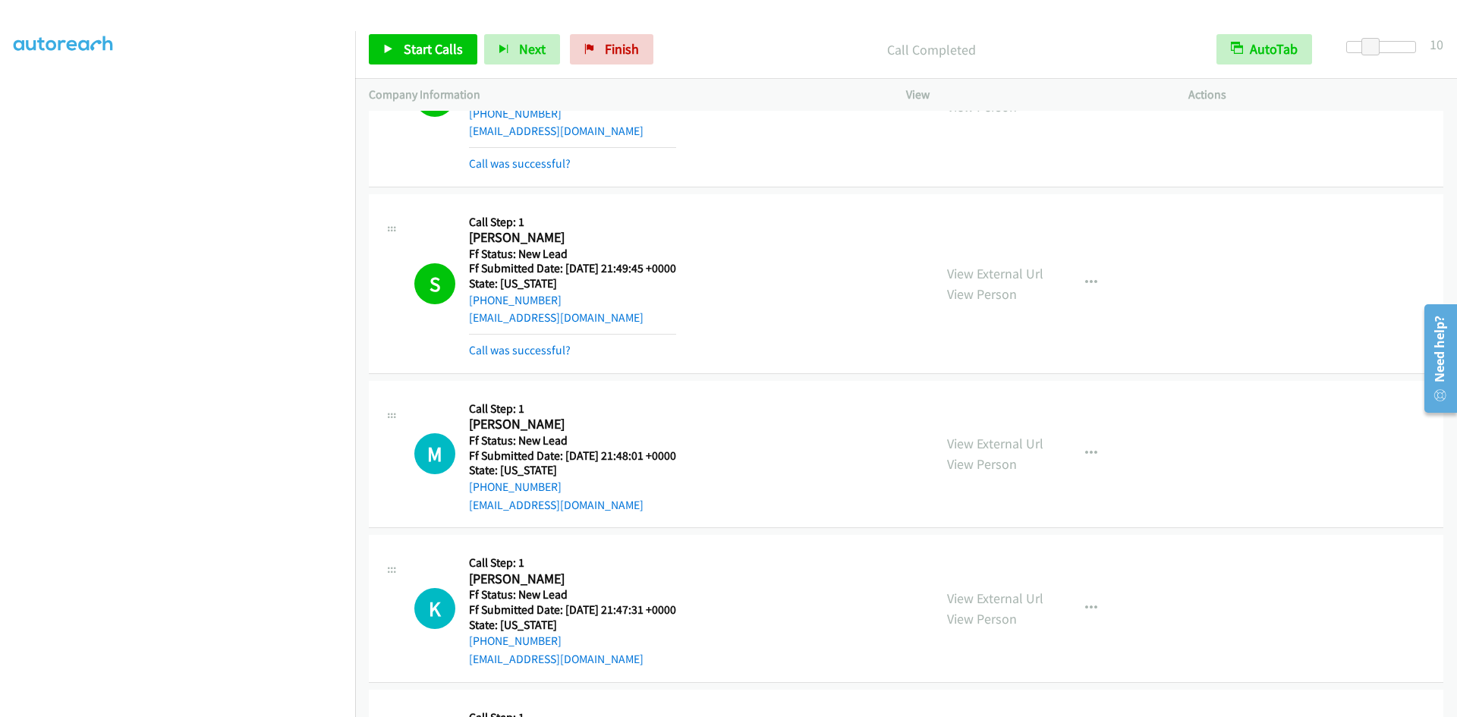
scroll to position [3360, 0]
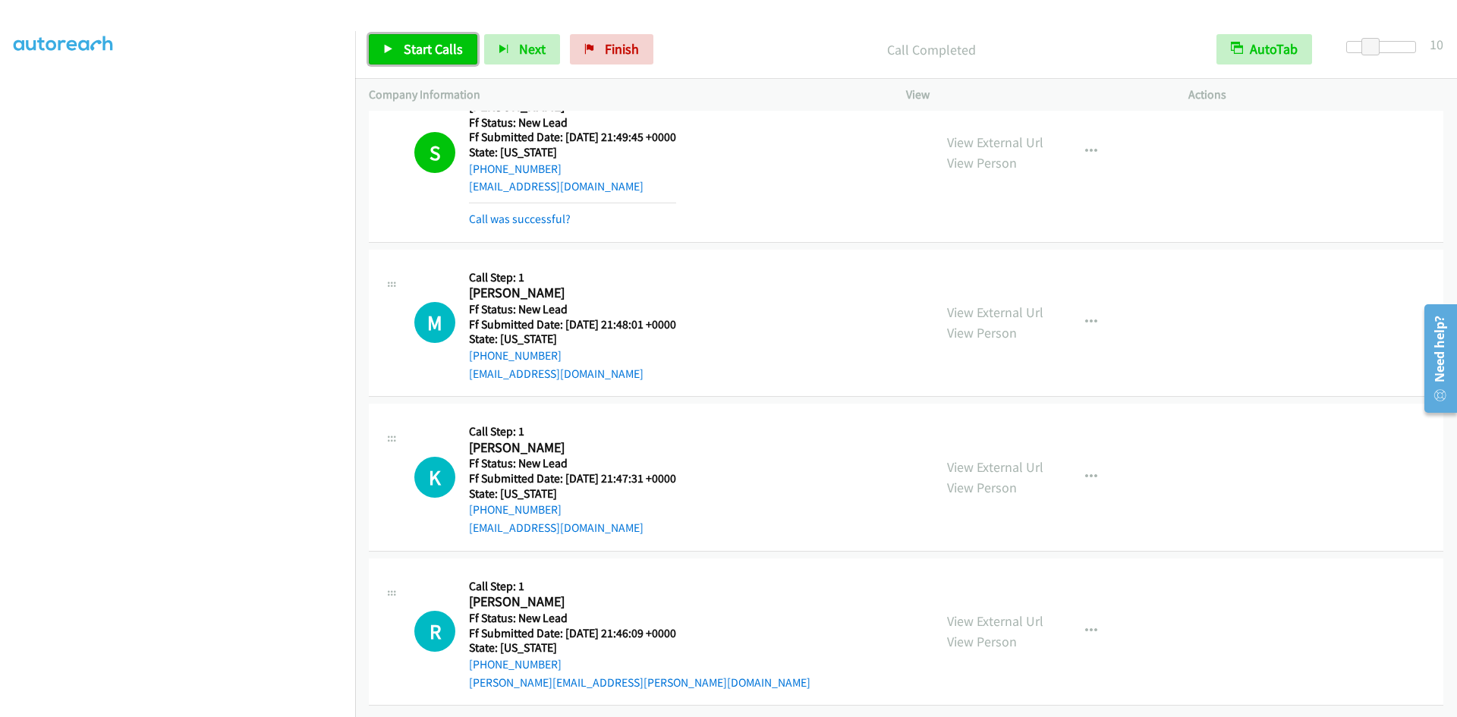
click at [439, 45] on span "Start Calls" at bounding box center [433, 48] width 59 height 17
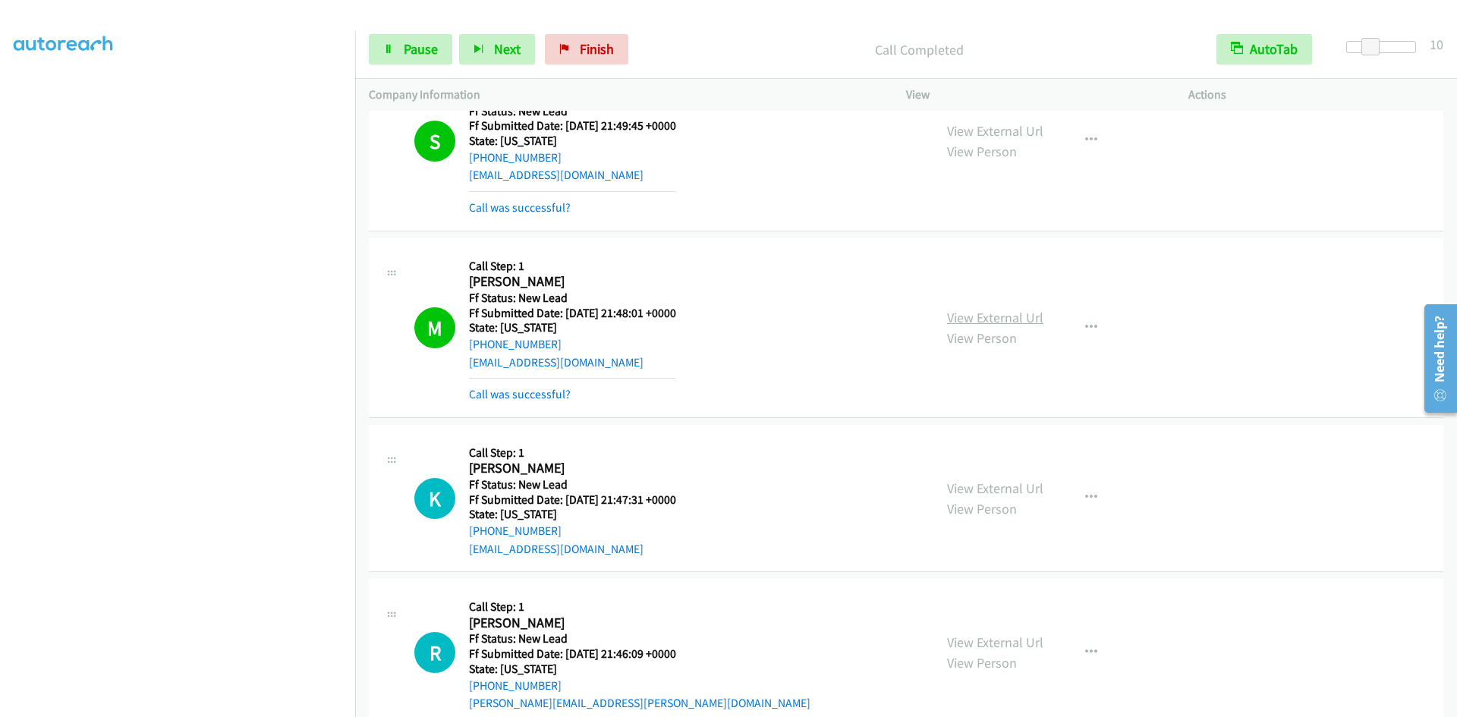
click at [1023, 310] on link "View External Url" at bounding box center [995, 317] width 96 height 17
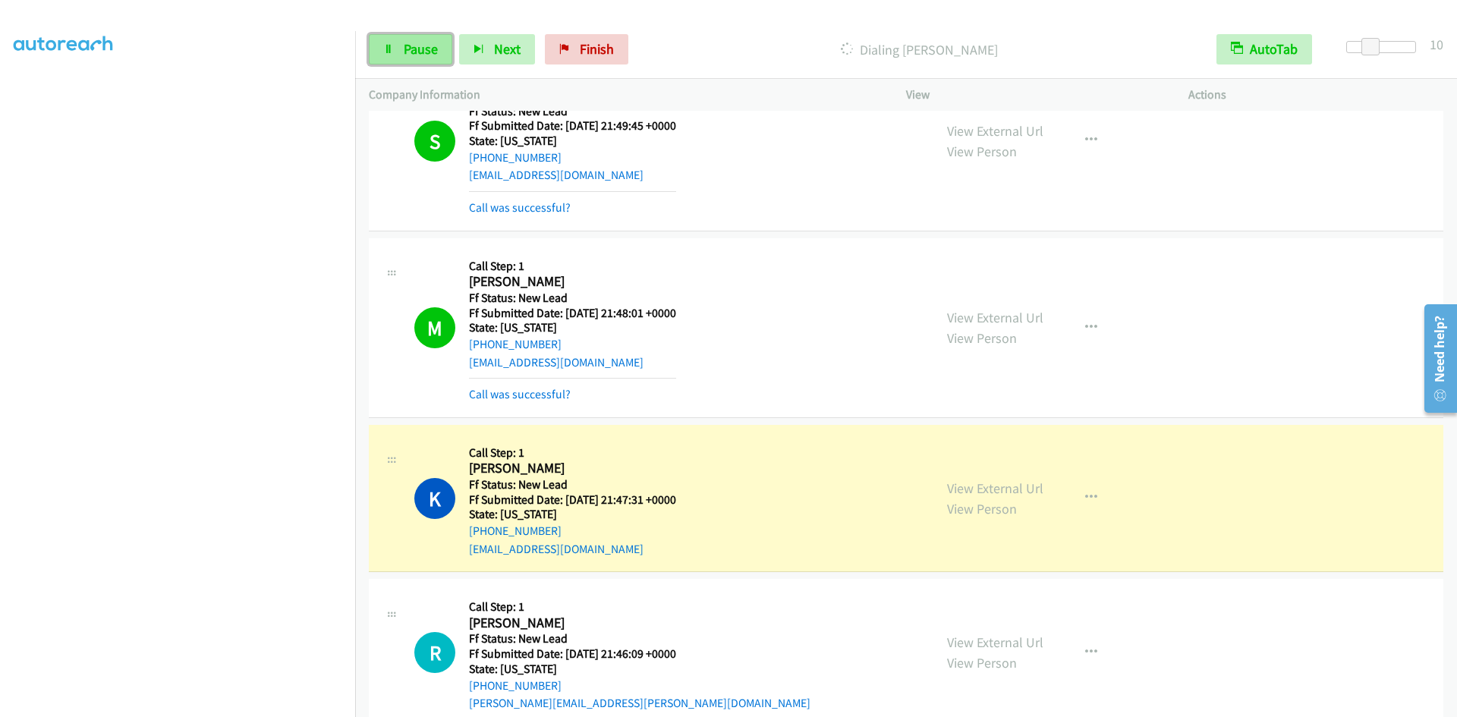
click at [398, 49] on link "Pause" at bounding box center [410, 49] width 83 height 30
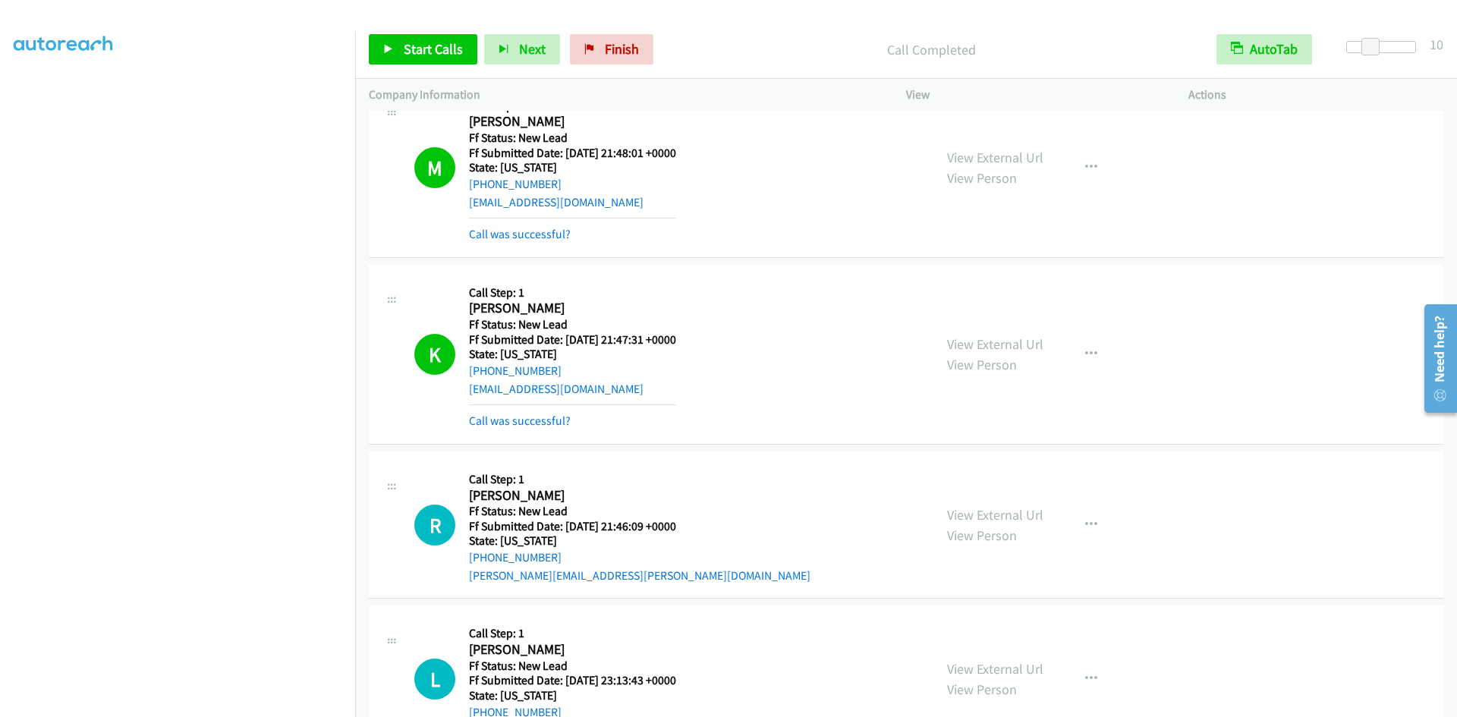
scroll to position [3663, 0]
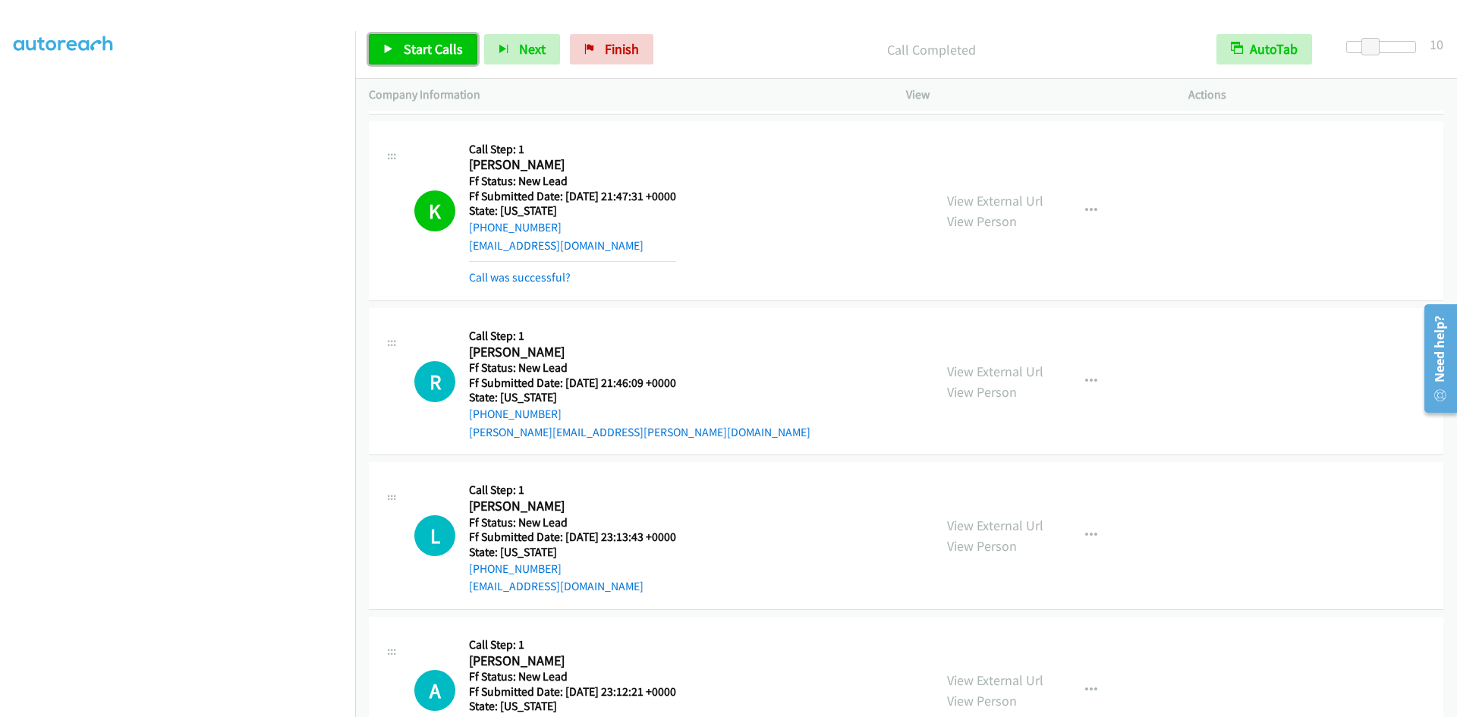
click at [414, 49] on span "Start Calls" at bounding box center [433, 48] width 59 height 17
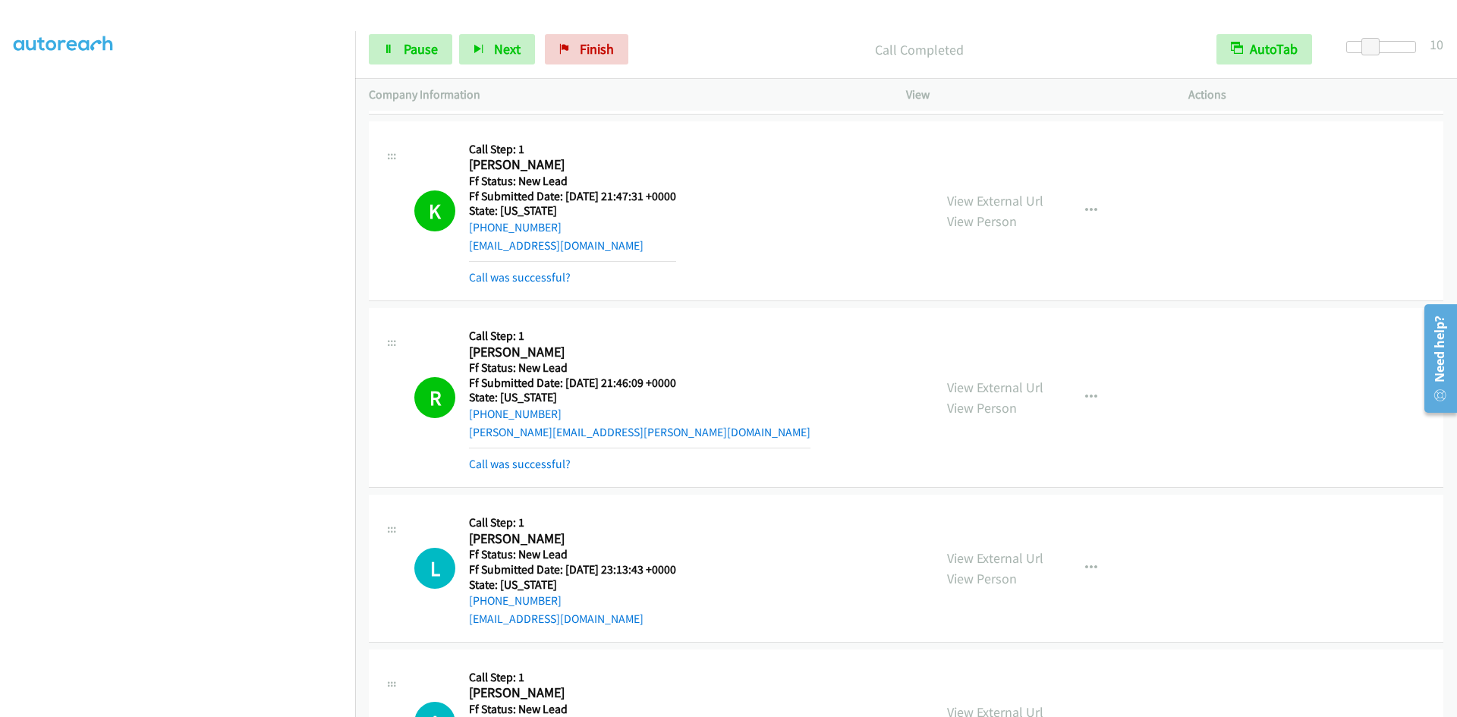
scroll to position [4075, 0]
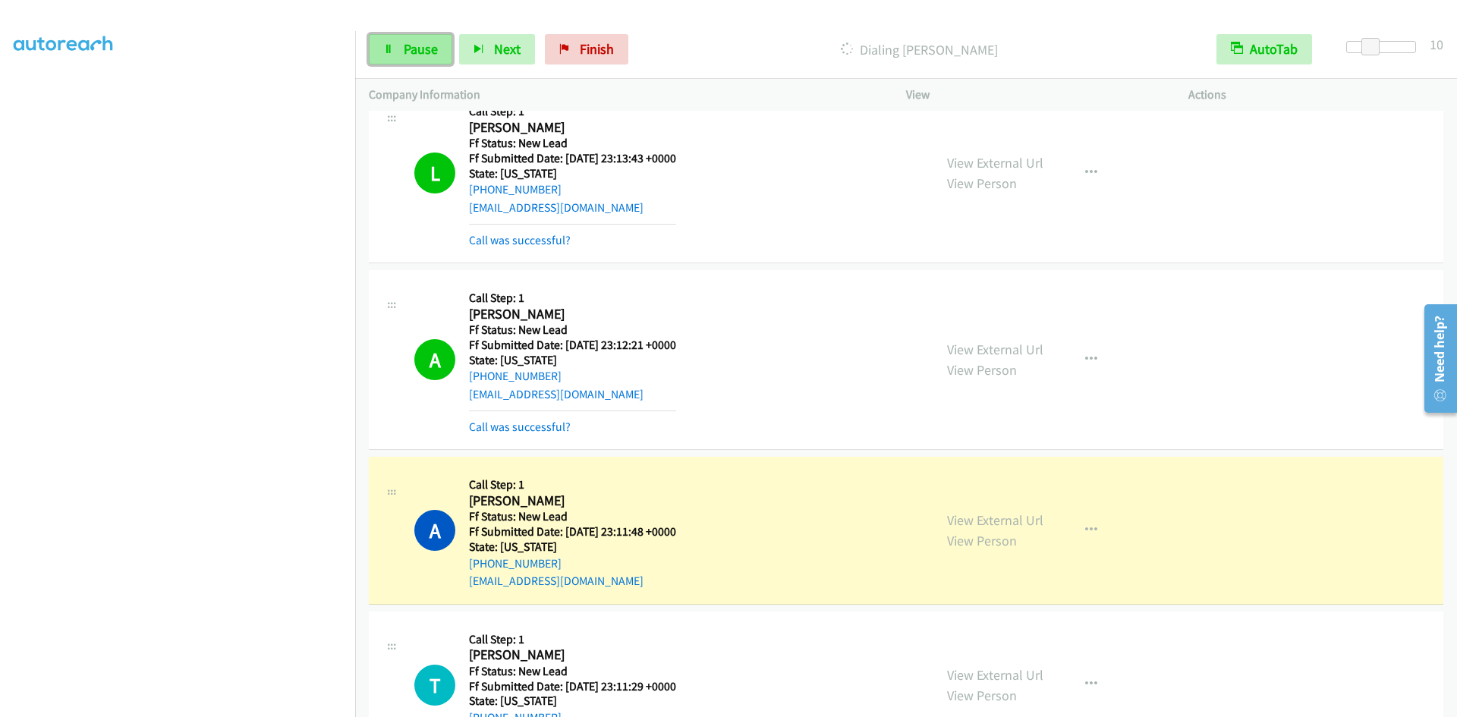
click at [389, 58] on link "Pause" at bounding box center [410, 49] width 83 height 30
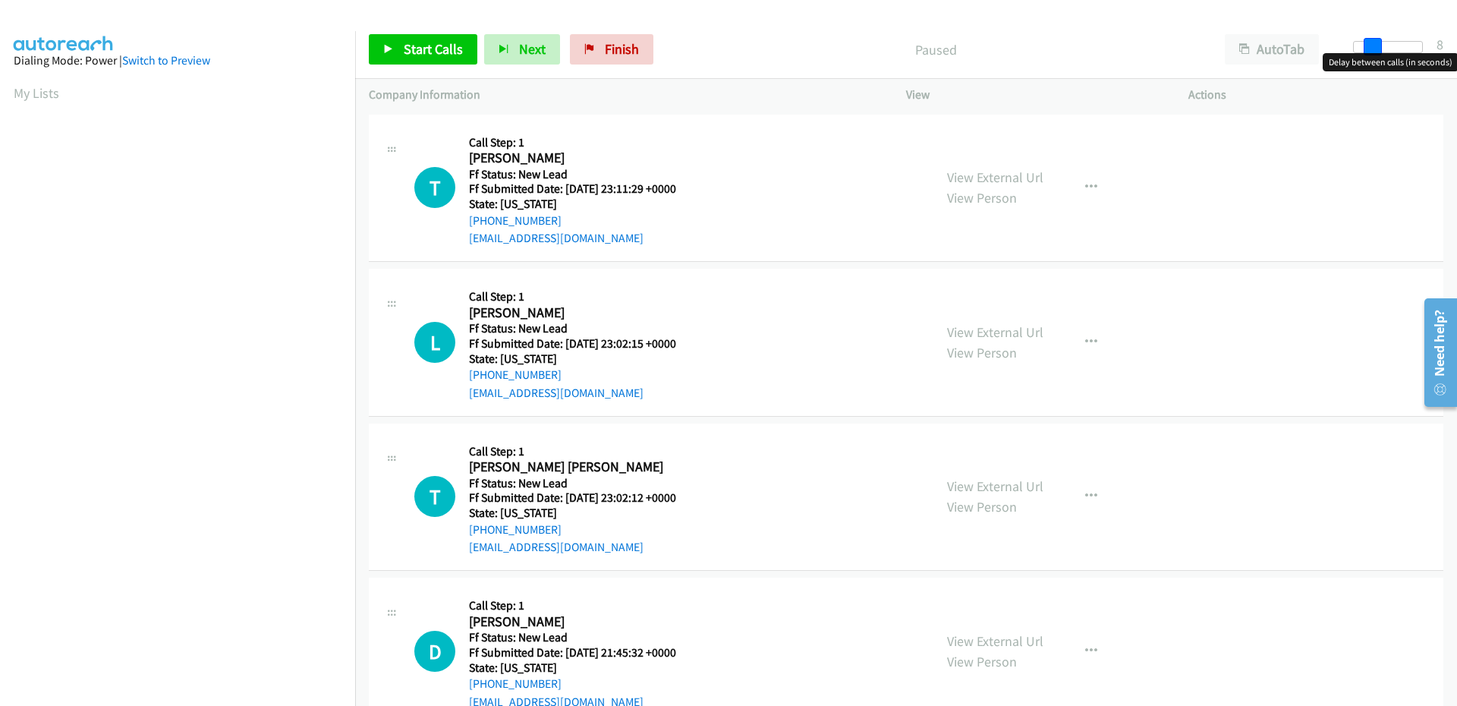
drag, startPoint x: 1356, startPoint y: 48, endPoint x: 1375, endPoint y: 47, distance: 19.0
click at [1375, 47] on span at bounding box center [1372, 47] width 18 height 18
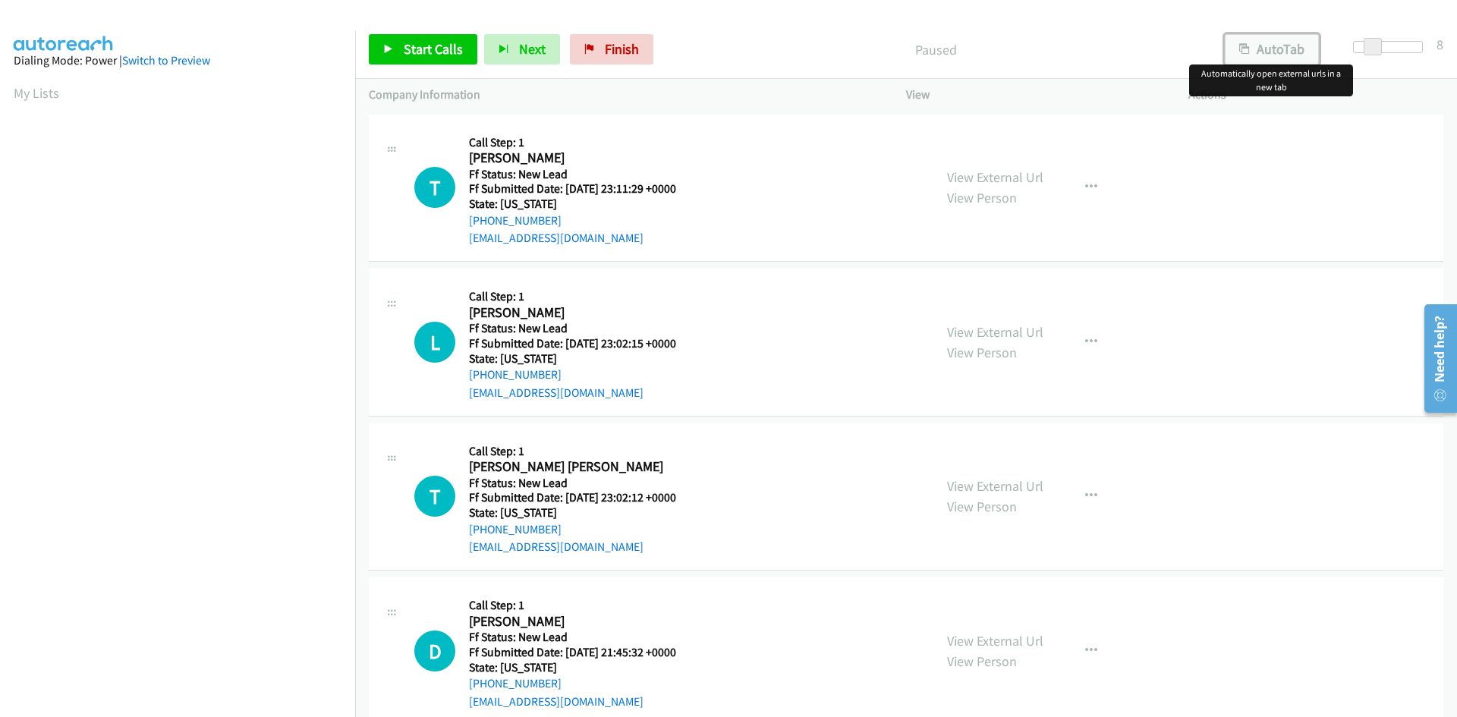
click at [1278, 46] on button "AutoTab" at bounding box center [1272, 49] width 94 height 30
click at [448, 44] on span "Start Calls" at bounding box center [433, 48] width 59 height 17
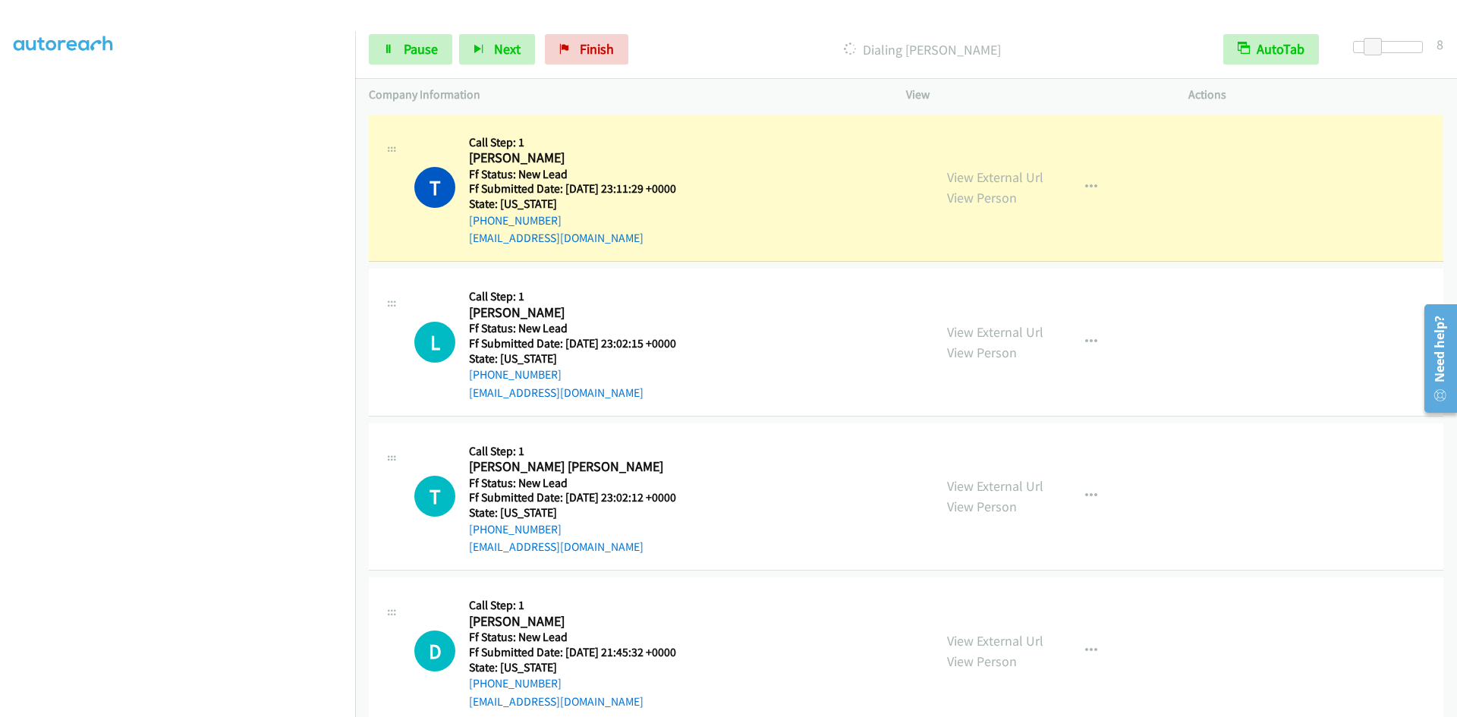
scroll to position [134, 0]
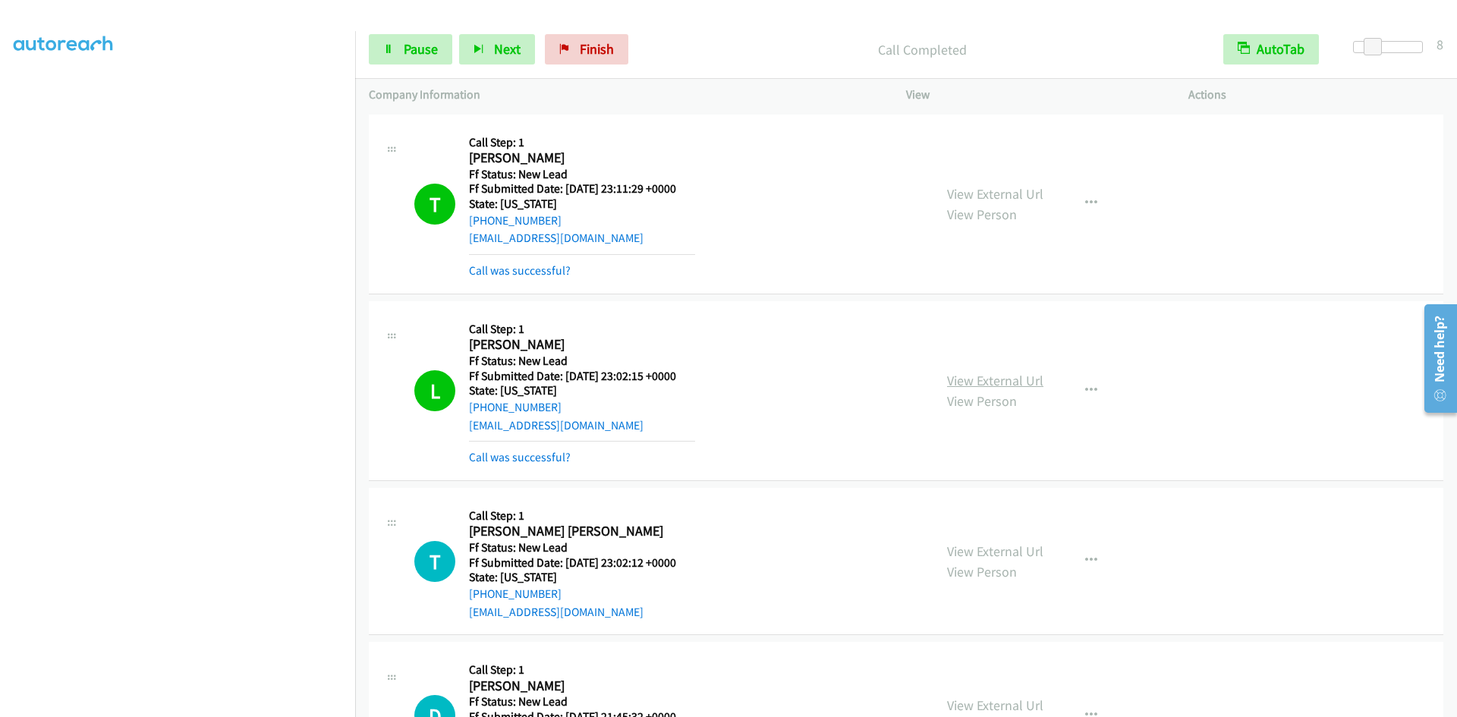
click at [970, 379] on link "View External Url" at bounding box center [995, 380] width 96 height 17
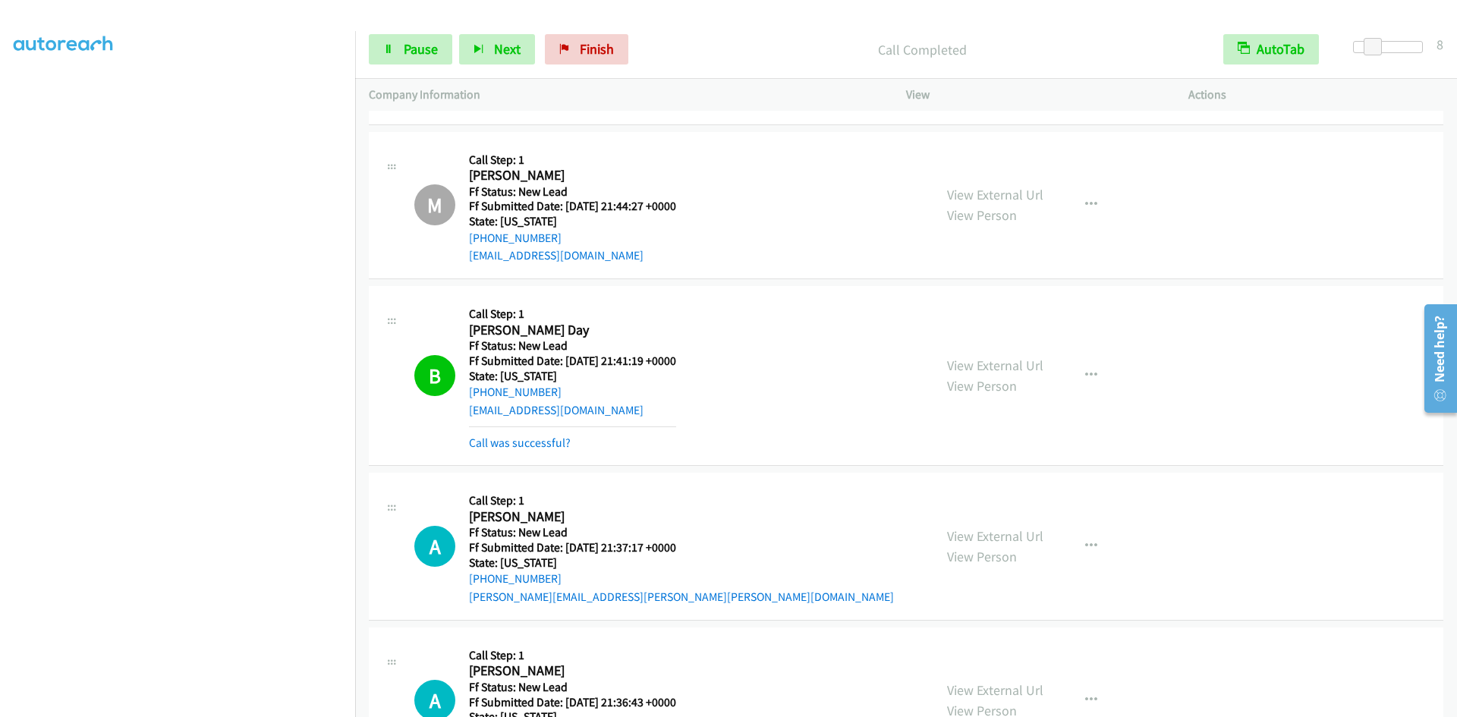
scroll to position [1793, 0]
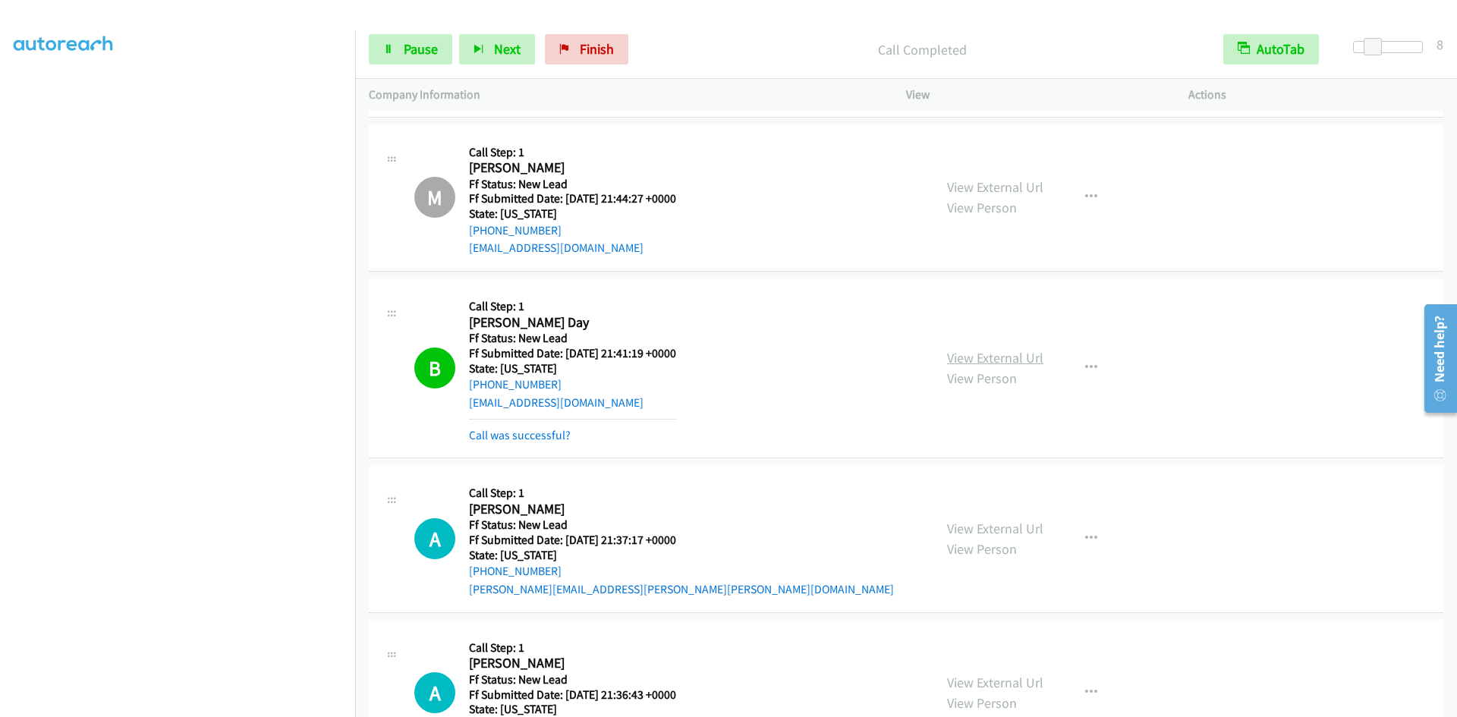
click at [987, 362] on link "View External Url" at bounding box center [995, 357] width 96 height 17
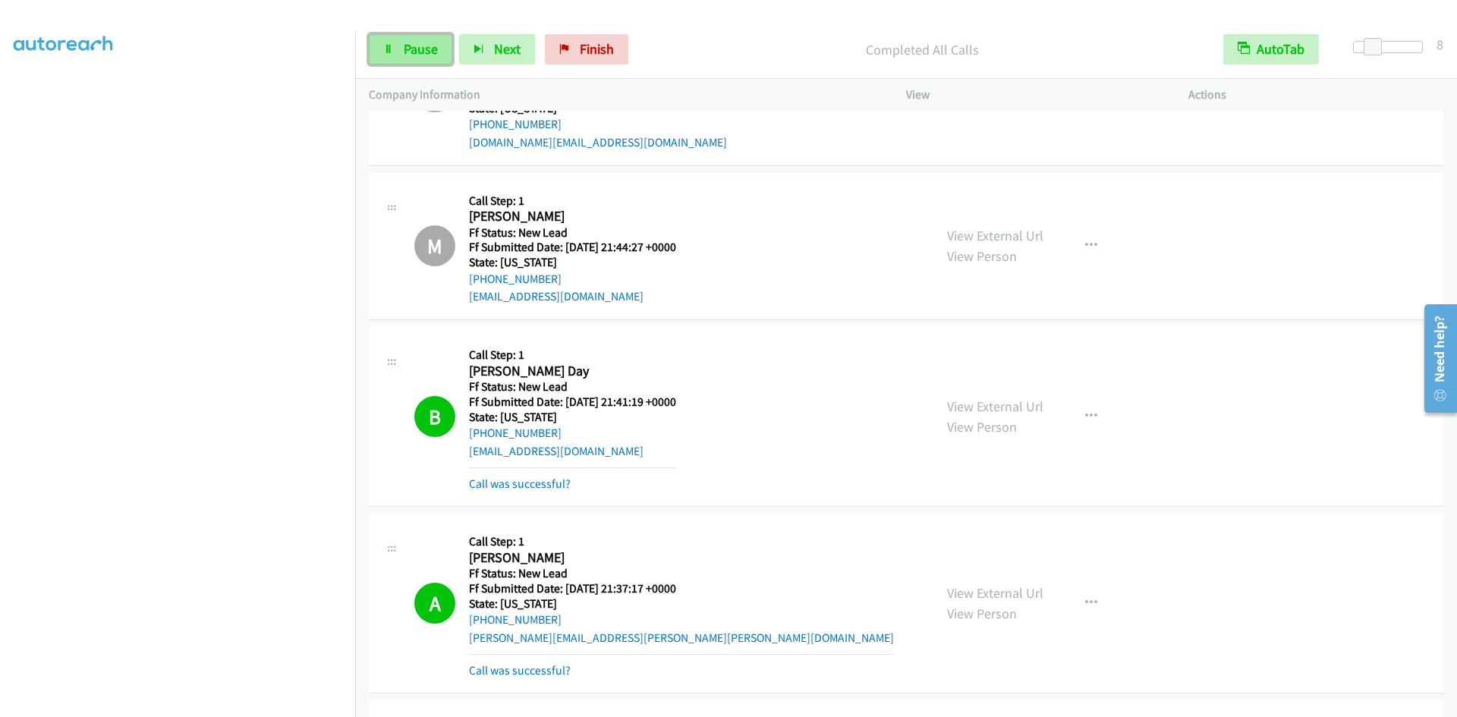
click at [427, 44] on span "Pause" at bounding box center [421, 48] width 34 height 17
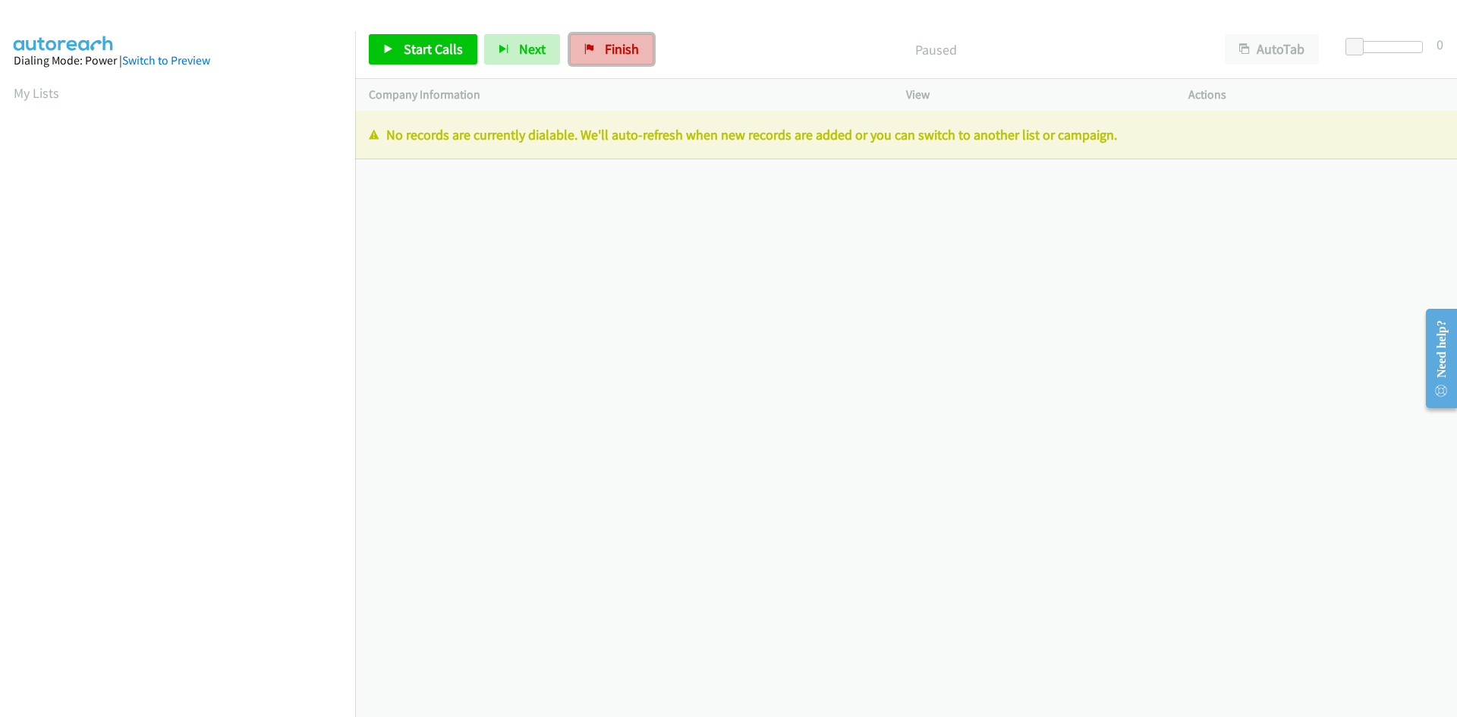
click at [609, 46] on span "Finish" at bounding box center [622, 48] width 34 height 17
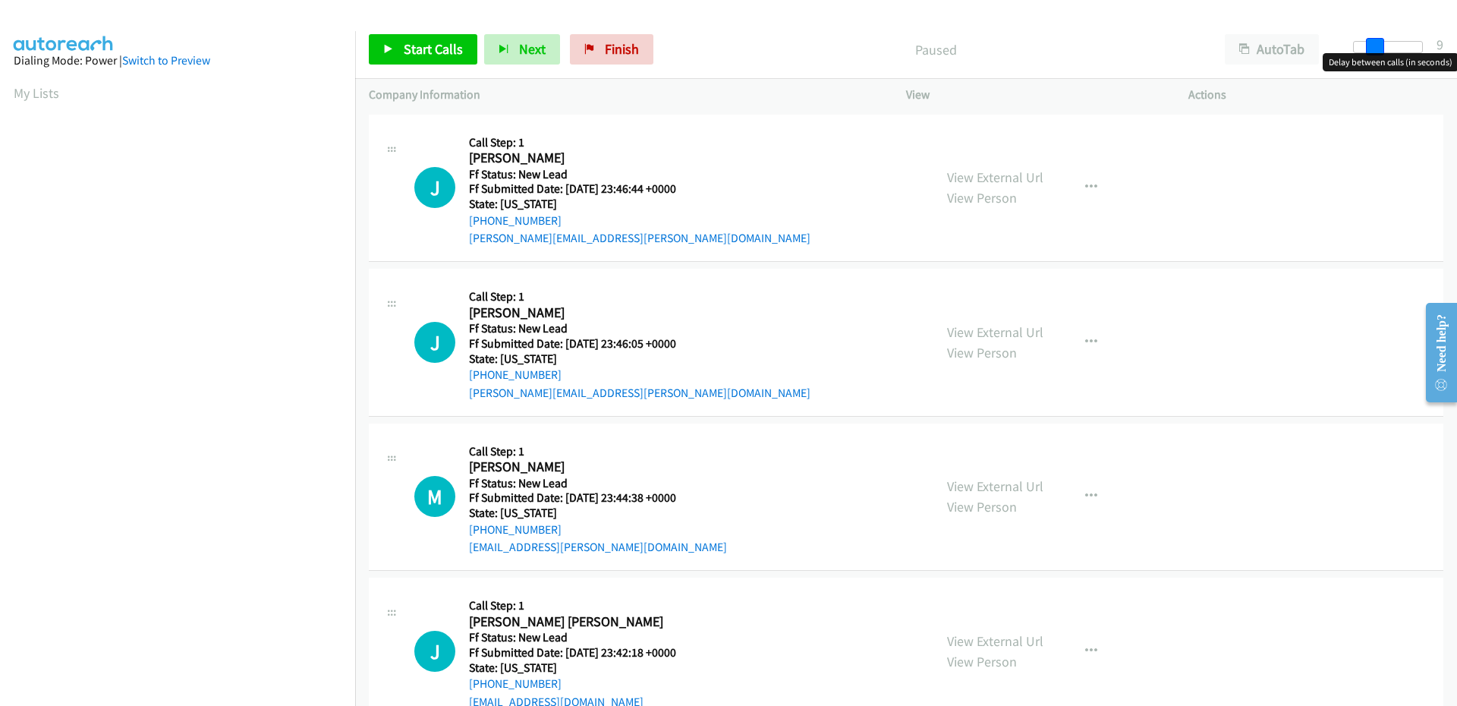
click at [1373, 46] on div at bounding box center [1388, 47] width 70 height 12
click at [1373, 46] on span at bounding box center [1375, 47] width 18 height 18
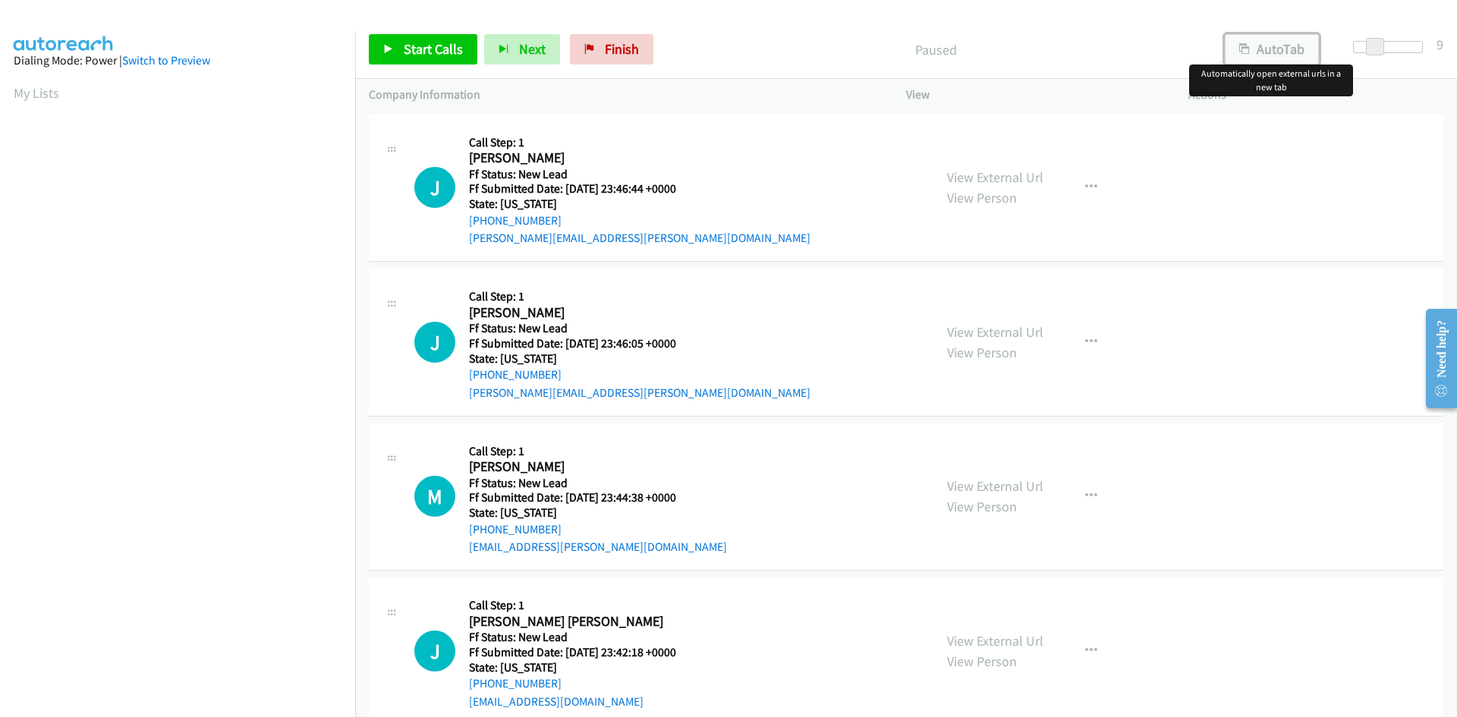
click at [1282, 50] on button "AutoTab" at bounding box center [1272, 49] width 94 height 30
click at [440, 48] on span "Start Calls" at bounding box center [433, 48] width 59 height 17
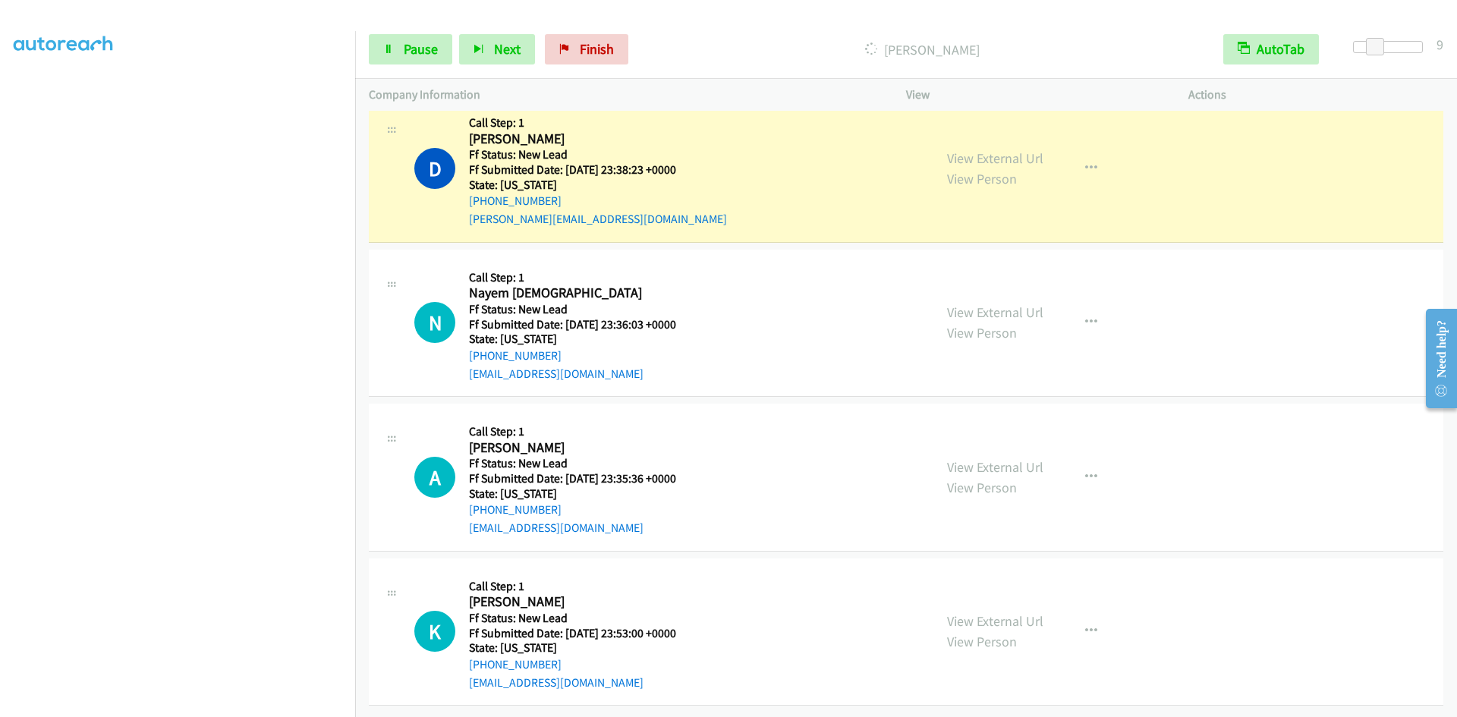
scroll to position [889, 0]
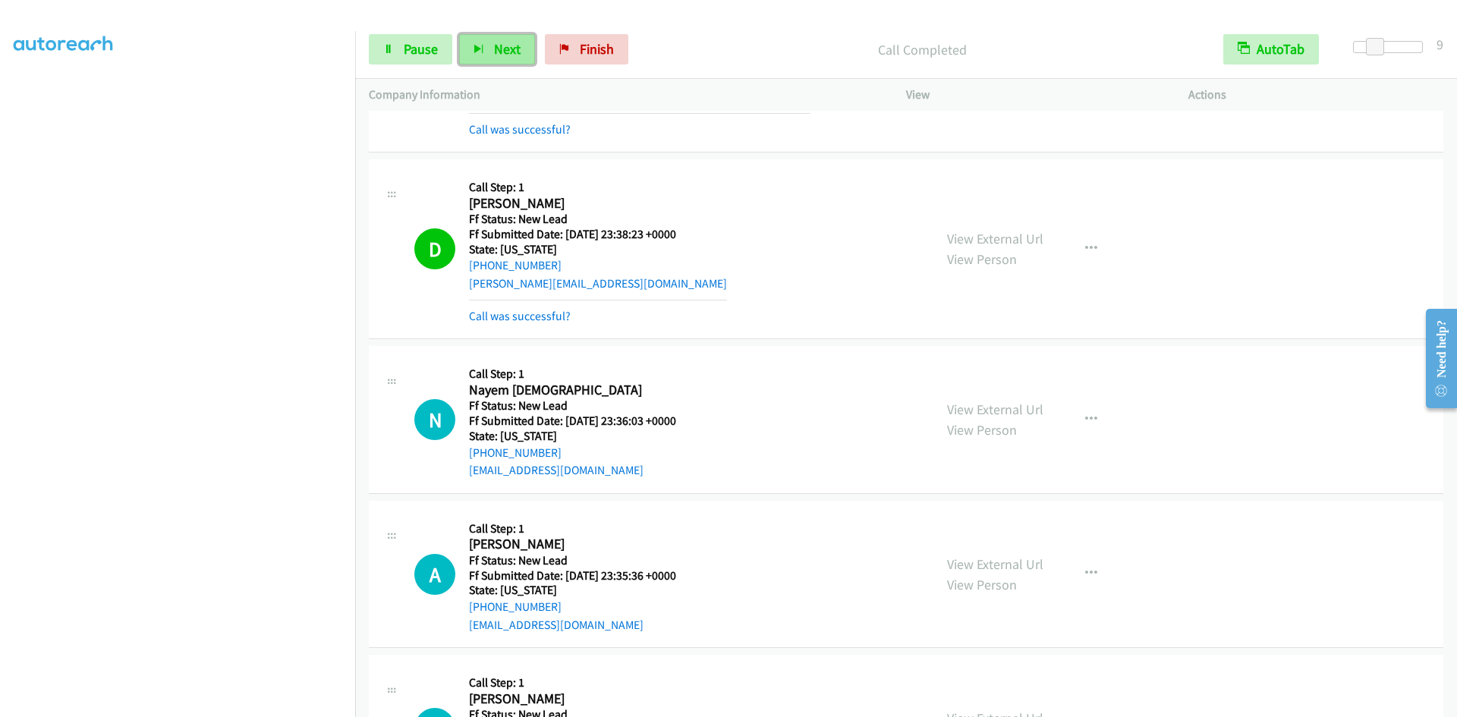
click at [516, 44] on span "Next" at bounding box center [507, 48] width 27 height 17
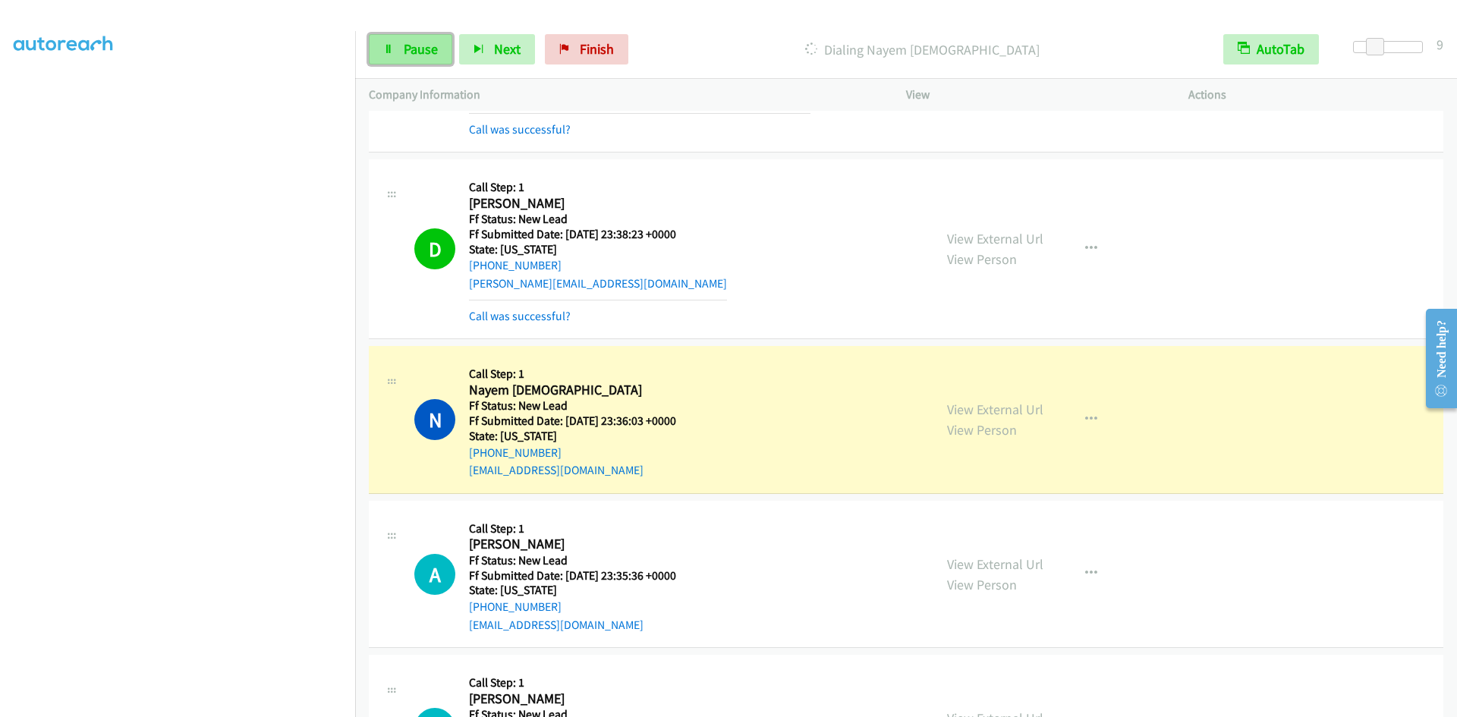
click at [407, 49] on span "Pause" at bounding box center [421, 48] width 34 height 17
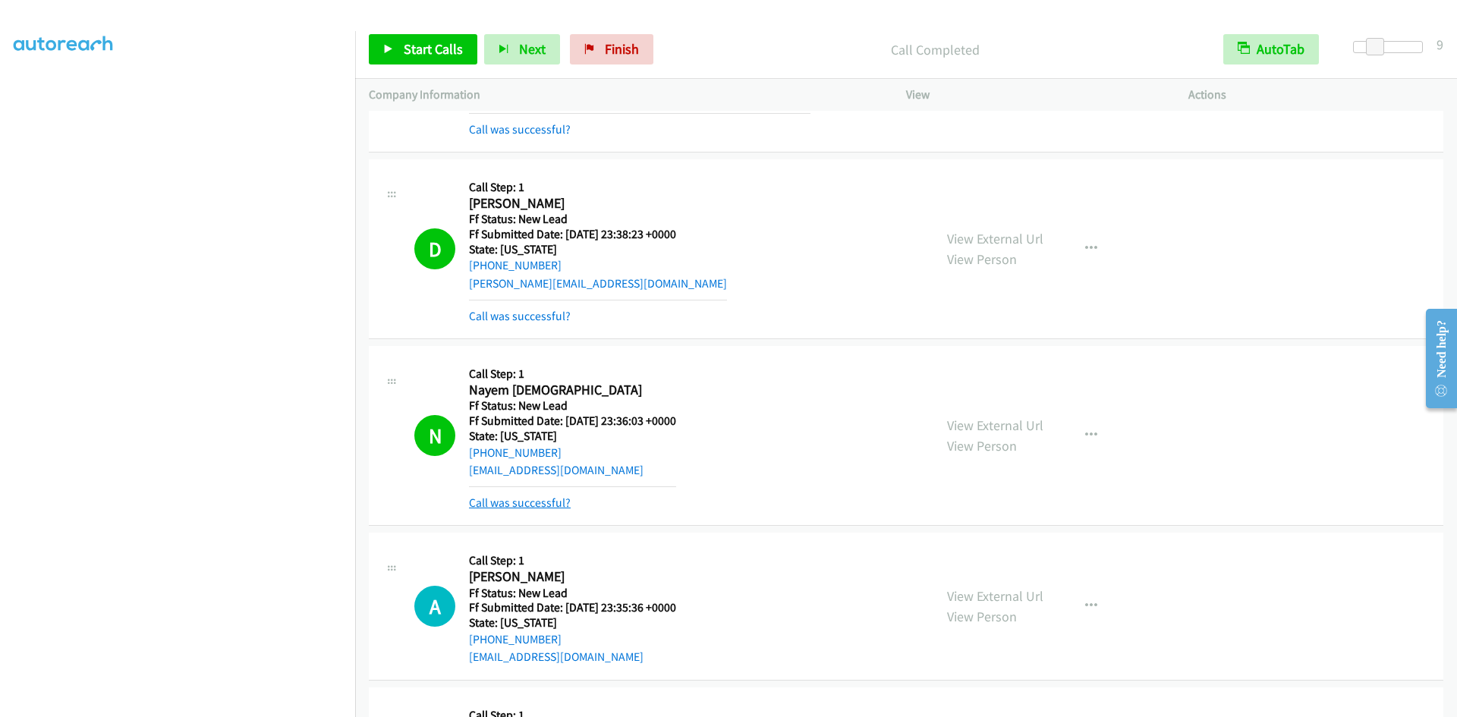
click at [512, 501] on link "Call was successful?" at bounding box center [520, 502] width 102 height 14
click at [424, 49] on span "Start Calls" at bounding box center [433, 48] width 59 height 17
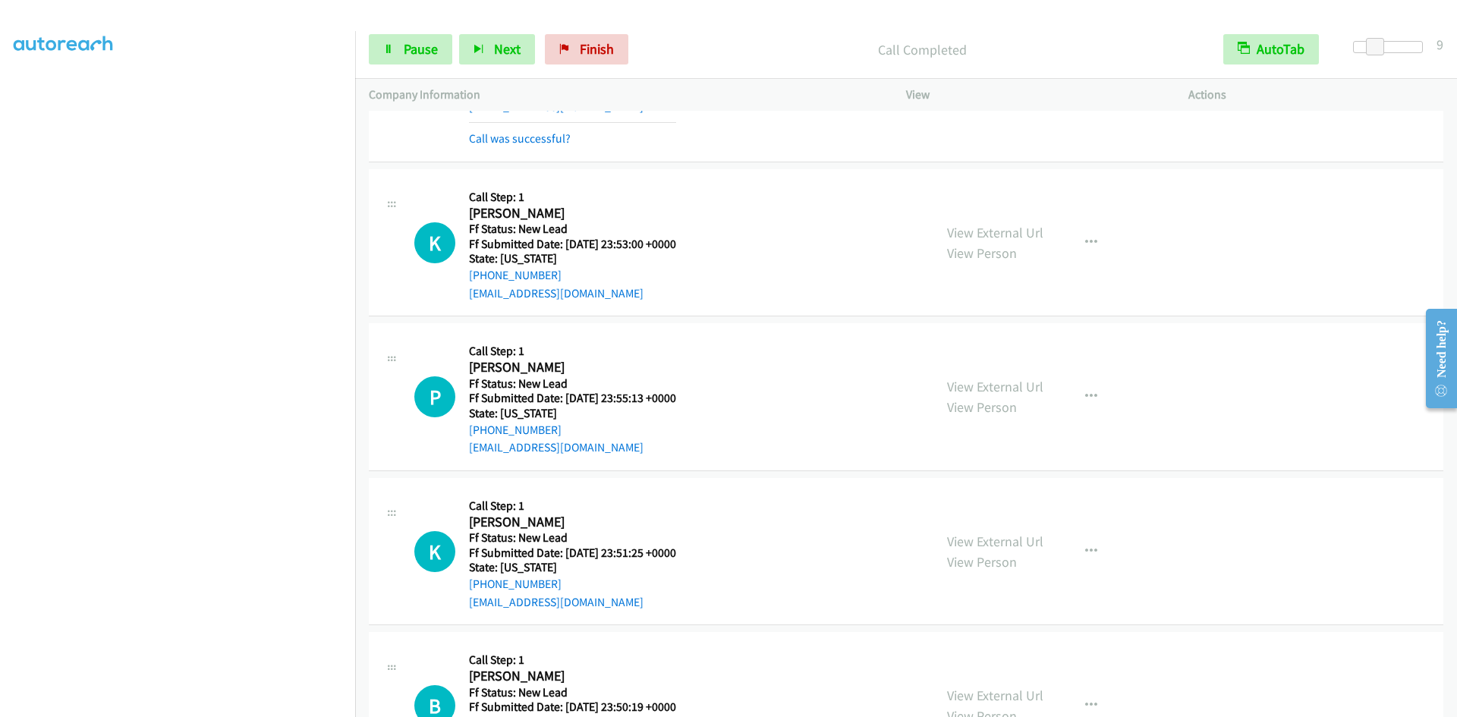
scroll to position [1420, 0]
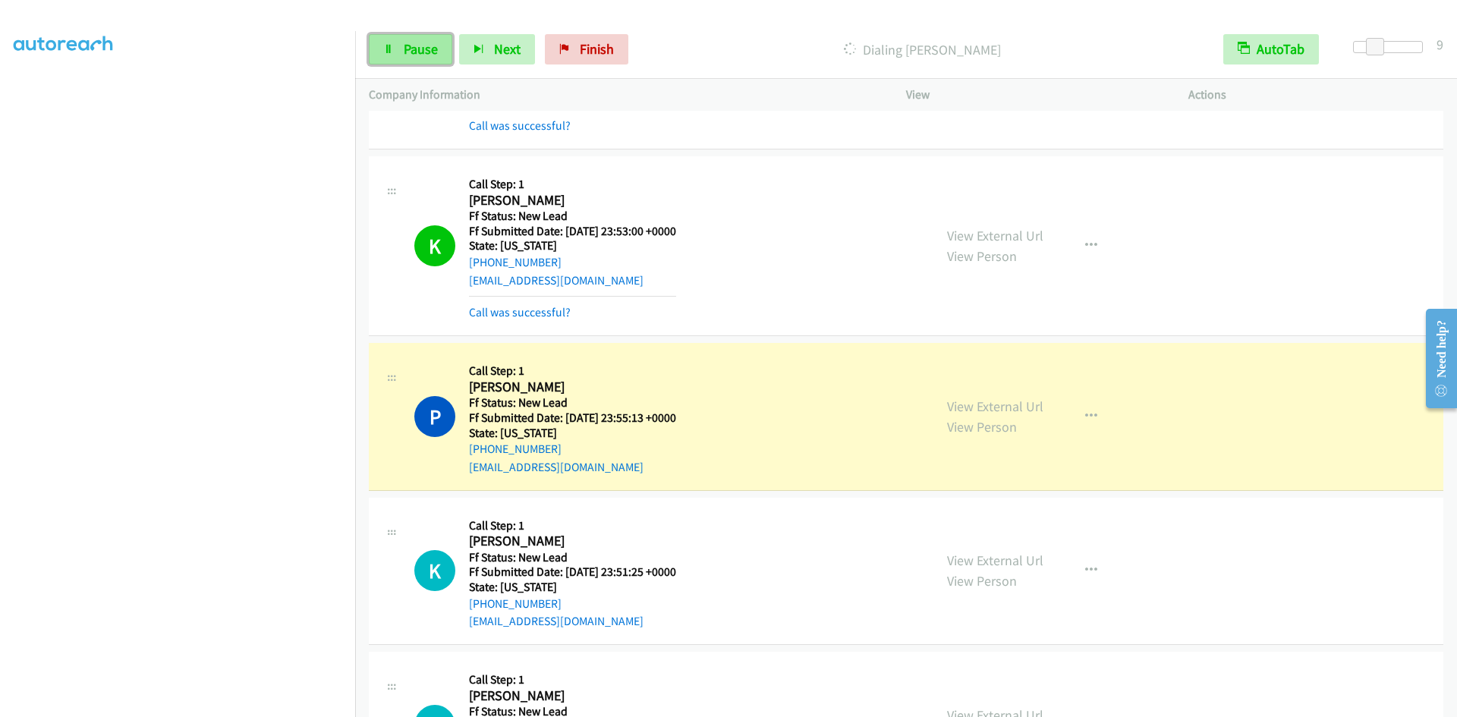
click at [418, 50] on span "Pause" at bounding box center [421, 48] width 34 height 17
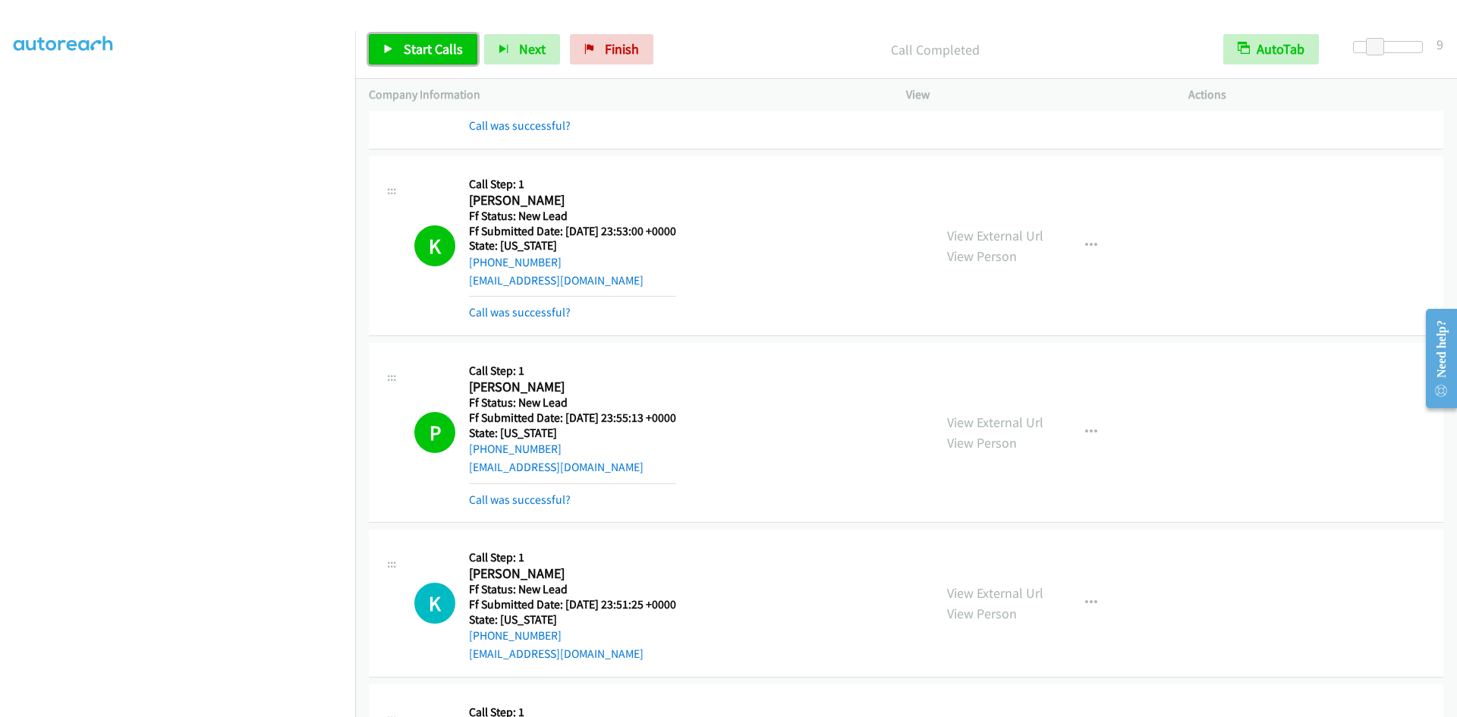
click at [397, 55] on link "Start Calls" at bounding box center [423, 49] width 109 height 30
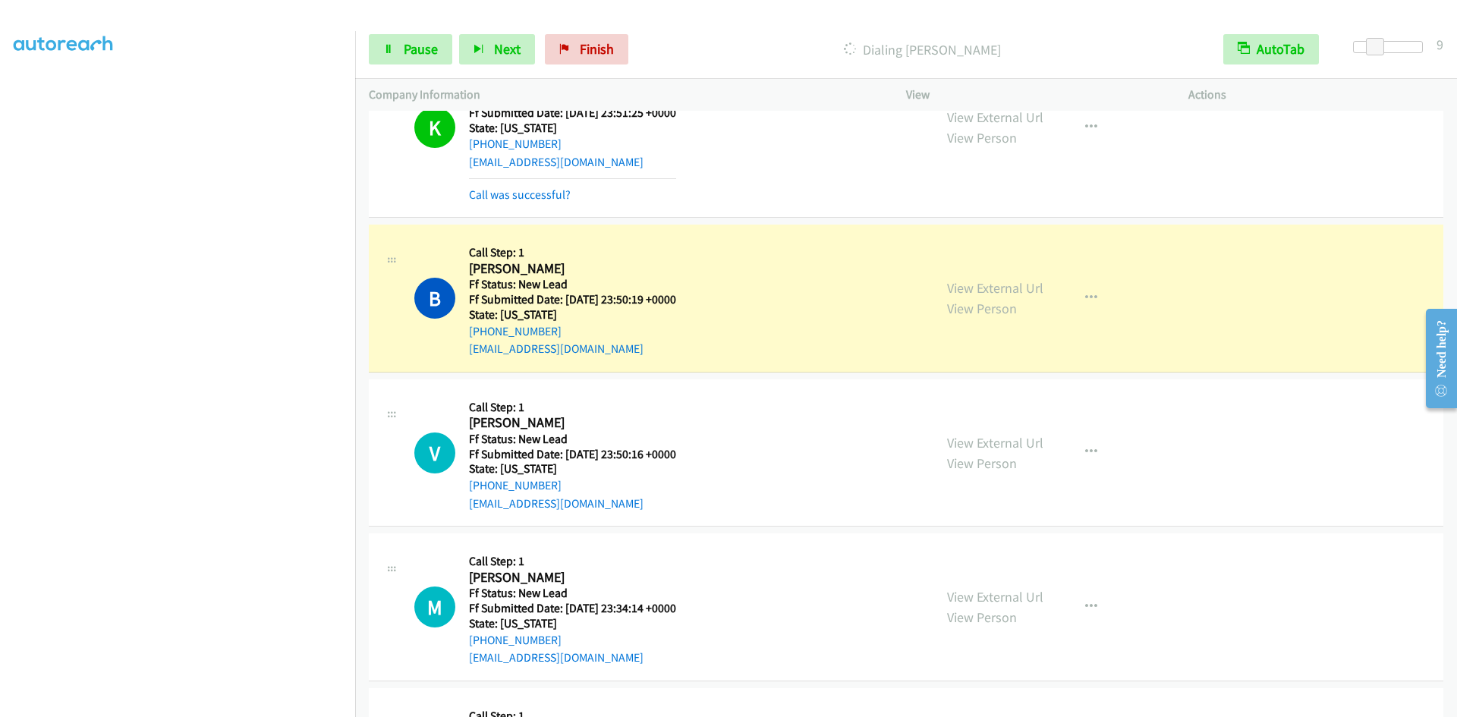
scroll to position [1951, 0]
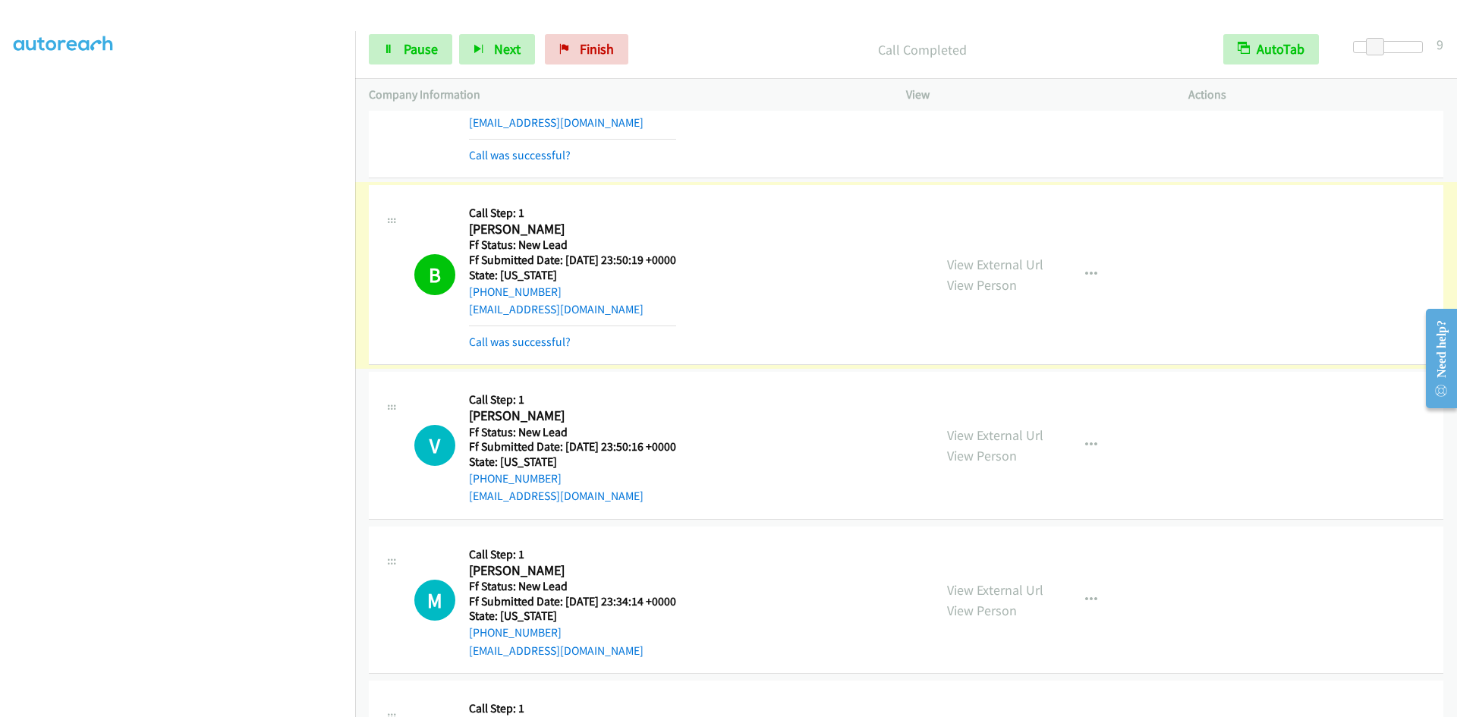
click at [524, 341] on link "Call was successful?" at bounding box center [520, 342] width 102 height 14
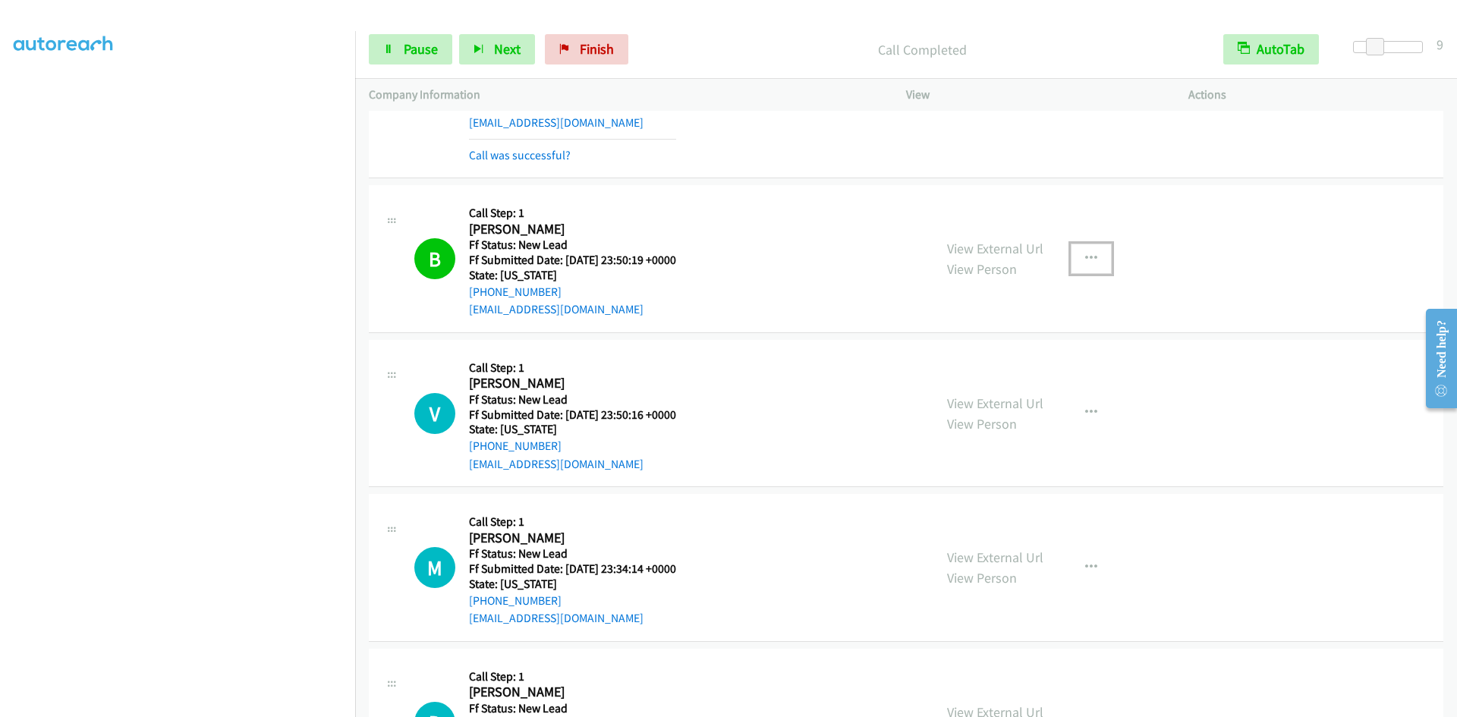
click at [1085, 255] on icon "button" at bounding box center [1091, 259] width 12 height 12
click at [993, 386] on link "Add to do not call list" at bounding box center [1010, 388] width 202 height 30
click at [1090, 259] on icon "button" at bounding box center [1091, 259] width 12 height 12
click at [1015, 382] on link "Add to do not call list" at bounding box center [1010, 388] width 202 height 30
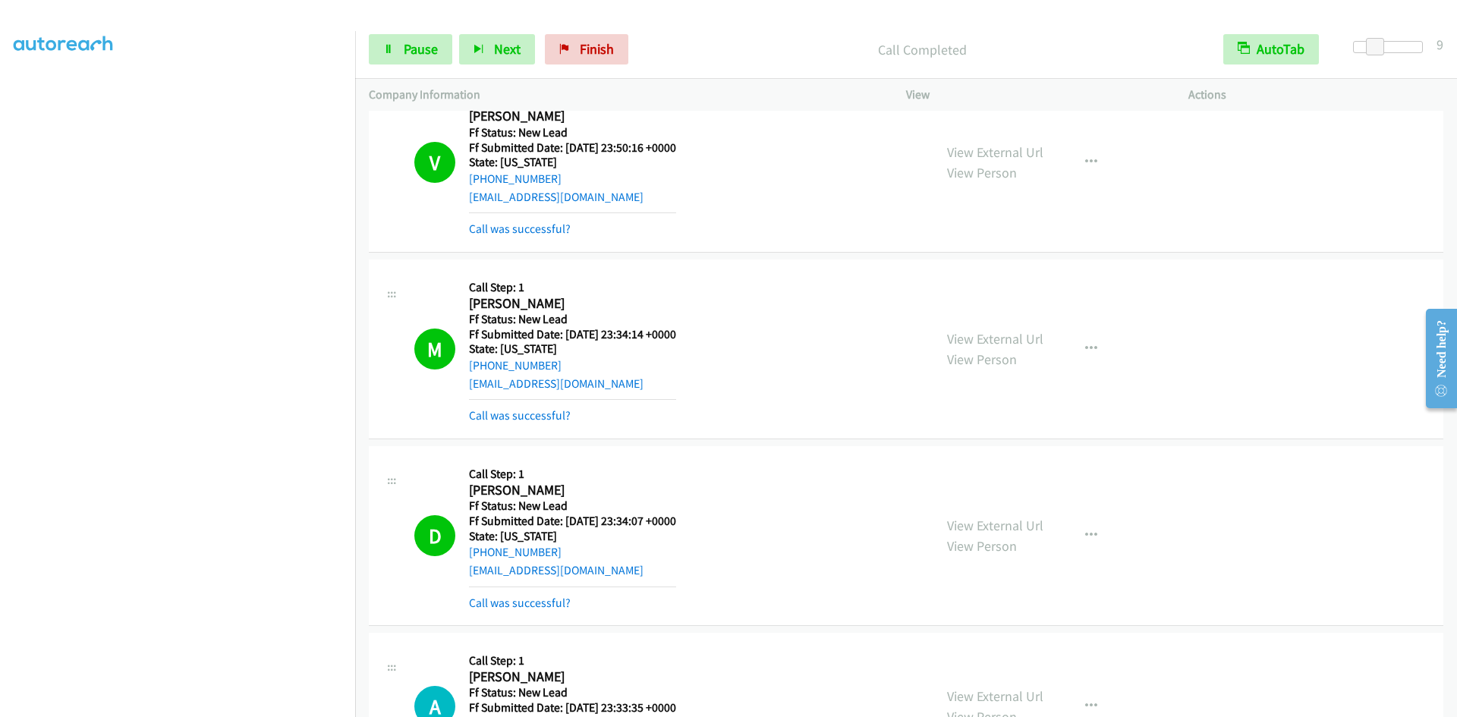
scroll to position [2254, 0]
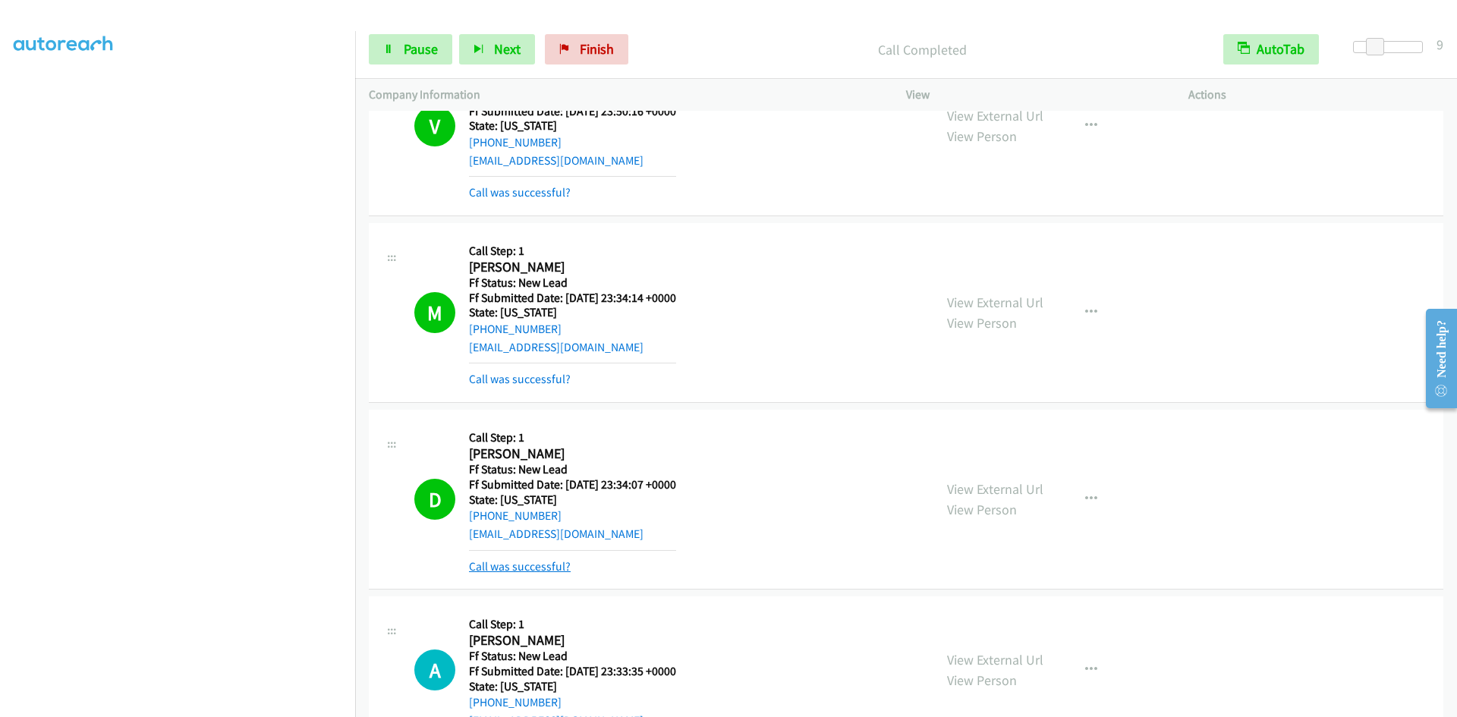
click at [556, 569] on link "Call was successful?" at bounding box center [520, 566] width 102 height 14
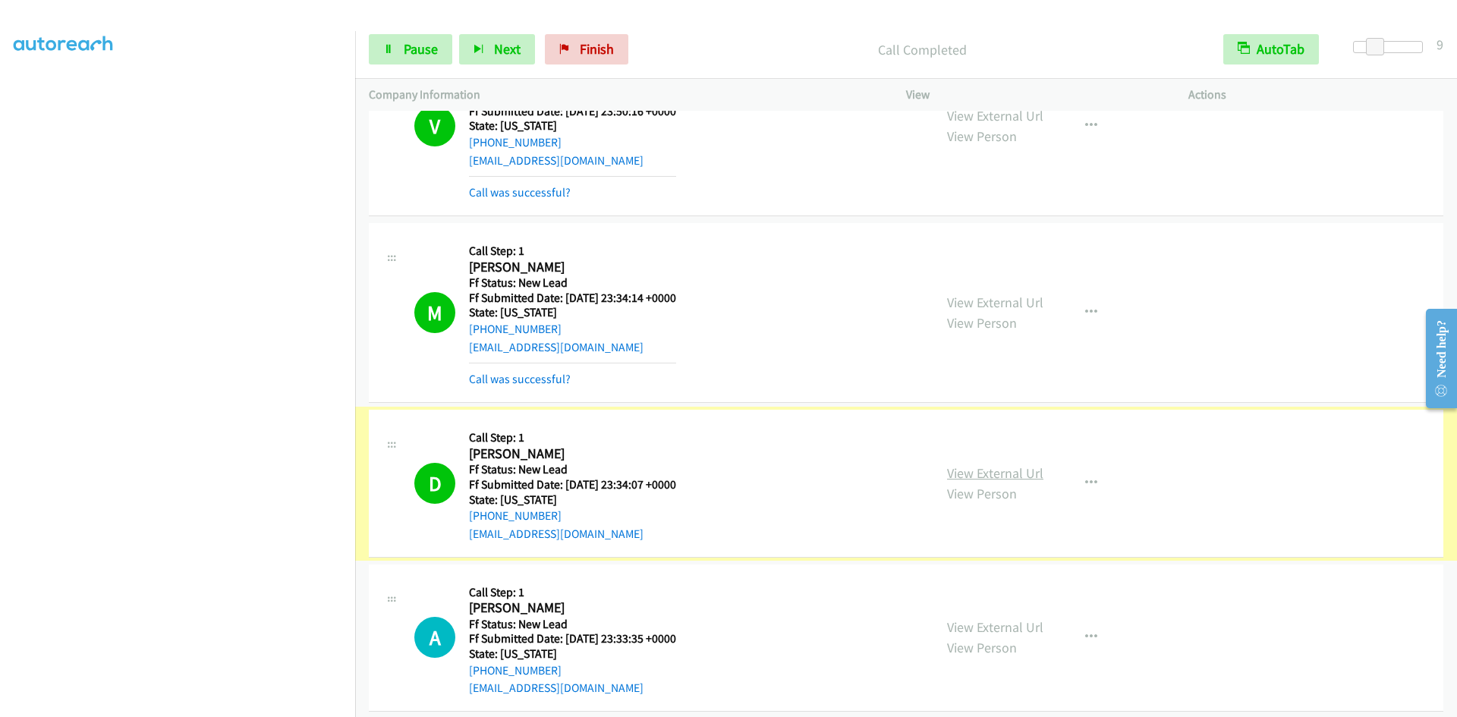
click at [958, 473] on link "View External Url" at bounding box center [995, 472] width 96 height 17
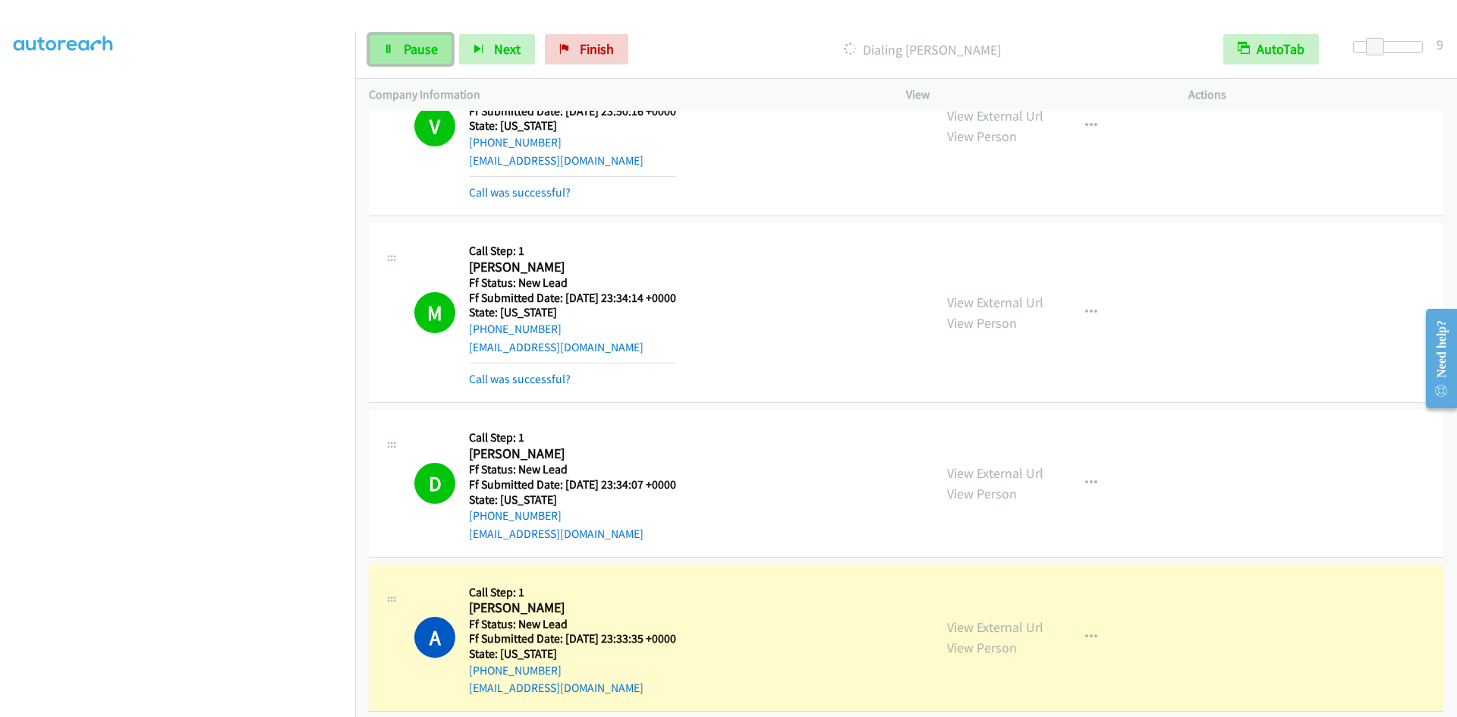
click at [416, 49] on span "Pause" at bounding box center [421, 48] width 34 height 17
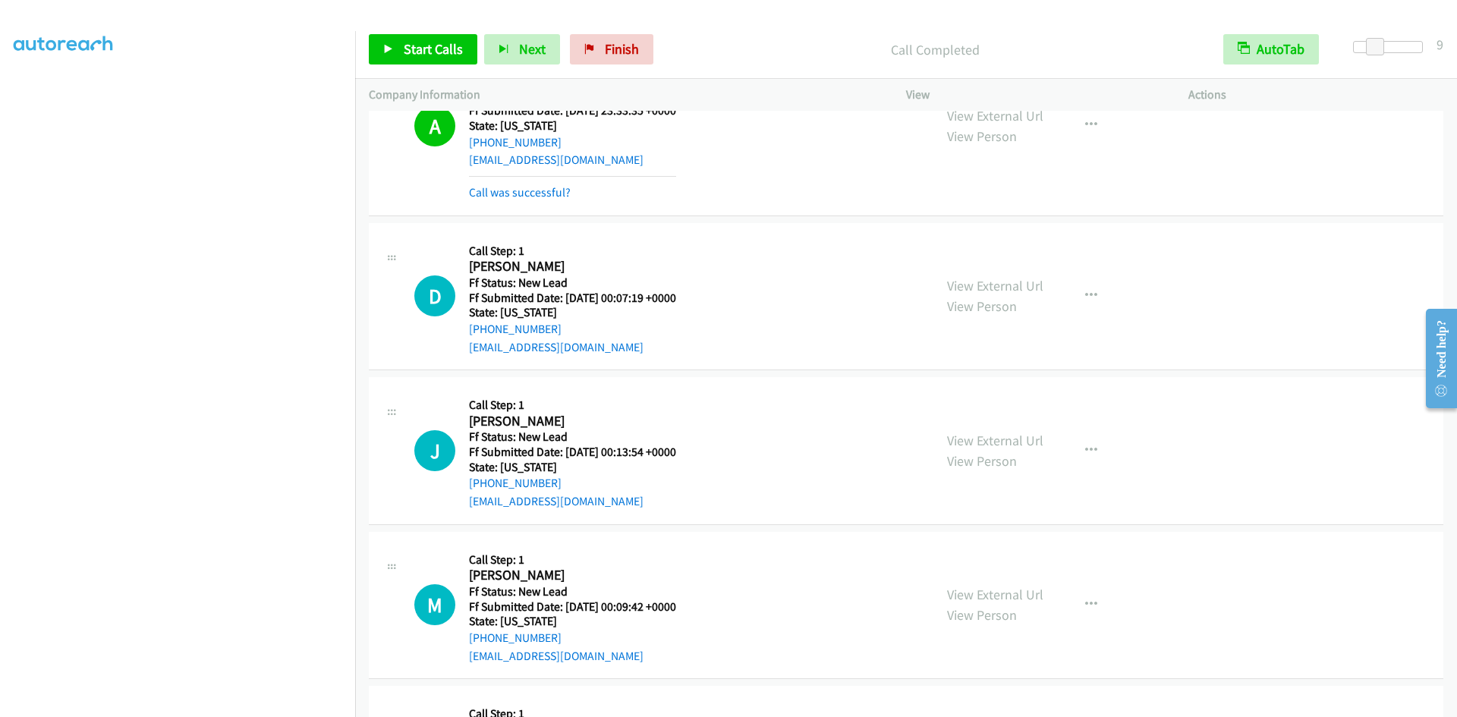
scroll to position [2785, 0]
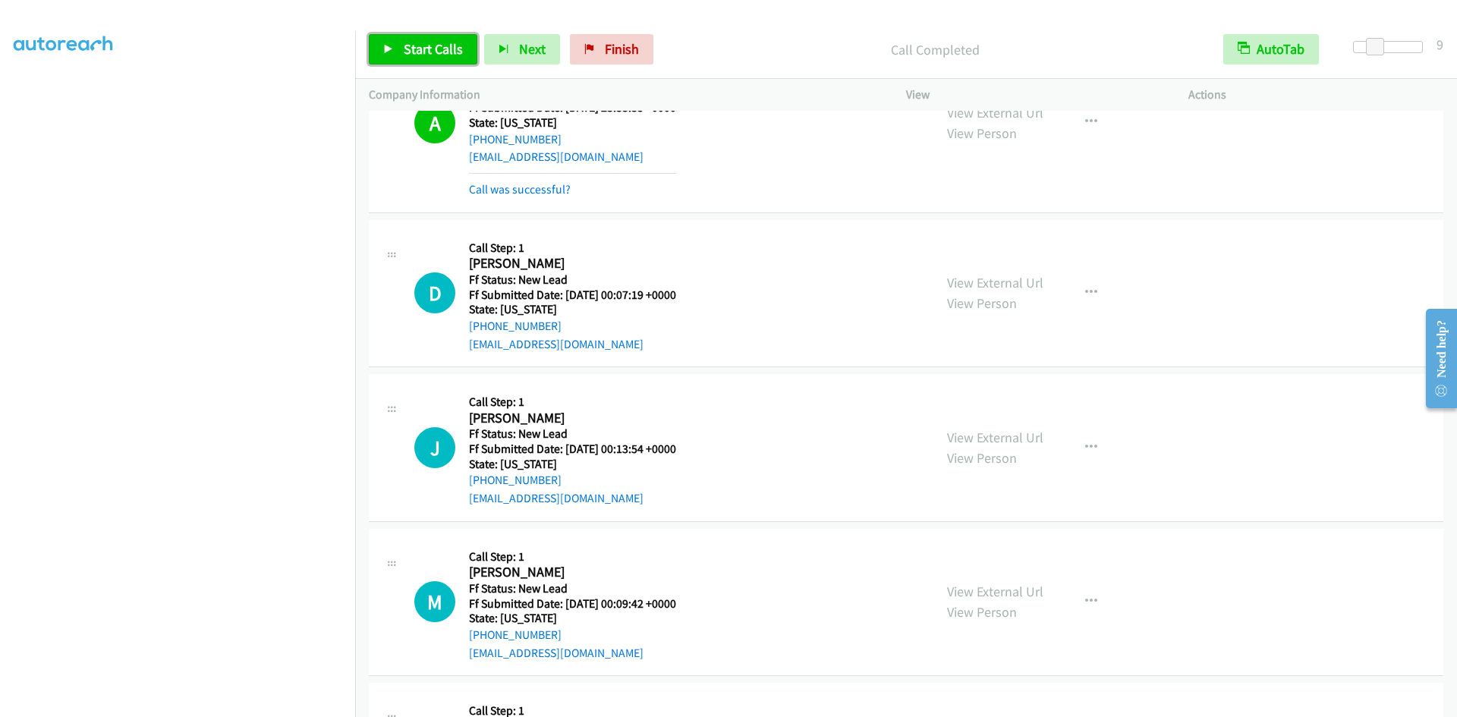
click at [394, 43] on link "Start Calls" at bounding box center [423, 49] width 109 height 30
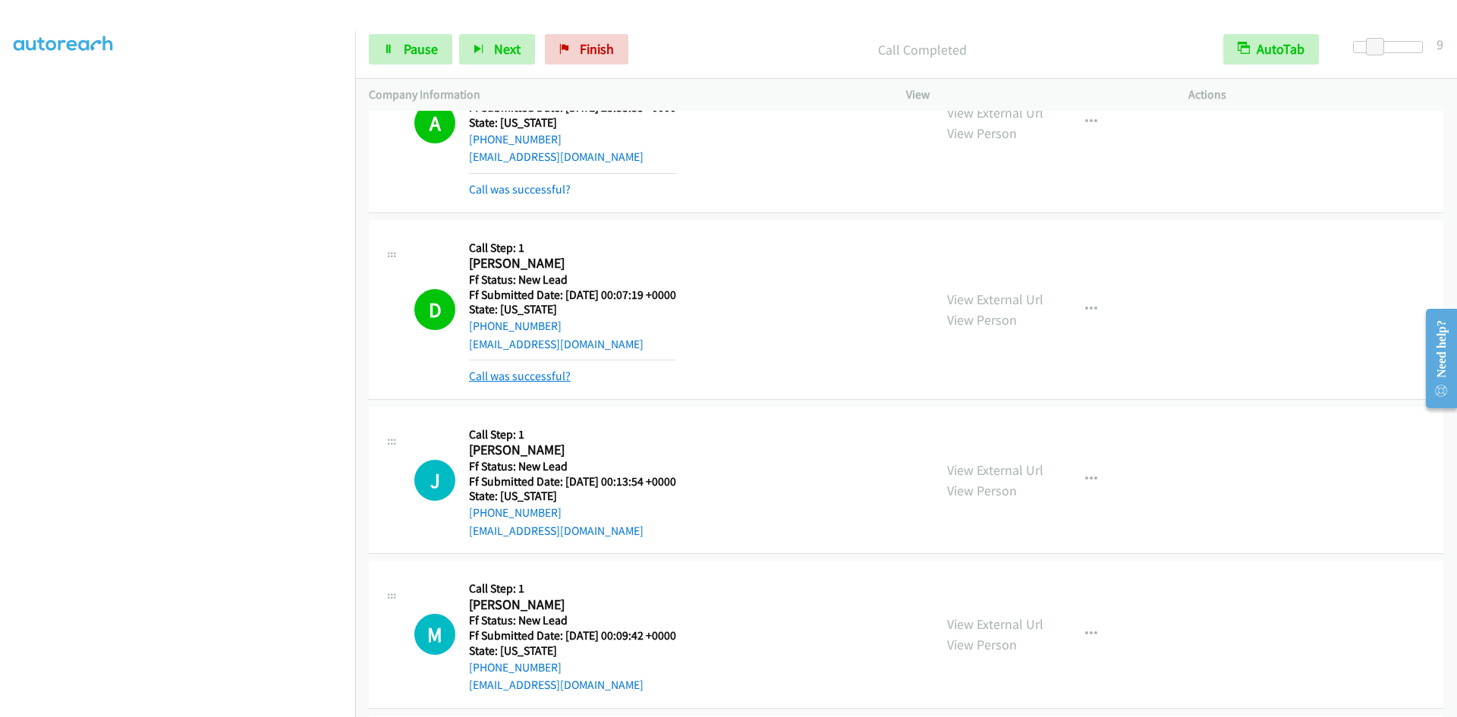
click at [530, 379] on link "Call was successful?" at bounding box center [520, 376] width 102 height 14
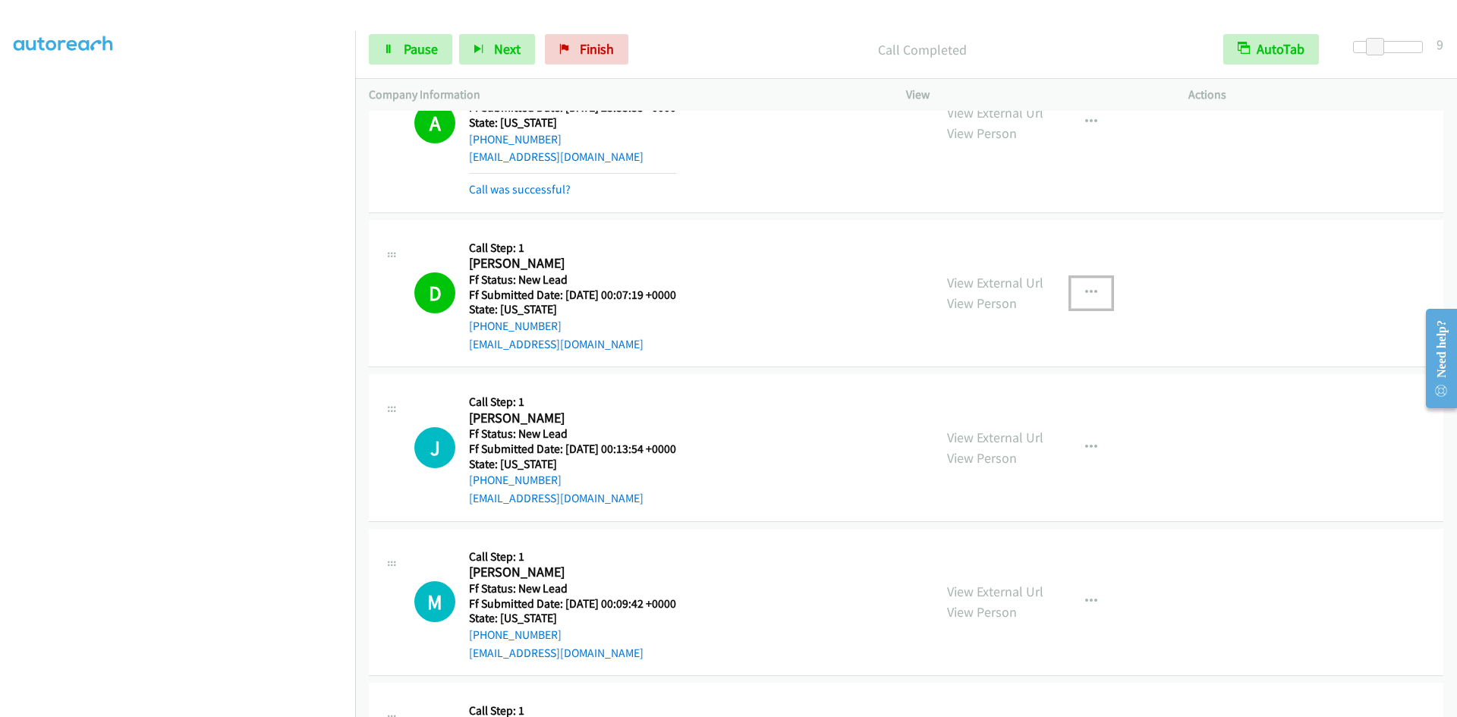
click at [1089, 287] on icon "button" at bounding box center [1091, 293] width 12 height 12
click at [988, 420] on link "Add to do not call list" at bounding box center [1010, 422] width 202 height 30
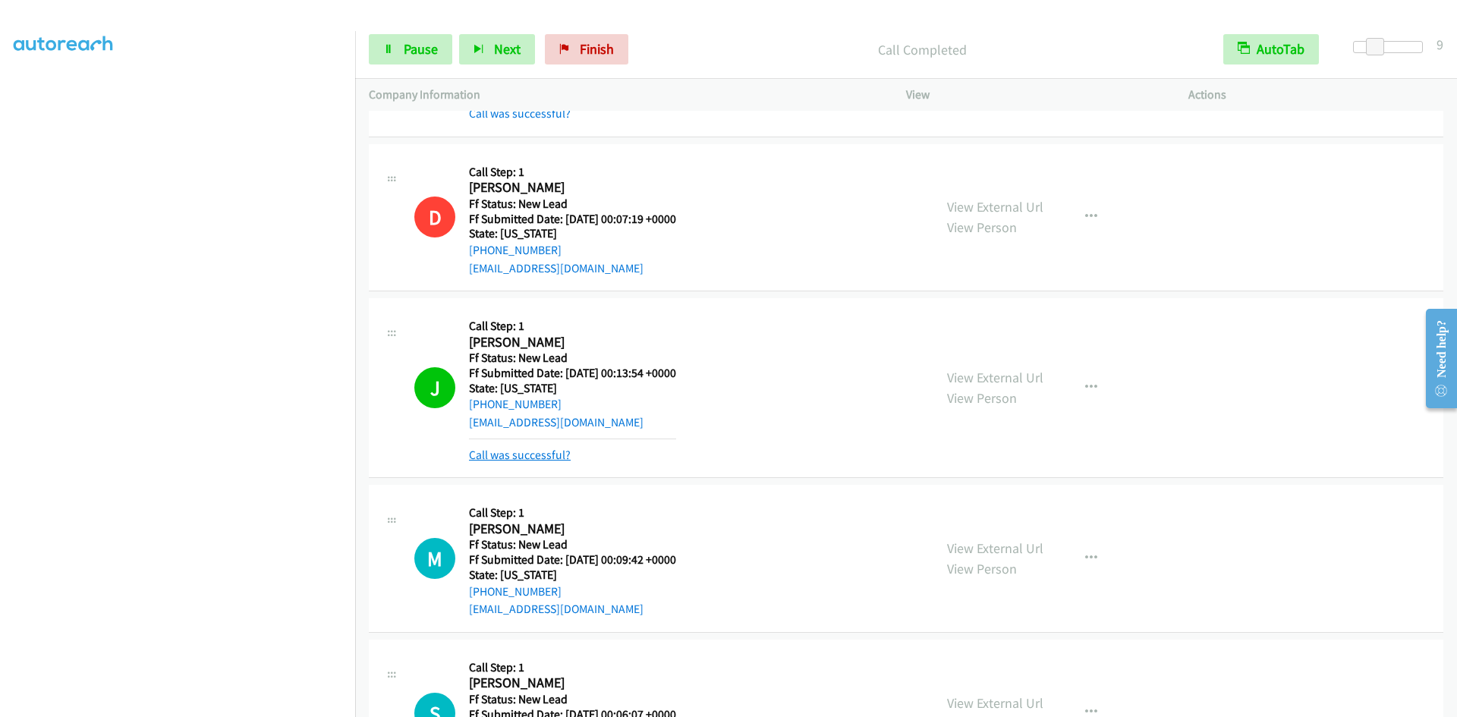
scroll to position [2861, 0]
click at [545, 448] on link "Call was successful?" at bounding box center [520, 455] width 102 height 14
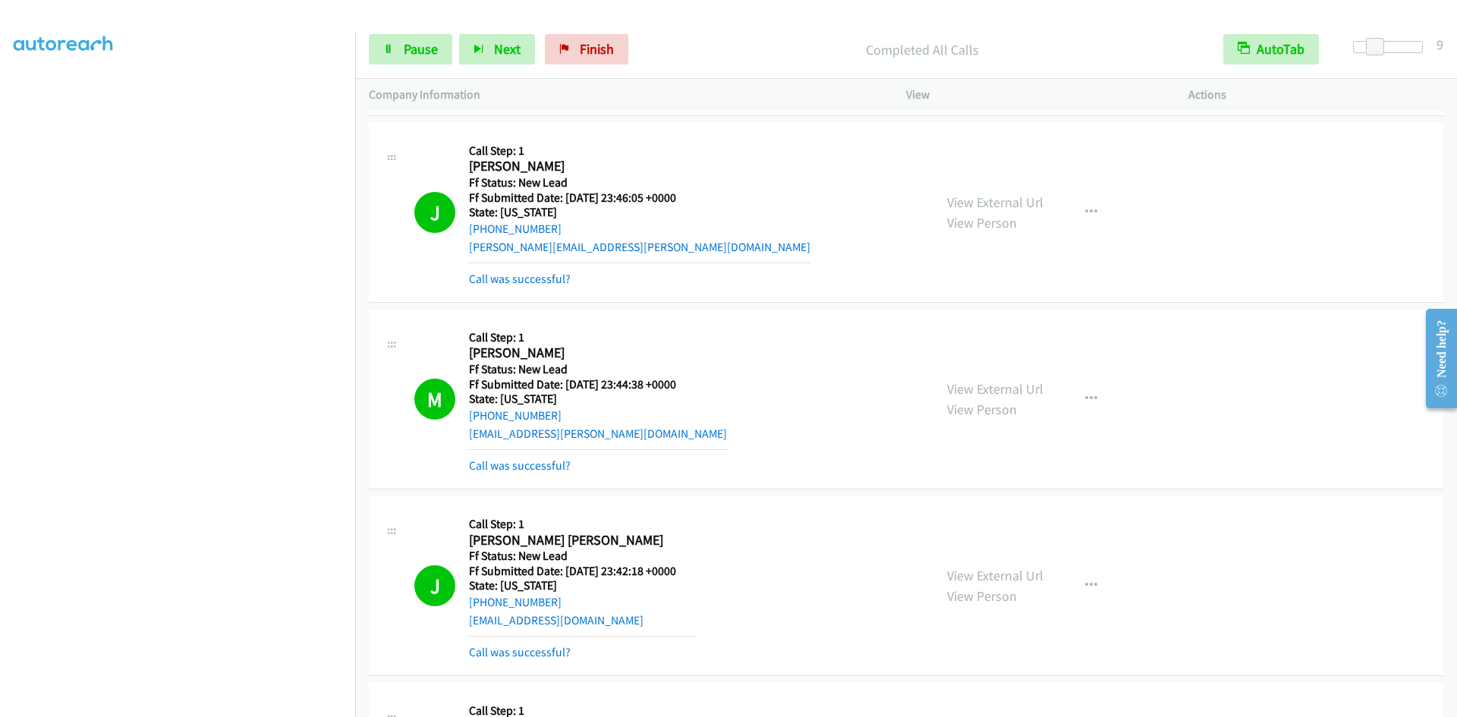
scroll to position [0, 0]
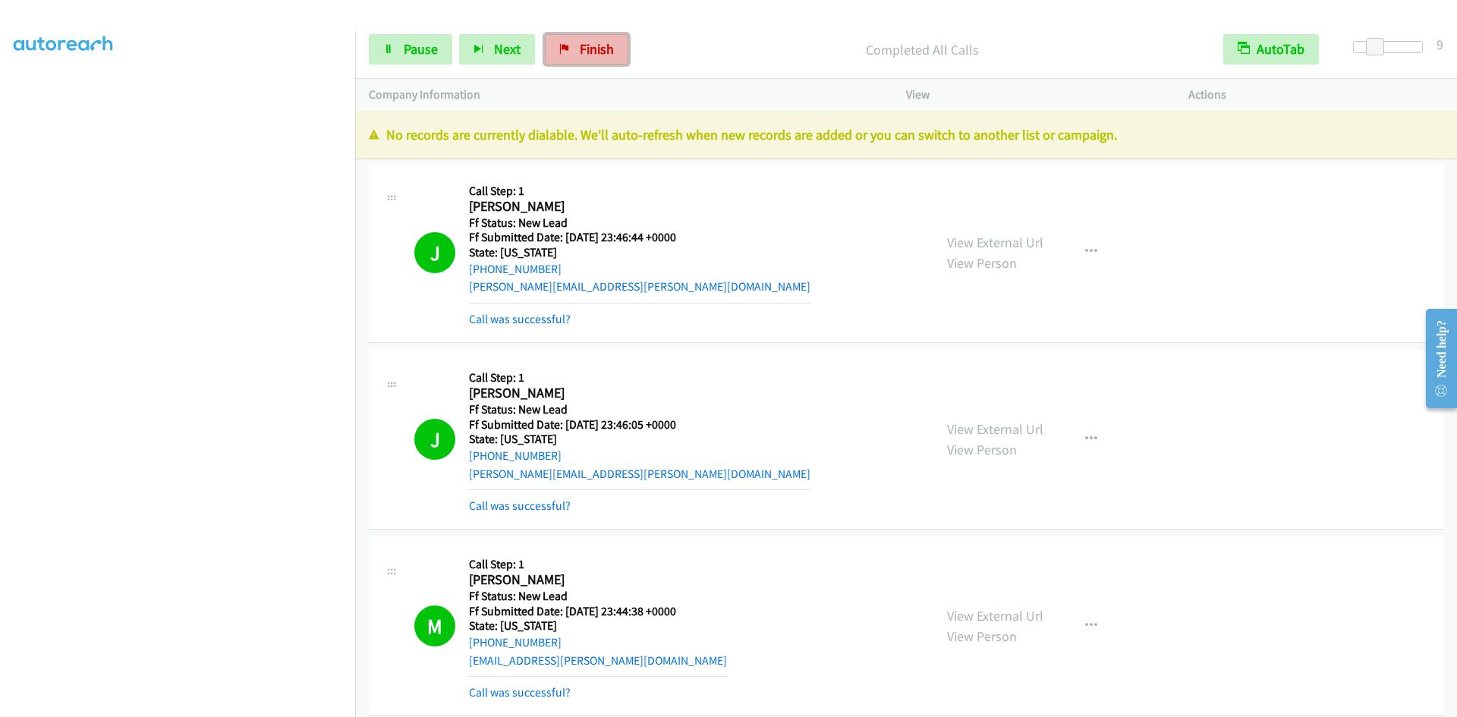
click at [593, 52] on span "Finish" at bounding box center [597, 48] width 34 height 17
